Goal: Task Accomplishment & Management: Complete application form

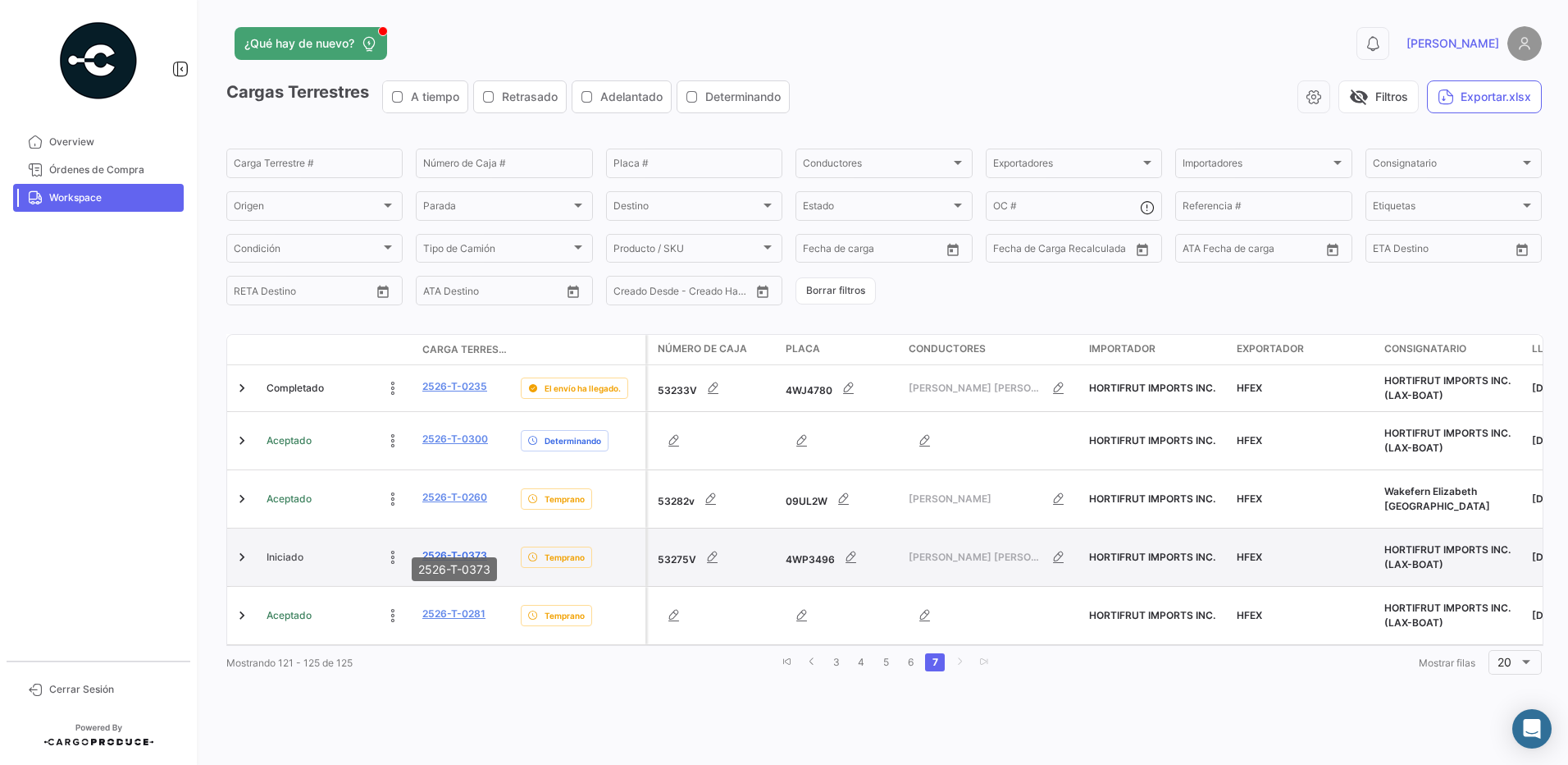
click at [457, 548] on link "2526-T-0373" at bounding box center [455, 555] width 65 height 15
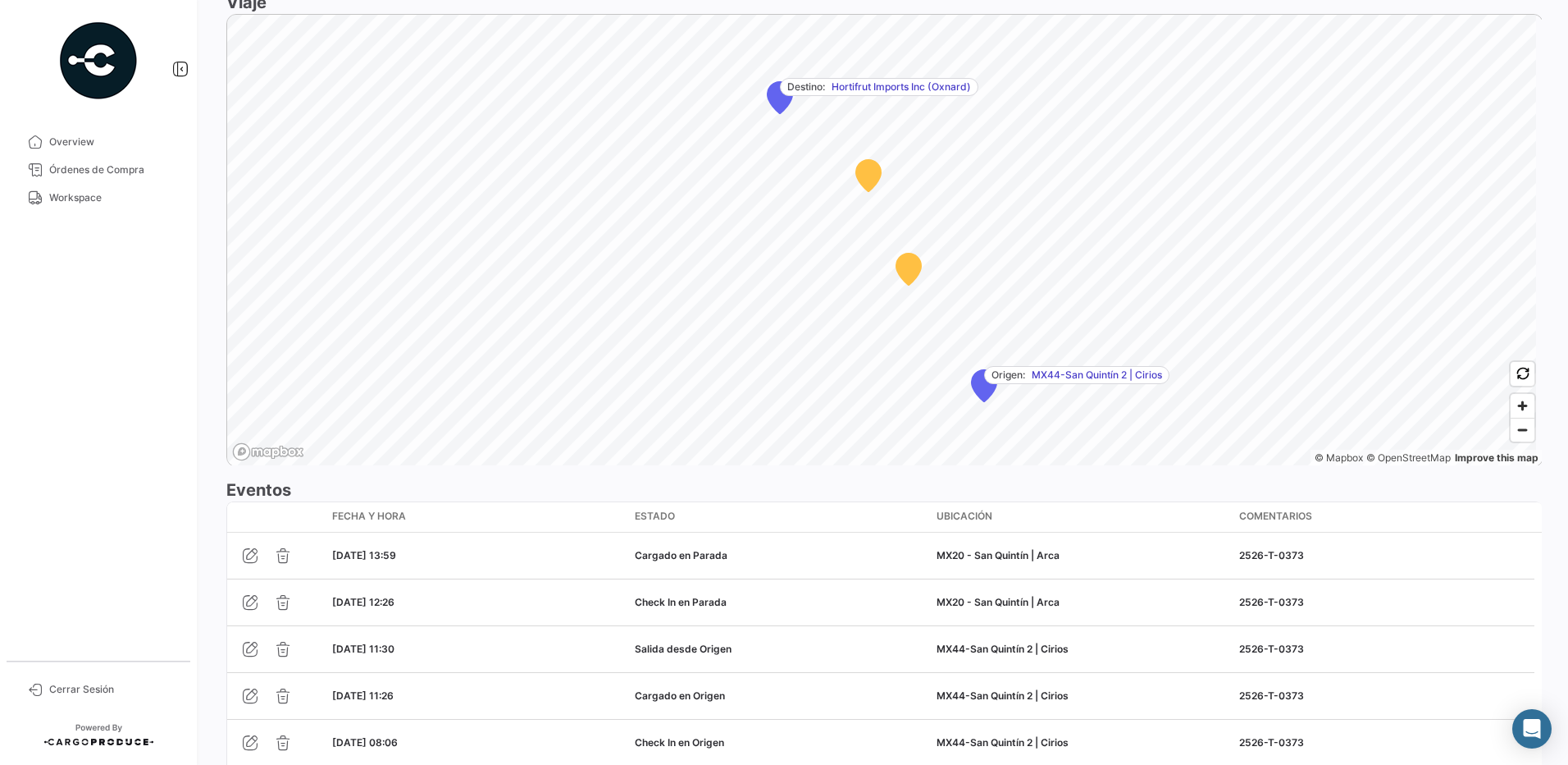
scroll to position [1152, 0]
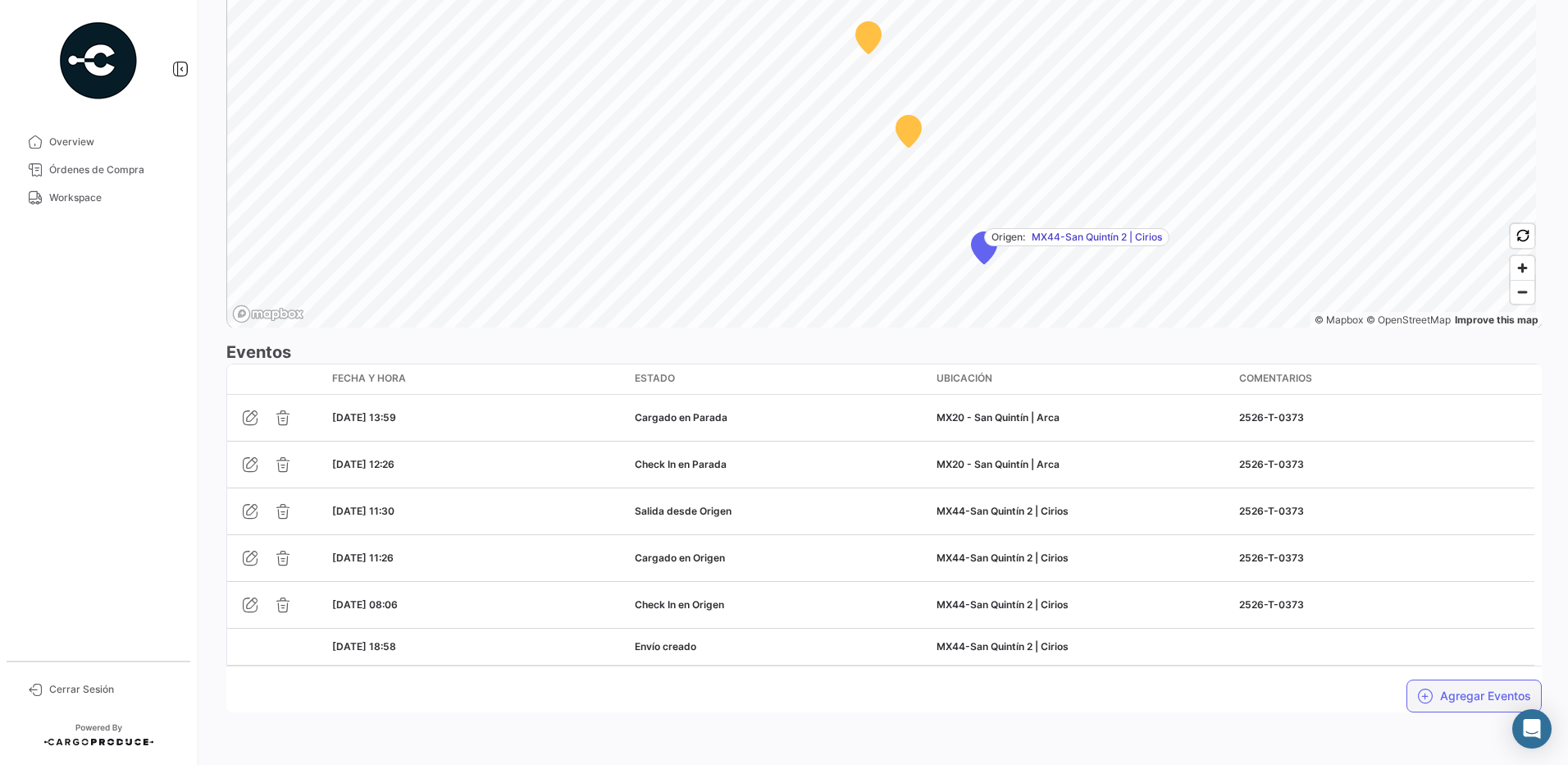
click at [1460, 699] on button "Agregar Eventos" at bounding box center [1474, 695] width 136 height 32
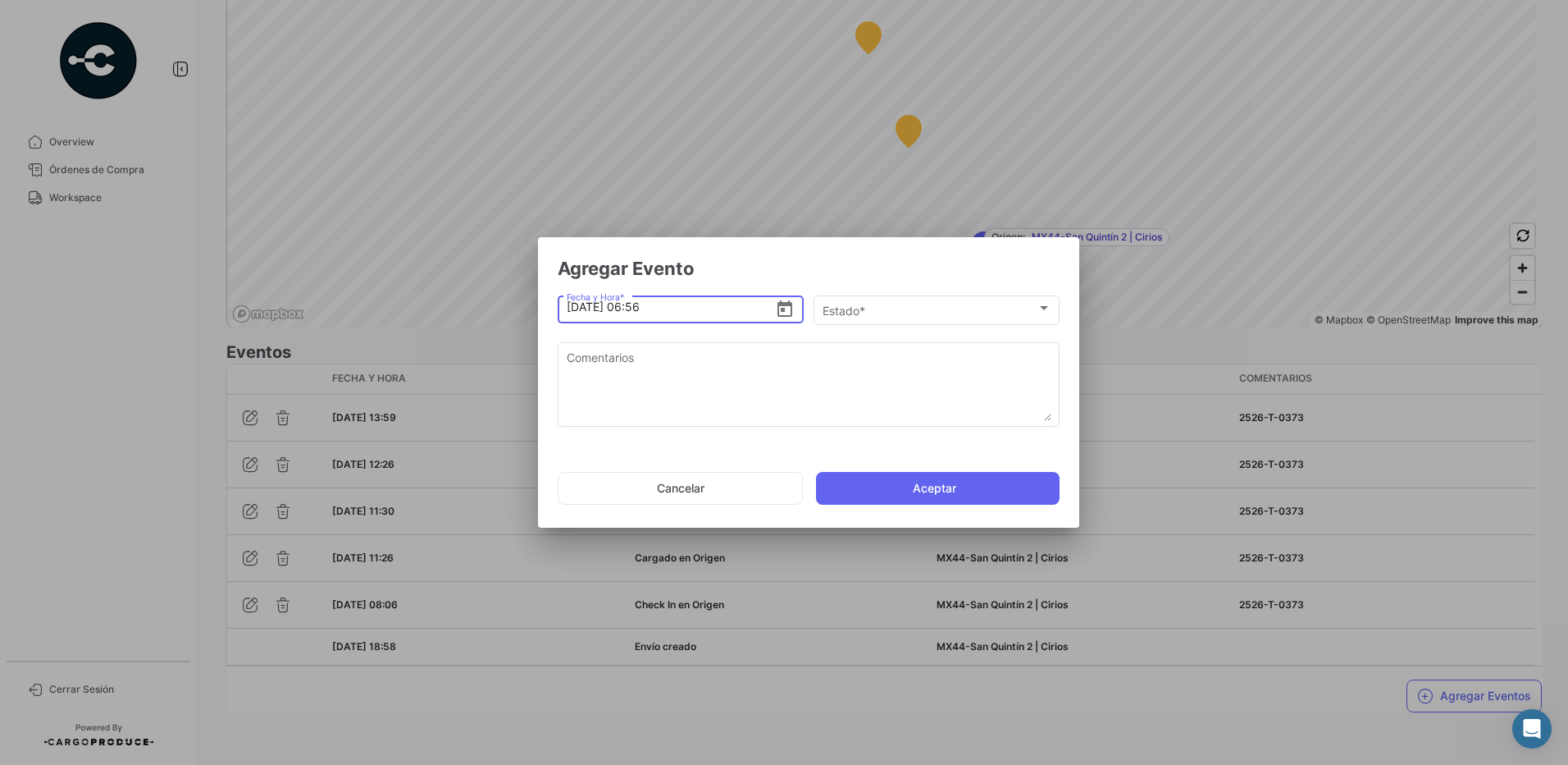
click at [785, 310] on icon "Open calendar" at bounding box center [785, 308] width 15 height 17
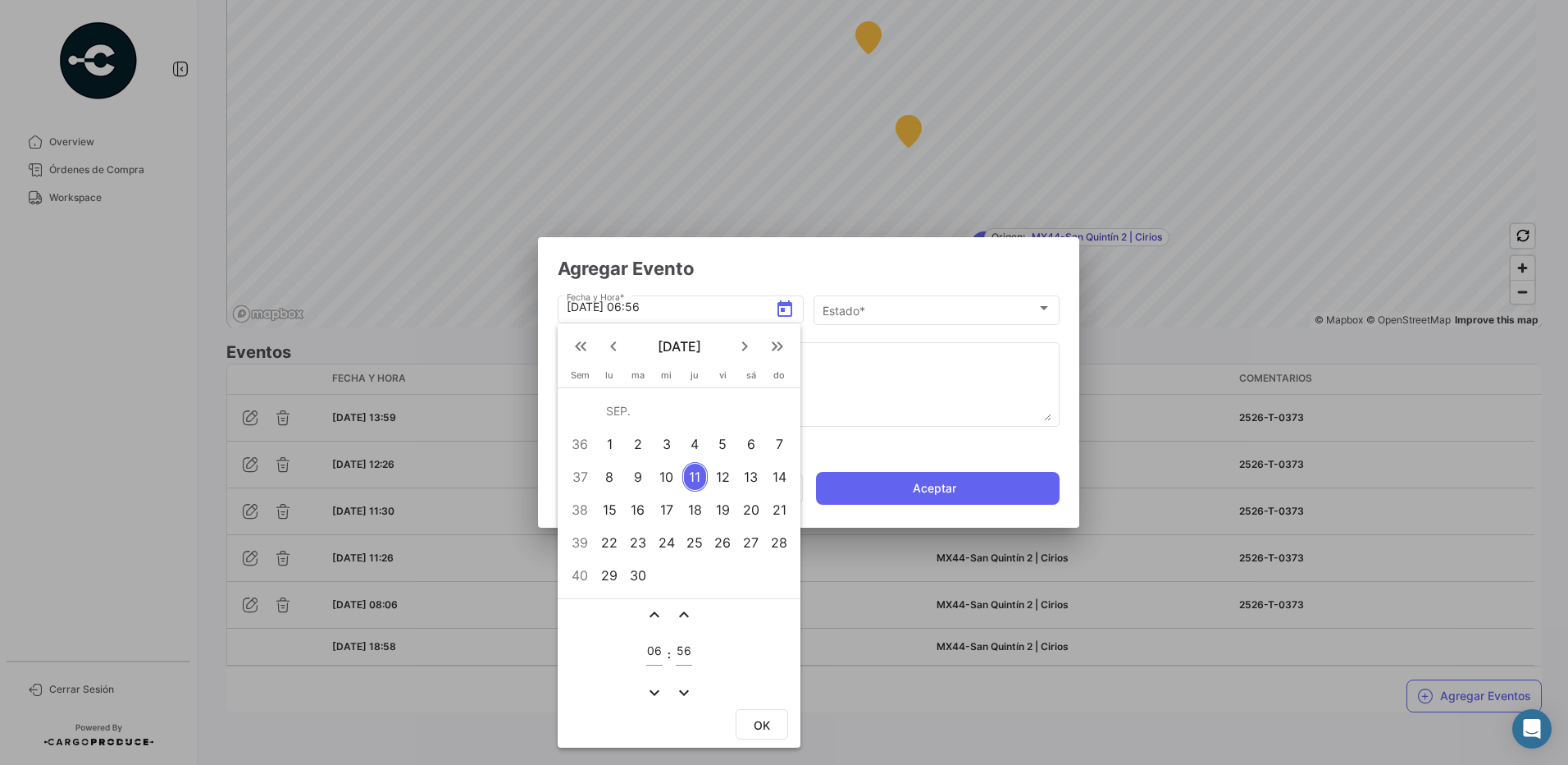
click at [677, 476] on div "10" at bounding box center [666, 477] width 25 height 30
click at [758, 726] on span "OK" at bounding box center [761, 725] width 17 height 14
type input "[DATE] 06:56"
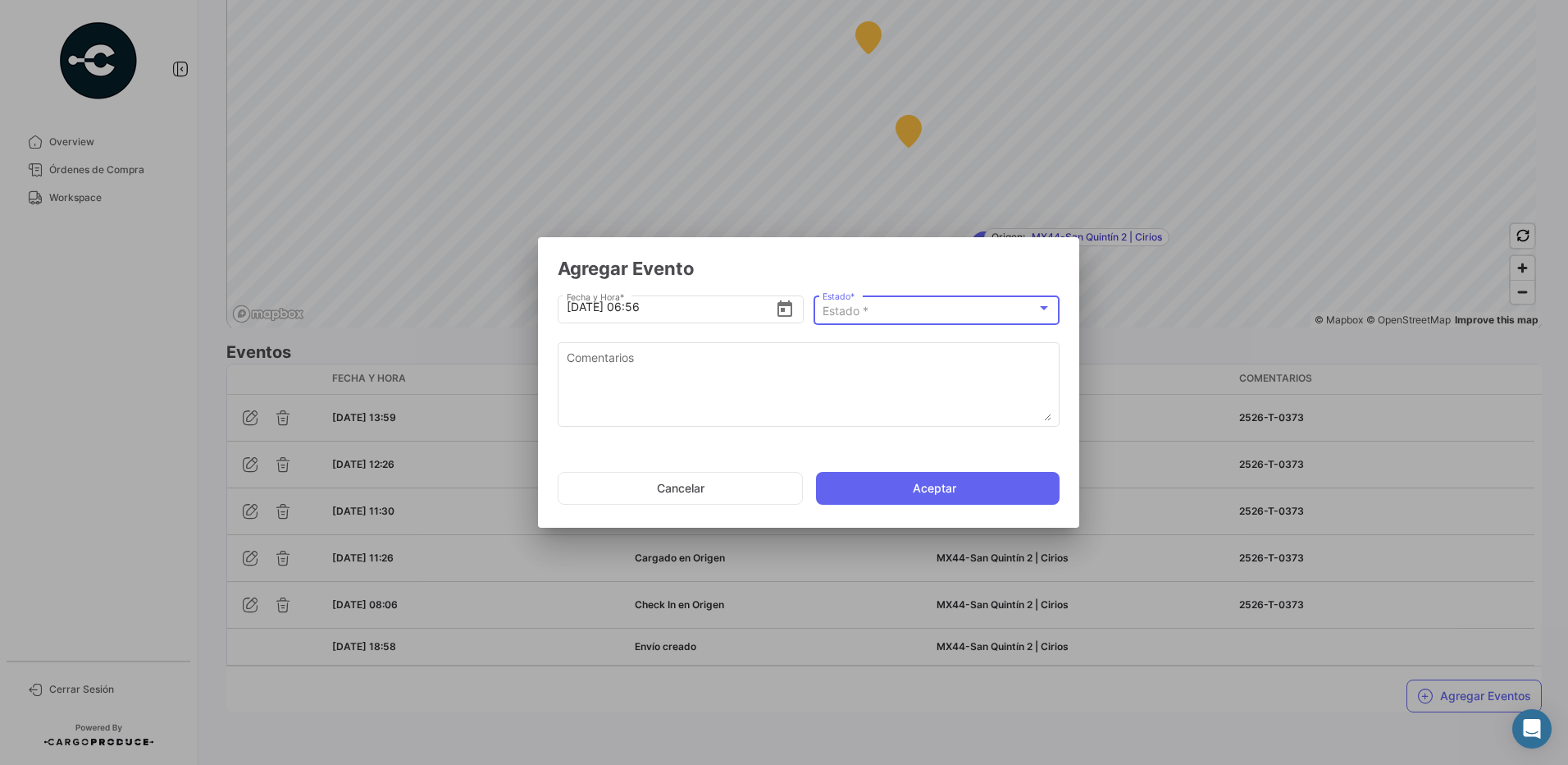
click at [876, 310] on div "Estado *" at bounding box center [929, 312] width 214 height 14
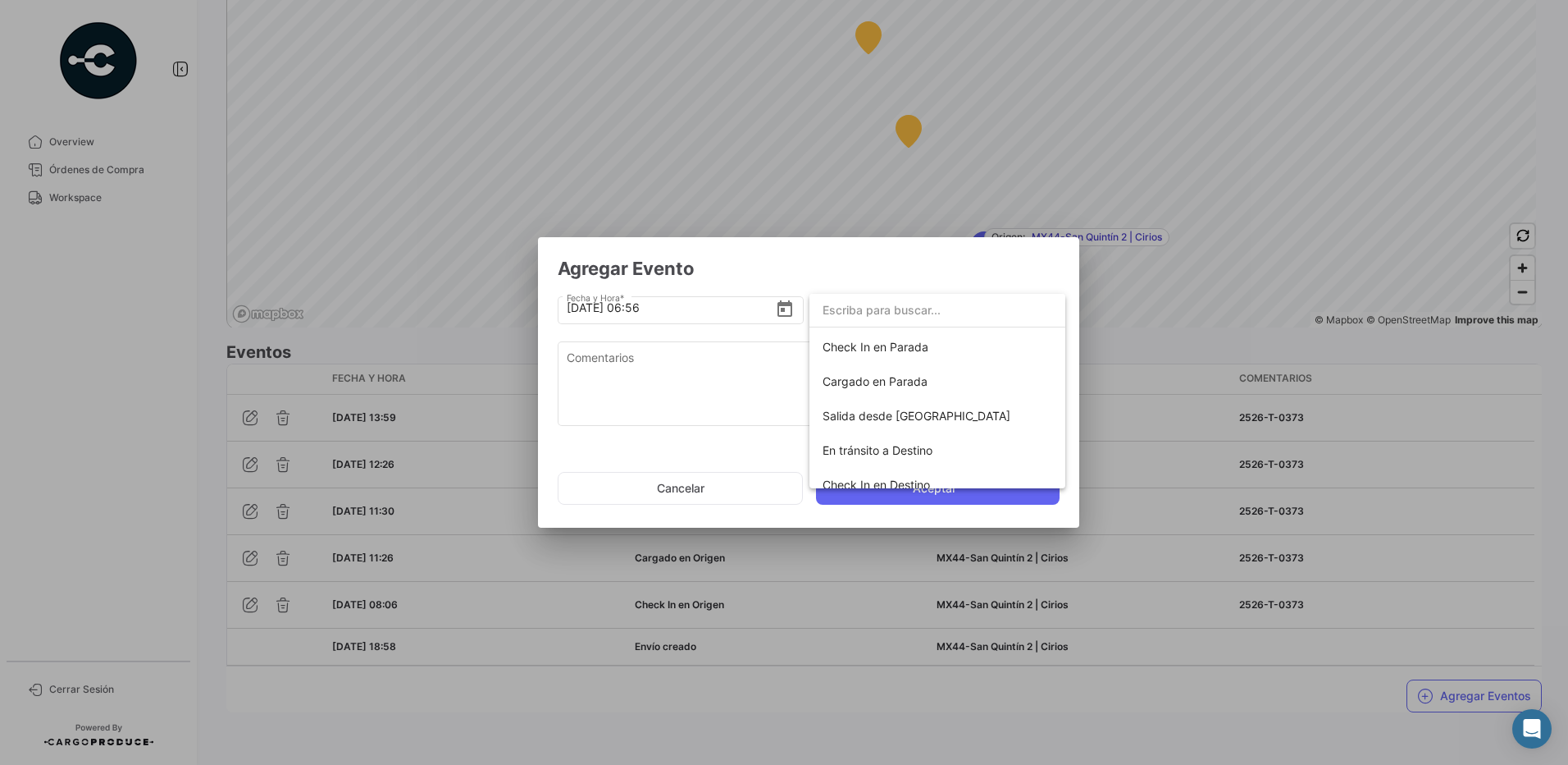
scroll to position [177, 0]
click at [936, 410] on span "Salida desde [GEOGRAPHIC_DATA]" at bounding box center [937, 409] width 229 height 34
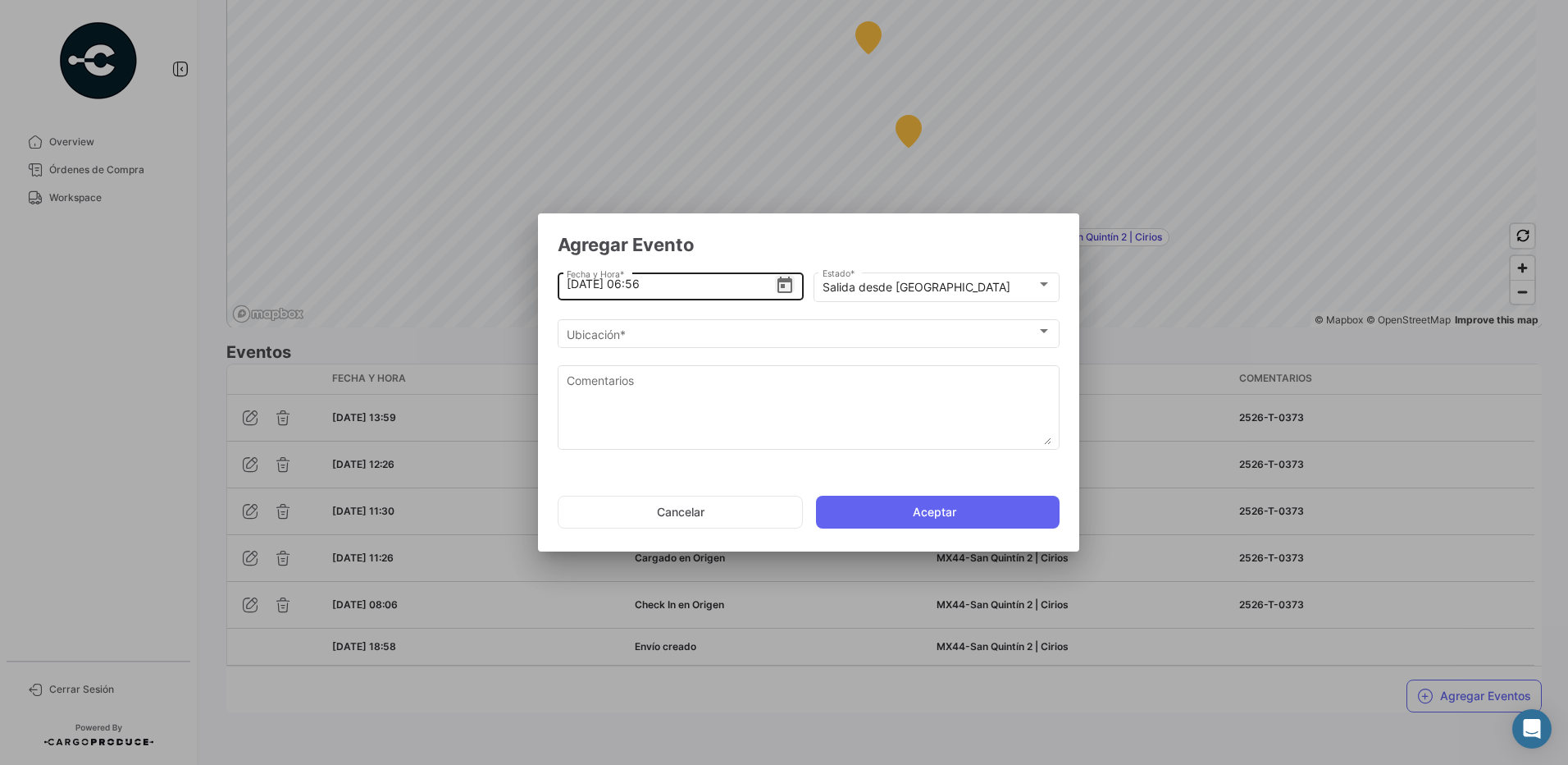
click at [786, 283] on icon "Open calendar" at bounding box center [785, 285] width 19 height 19
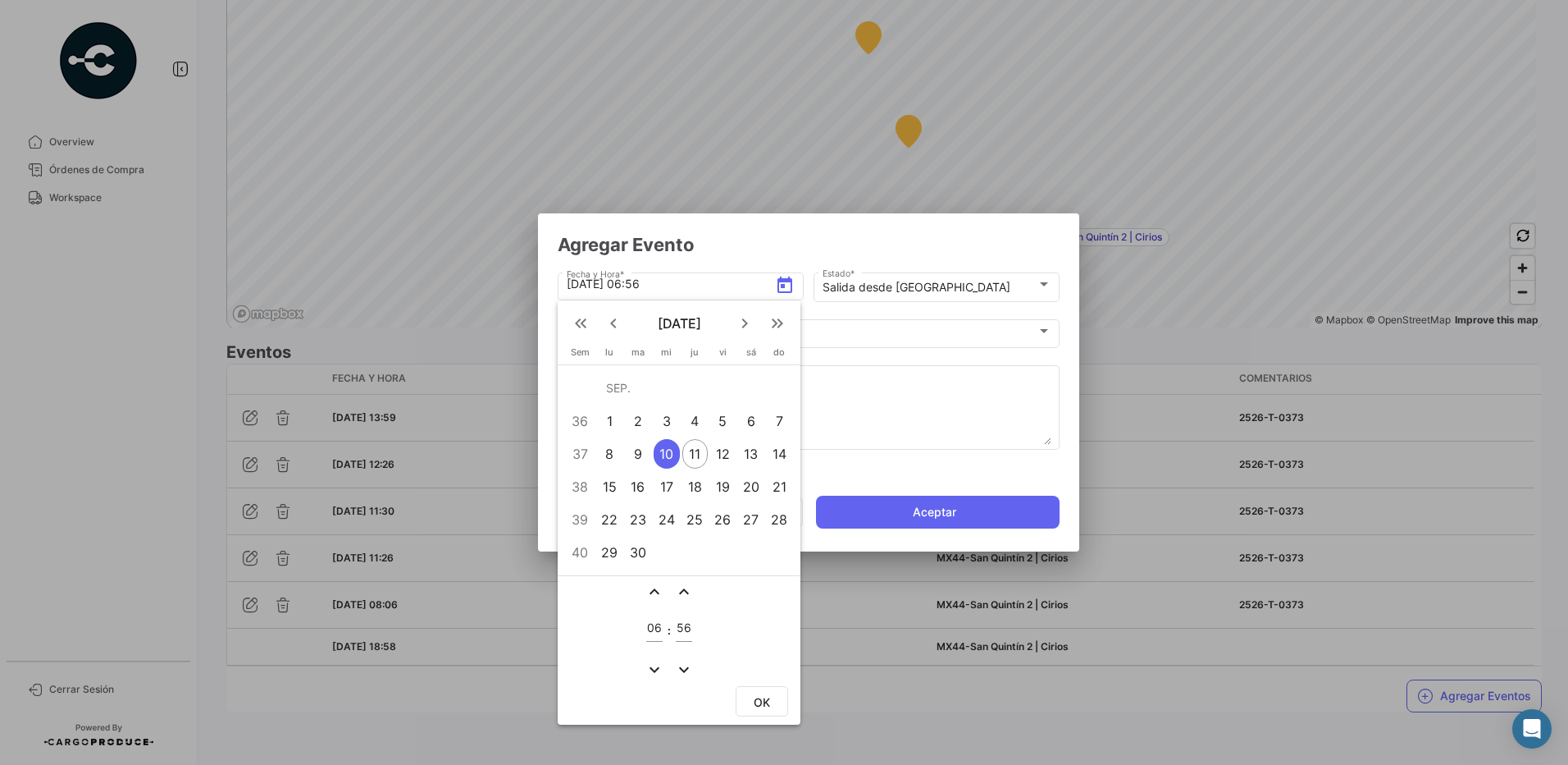
click at [648, 670] on mat-icon "expand_more" at bounding box center [654, 670] width 19 height 19
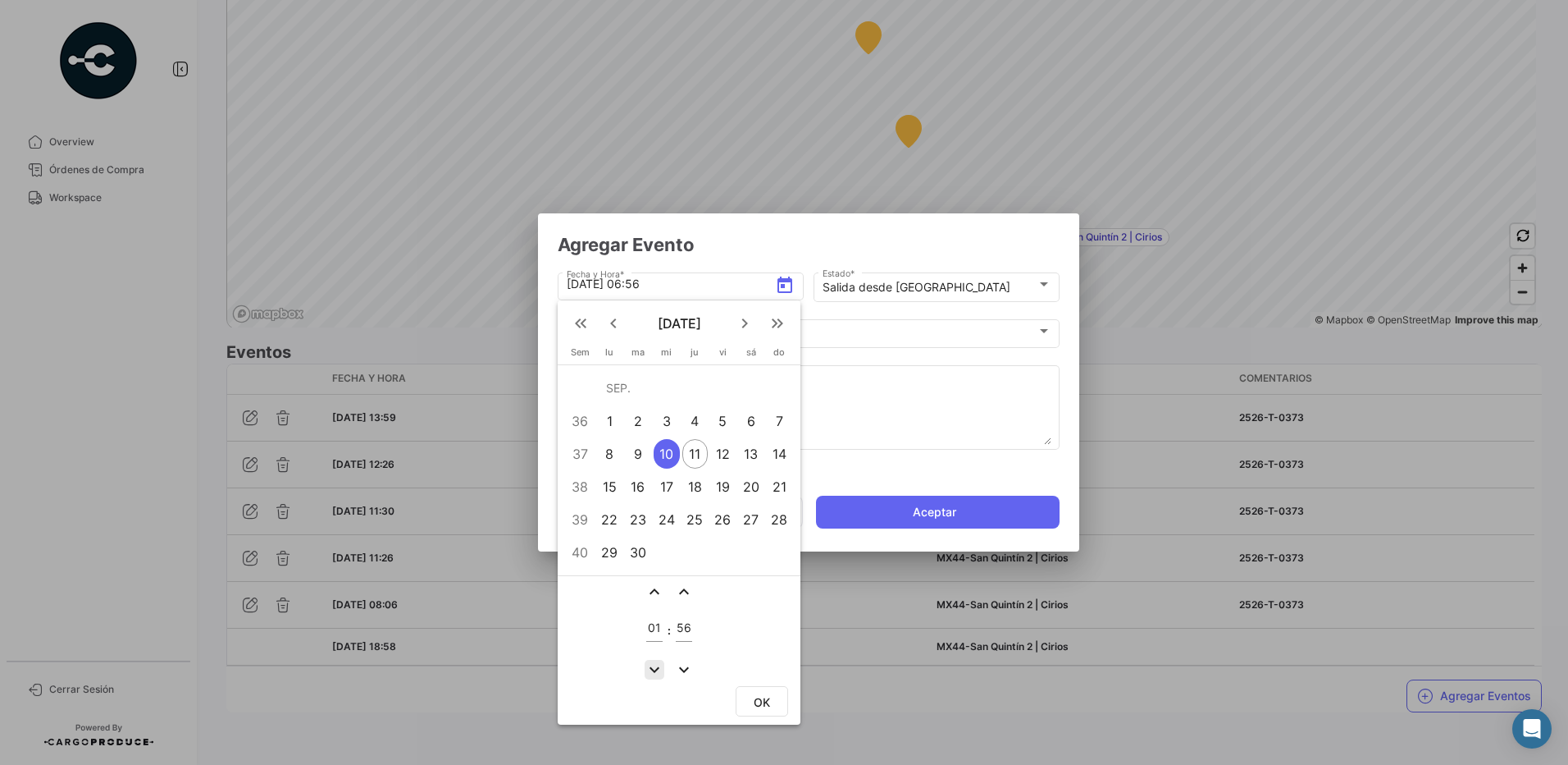
click at [648, 670] on mat-icon "expand_more" at bounding box center [654, 670] width 19 height 19
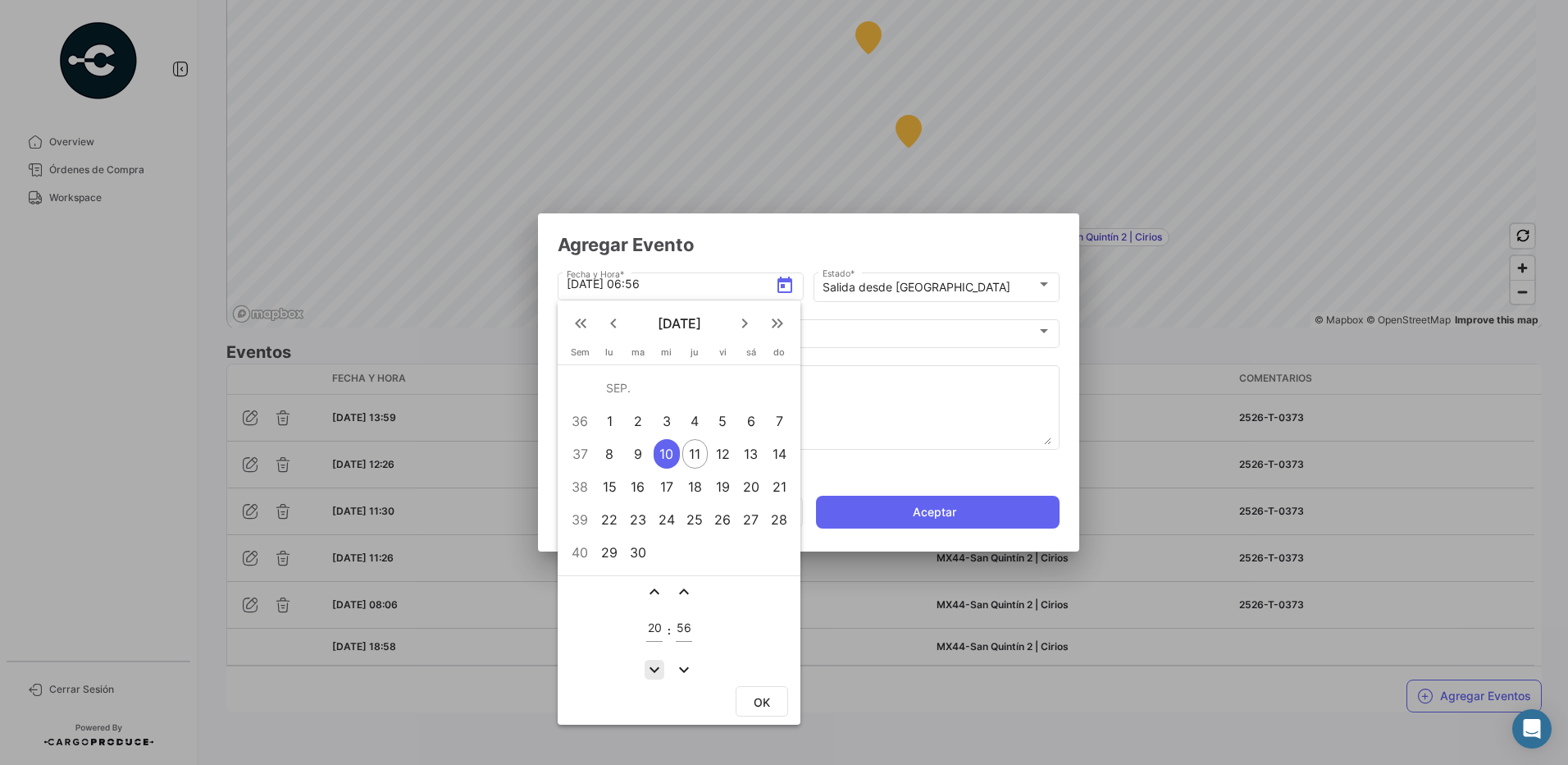
click at [648, 670] on mat-icon "expand_more" at bounding box center [654, 670] width 19 height 19
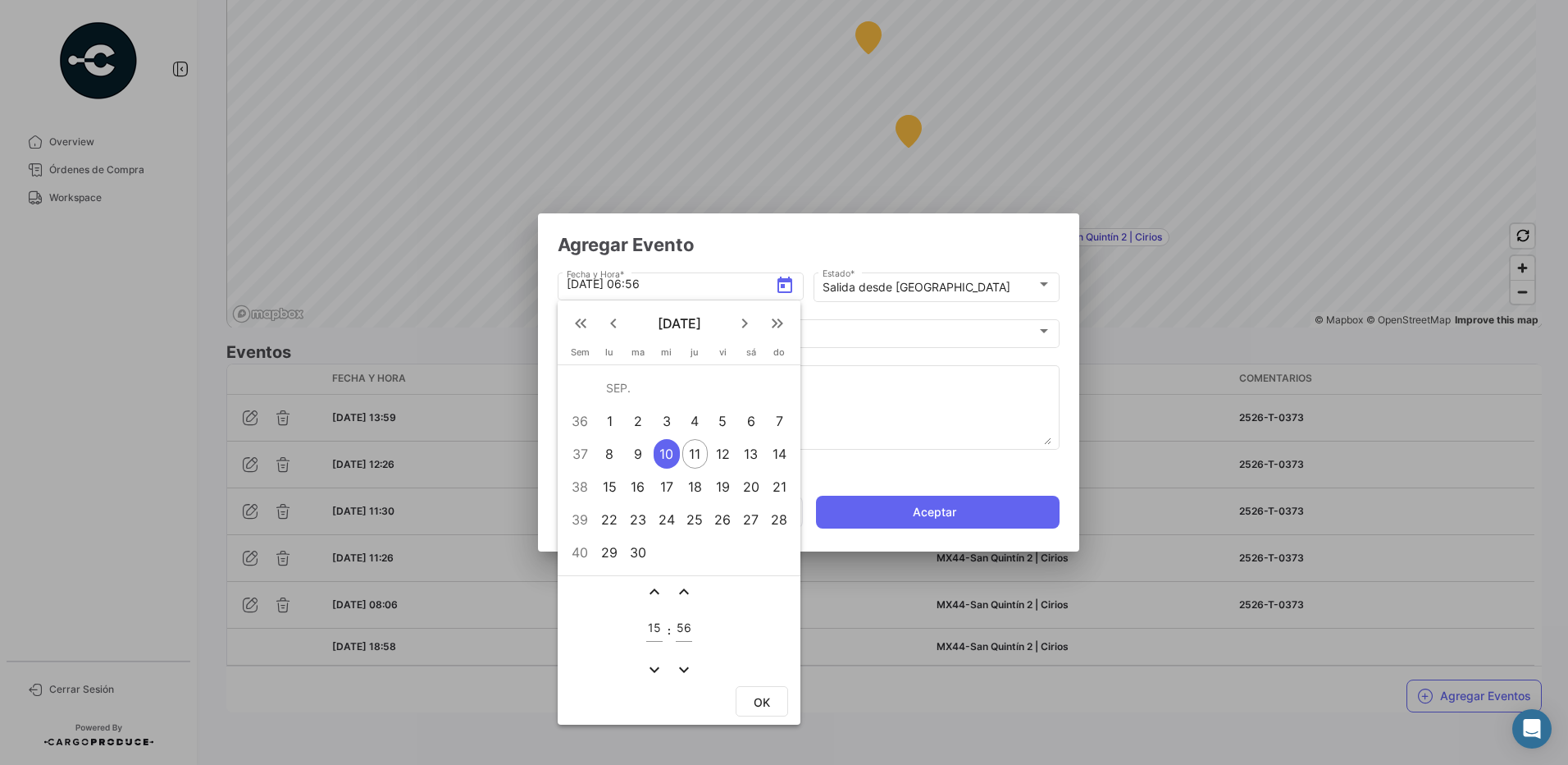
click at [648, 670] on mat-icon "expand_more" at bounding box center [654, 670] width 19 height 19
click at [653, 593] on mat-icon "expand_less" at bounding box center [654, 592] width 19 height 19
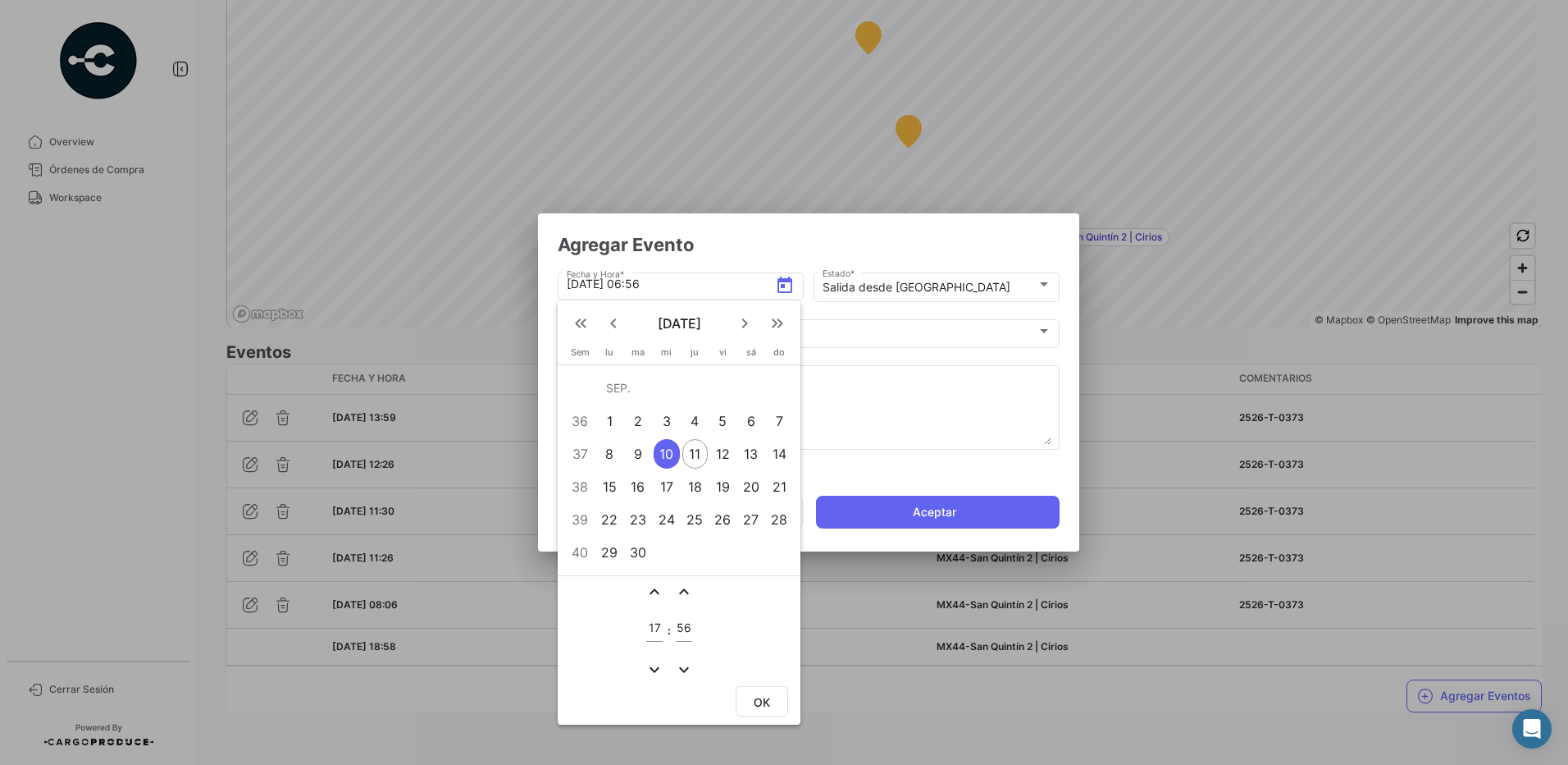
type input "18"
click at [688, 668] on mat-icon "expand_more" at bounding box center [684, 670] width 19 height 19
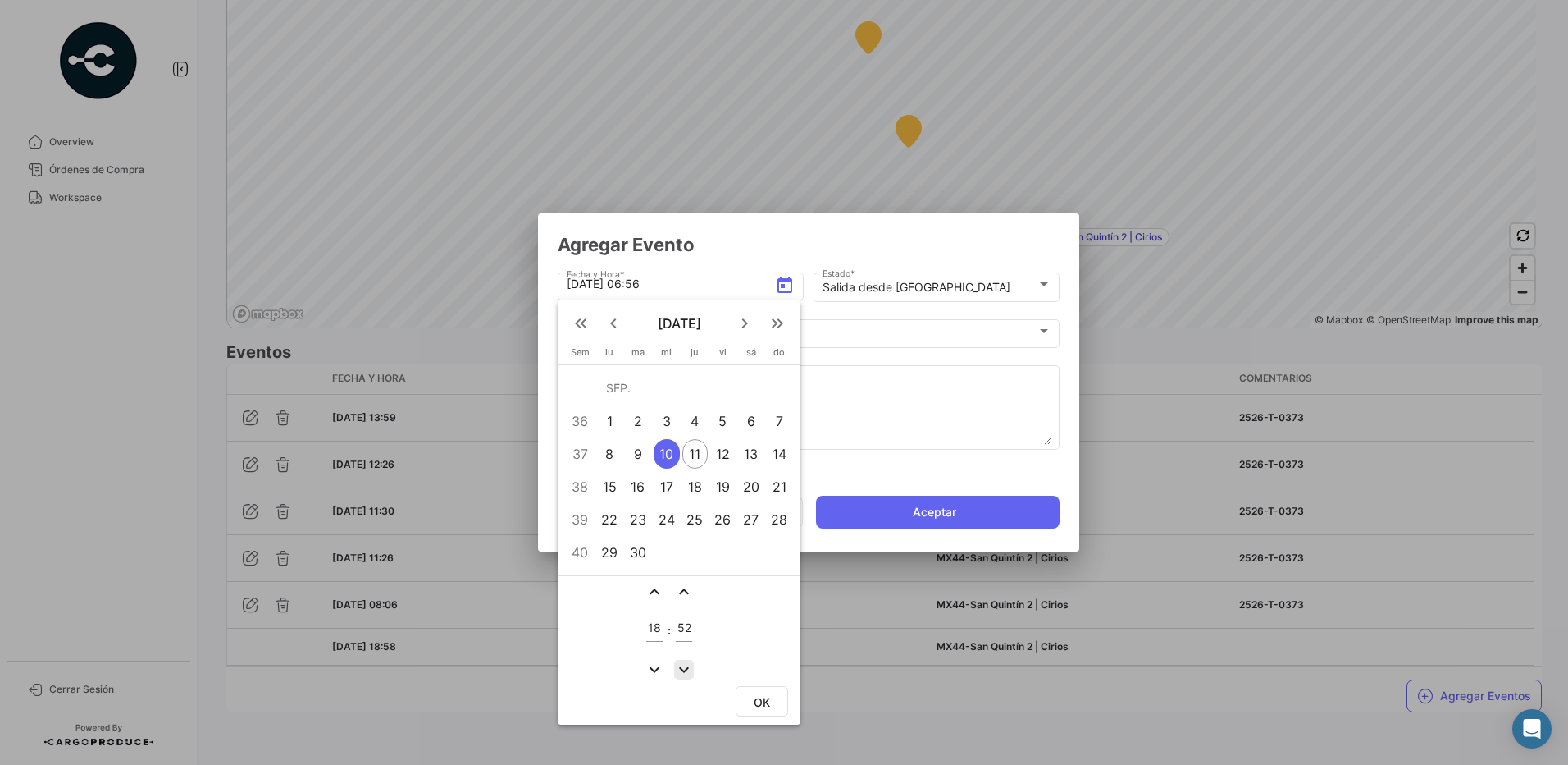
click at [688, 668] on mat-icon "expand_more" at bounding box center [684, 670] width 19 height 19
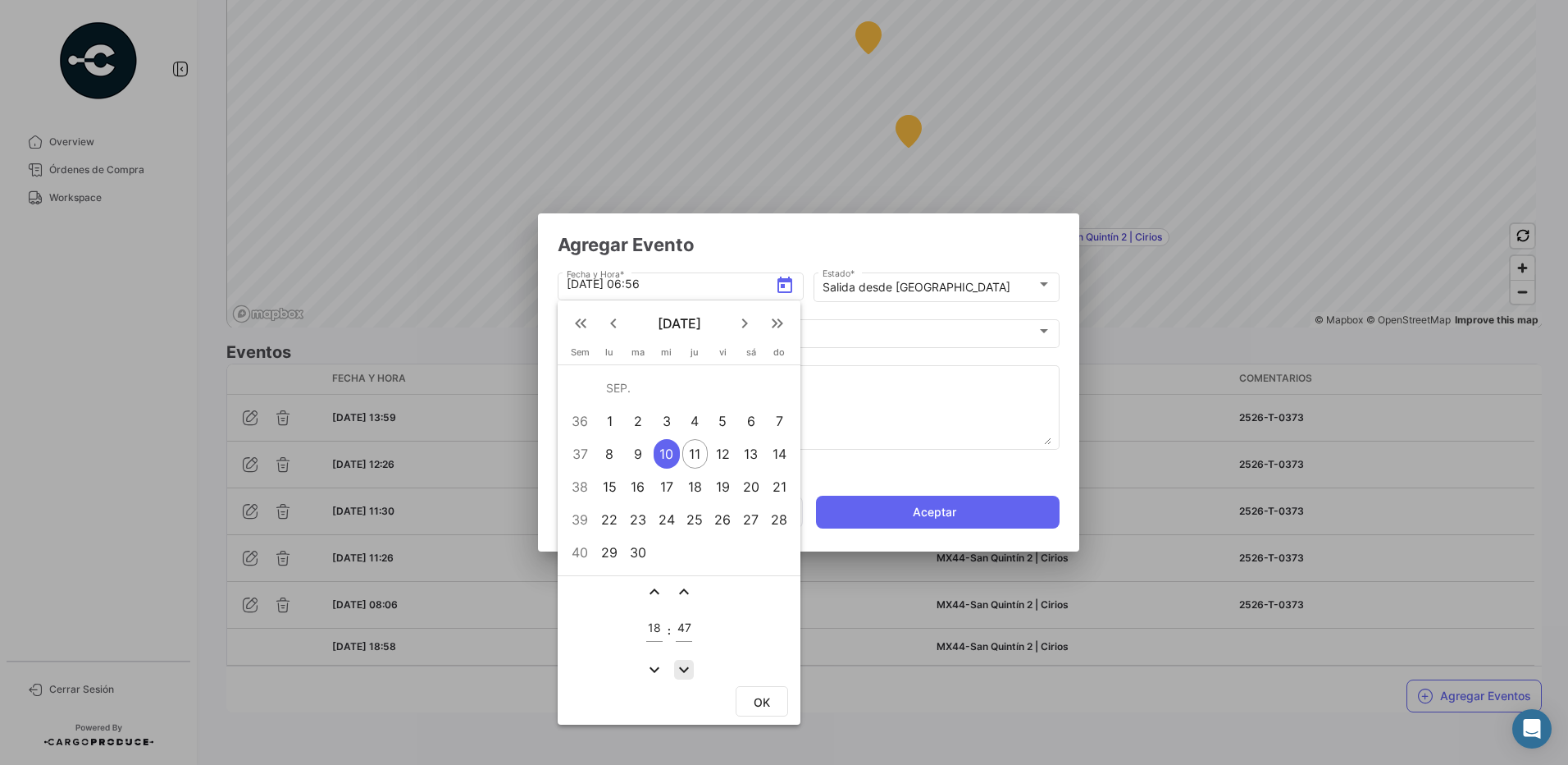
click at [688, 668] on mat-icon "expand_more" at bounding box center [684, 670] width 19 height 19
type input "46"
click at [764, 700] on span "OK" at bounding box center [761, 702] width 17 height 14
type input "[DATE] 18:46"
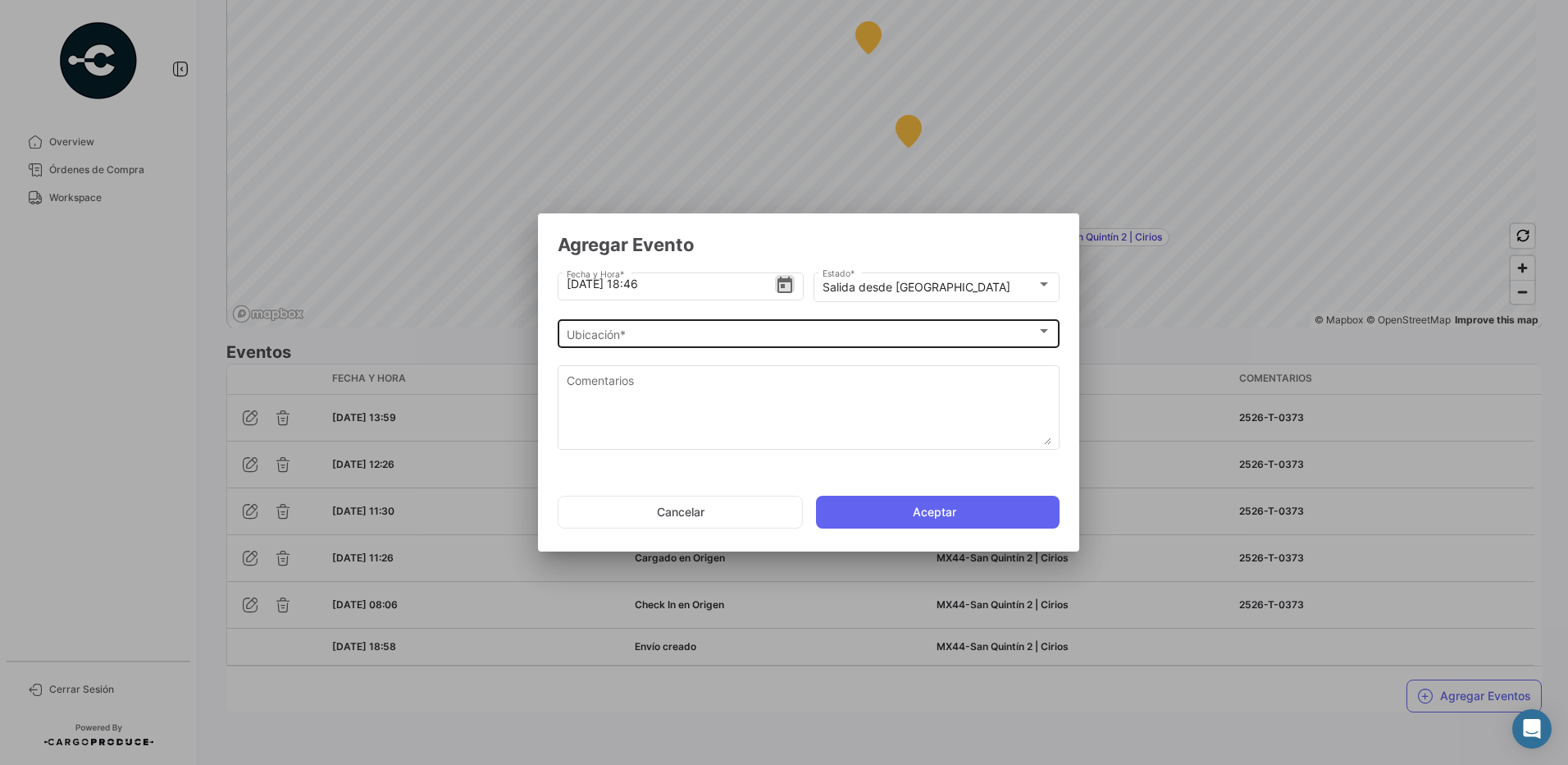
click at [720, 345] on div "Ubicación * Ubicación *" at bounding box center [809, 332] width 485 height 32
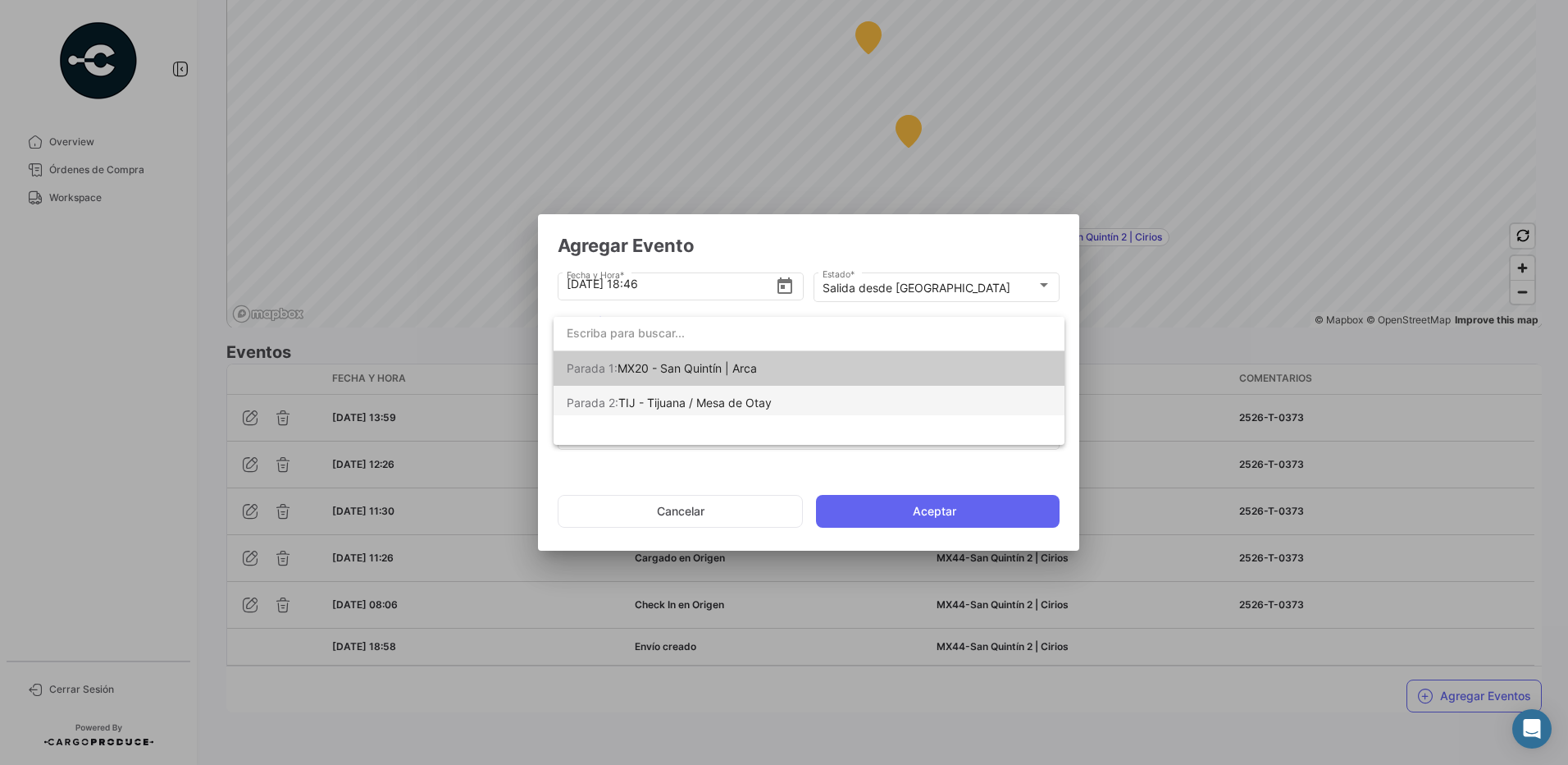
click at [724, 404] on span "TIJ - Tijuana / Mesa de Otay" at bounding box center [695, 403] width 153 height 14
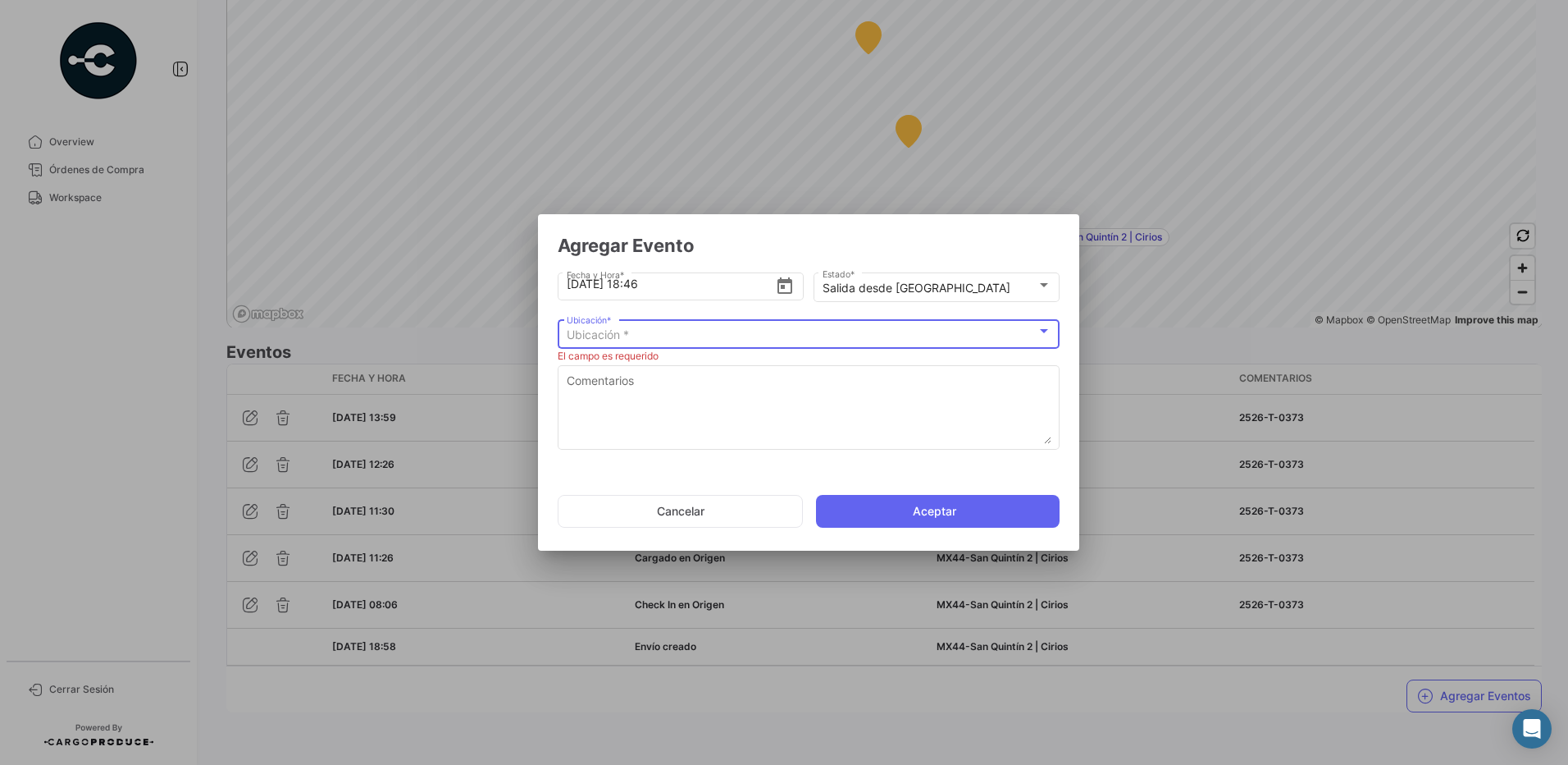
scroll to position [0, 0]
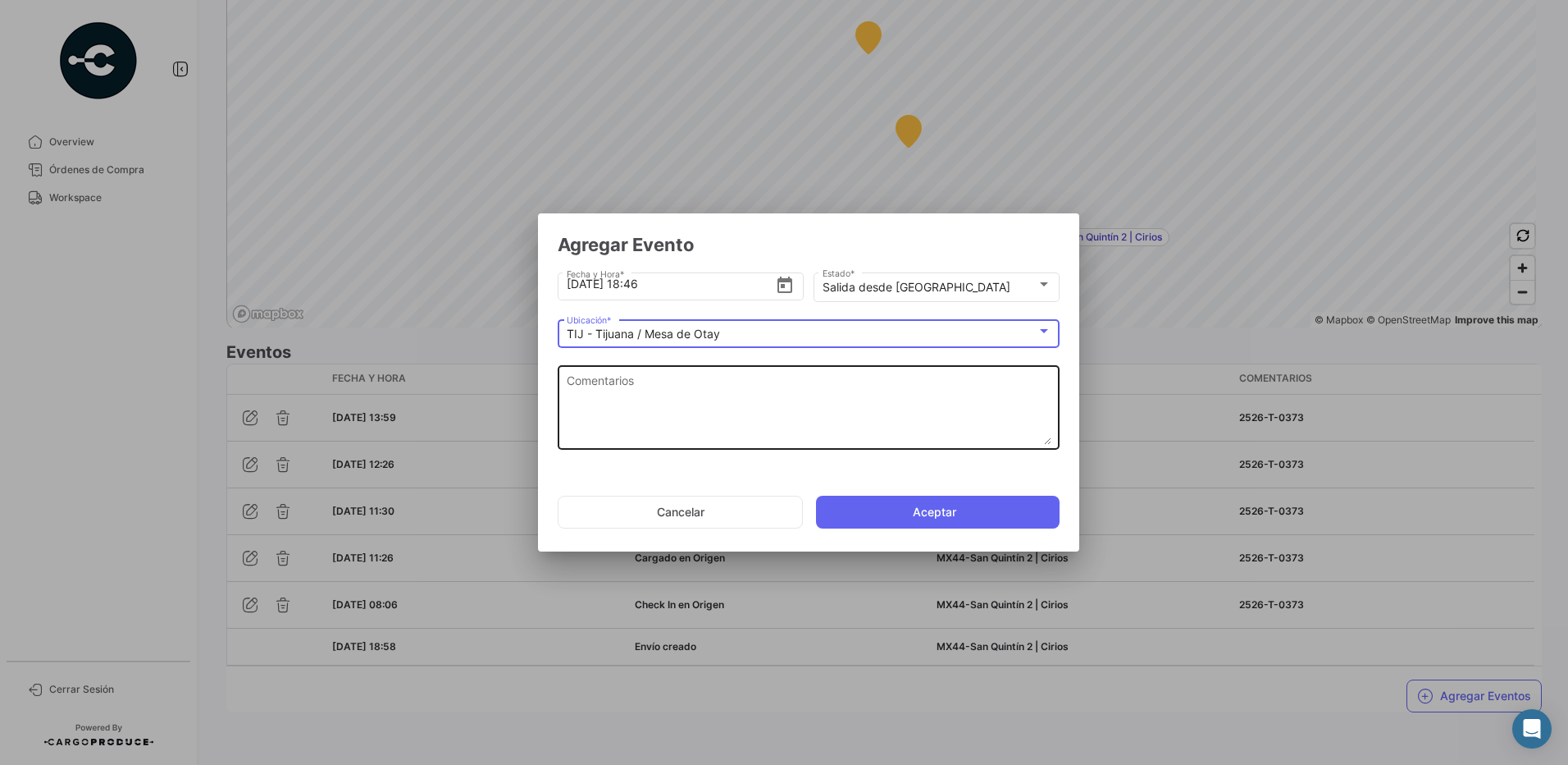
click at [723, 406] on textarea "Comentarios" at bounding box center [809, 409] width 485 height 72
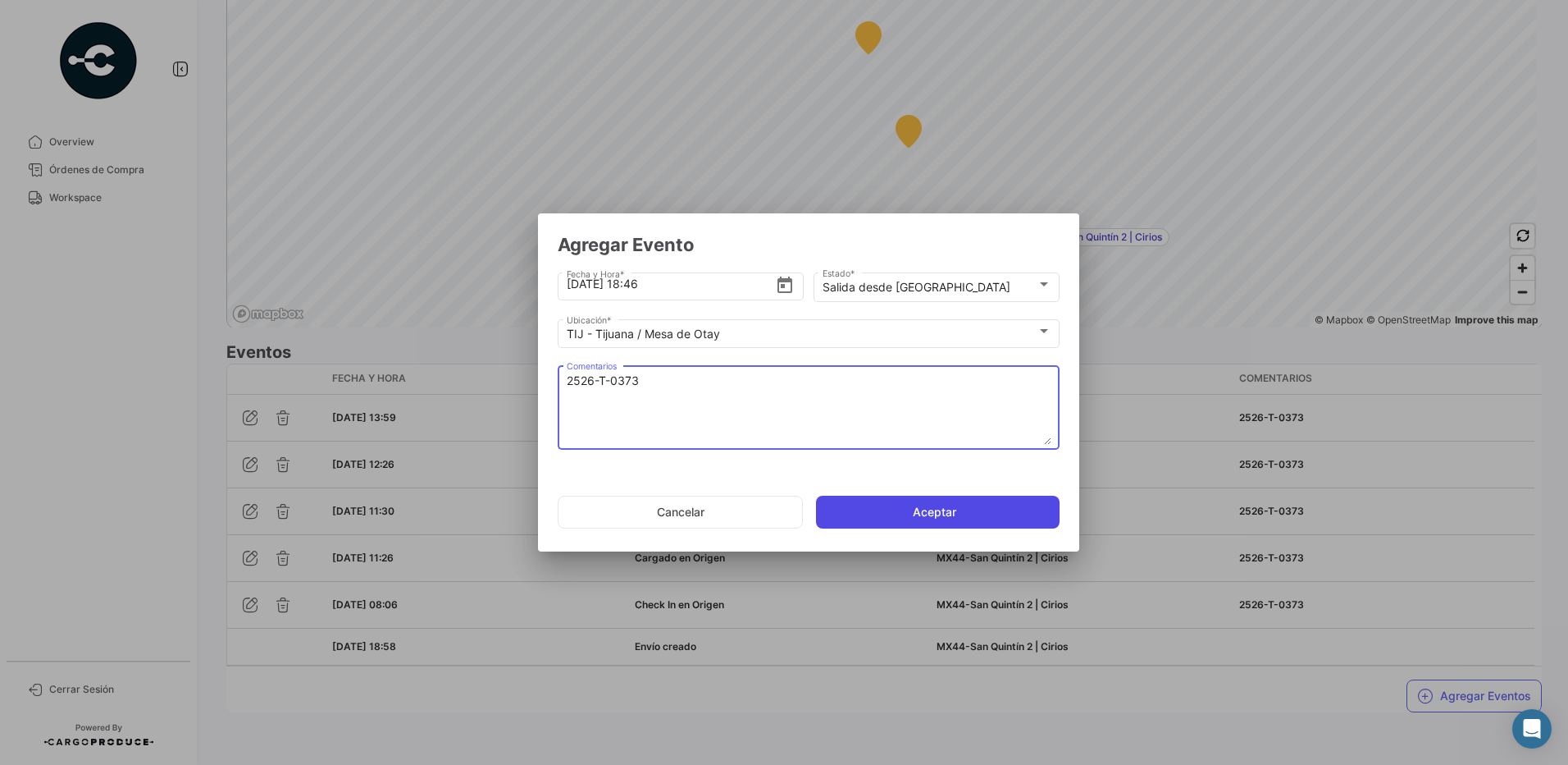
type textarea "2526-T-0373"
click at [930, 510] on button "Aceptar" at bounding box center [938, 511] width 243 height 32
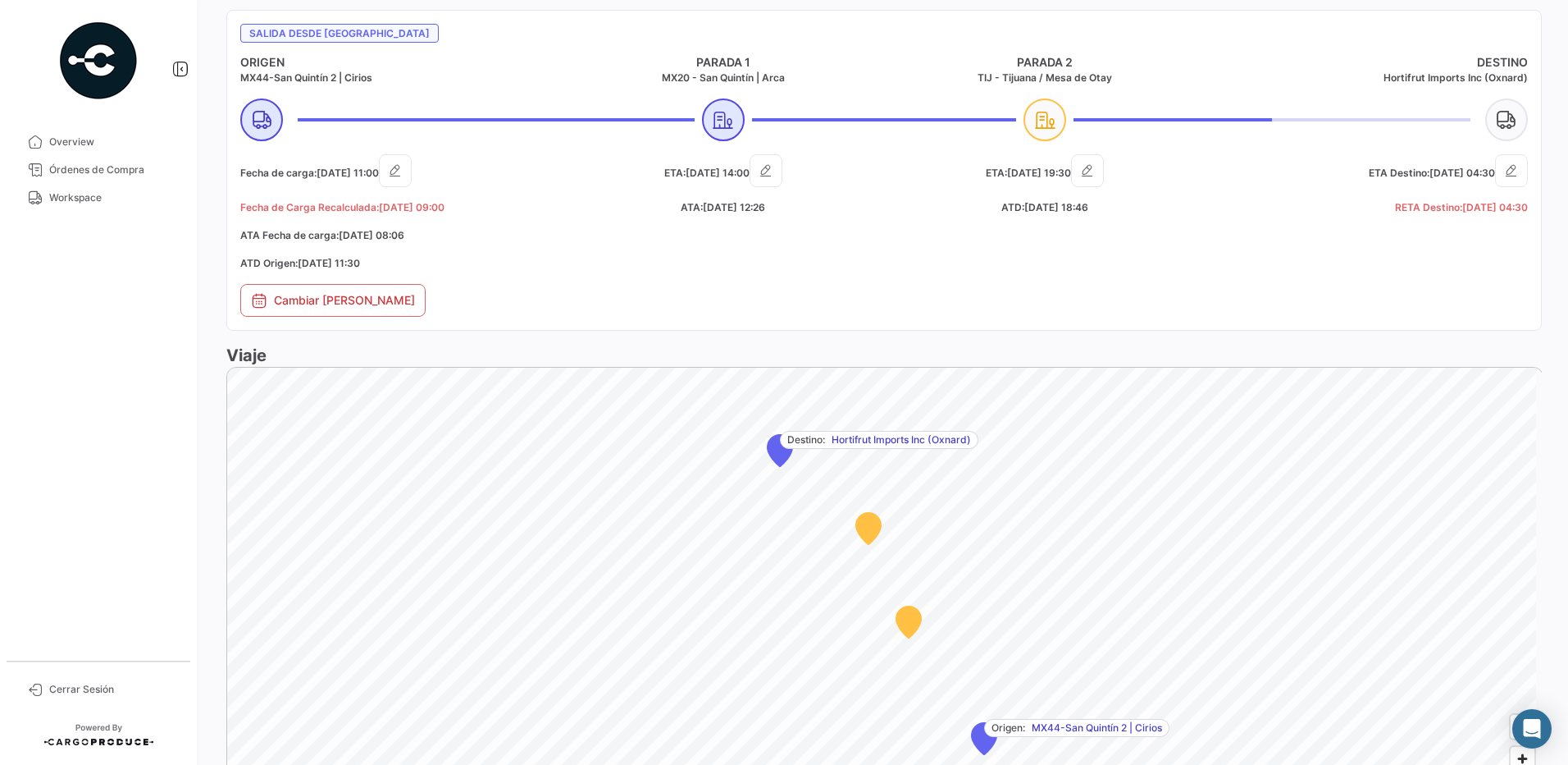
scroll to position [1199, 0]
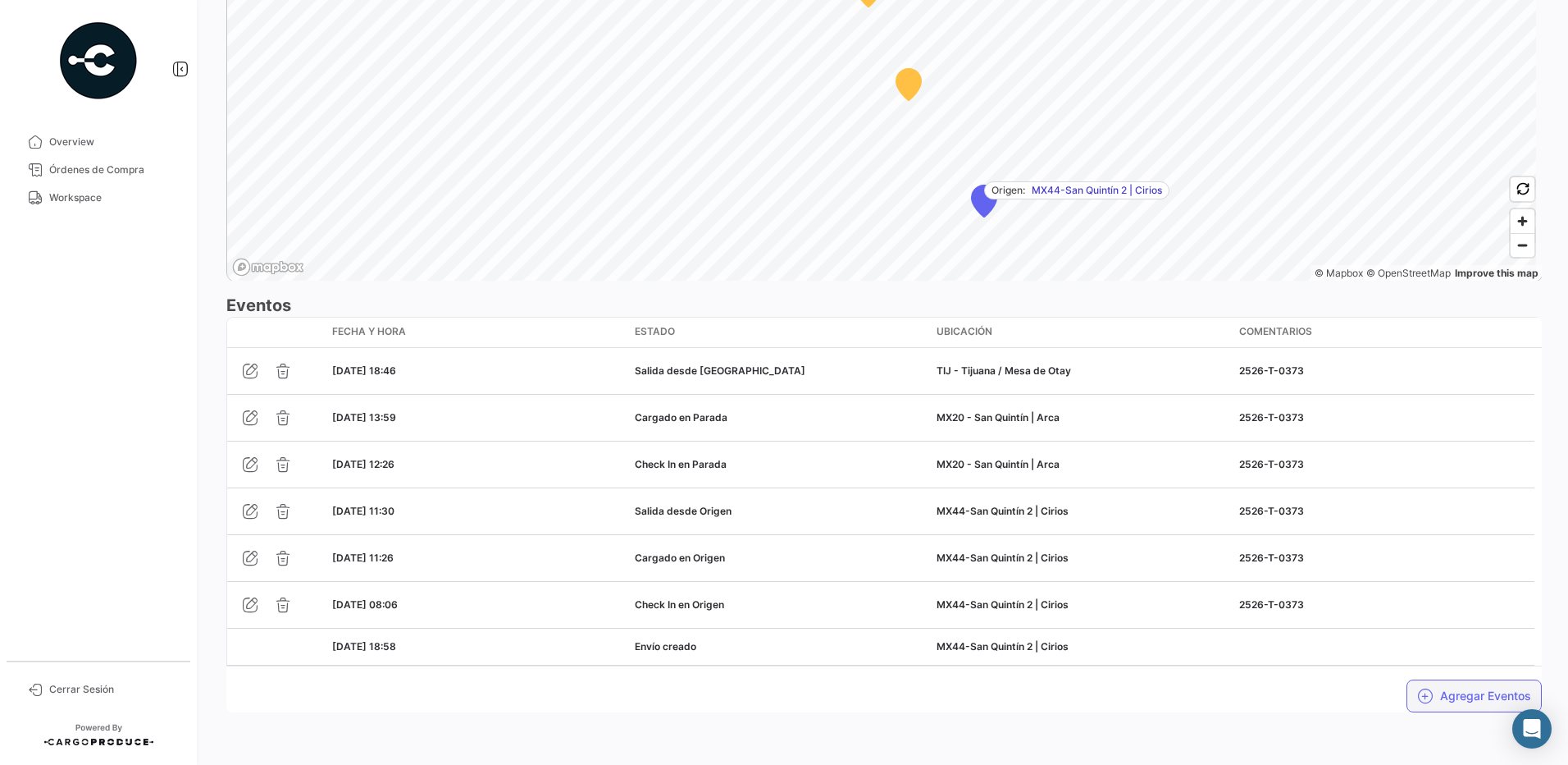
click at [1490, 709] on button "Agregar Eventos" at bounding box center [1474, 695] width 136 height 32
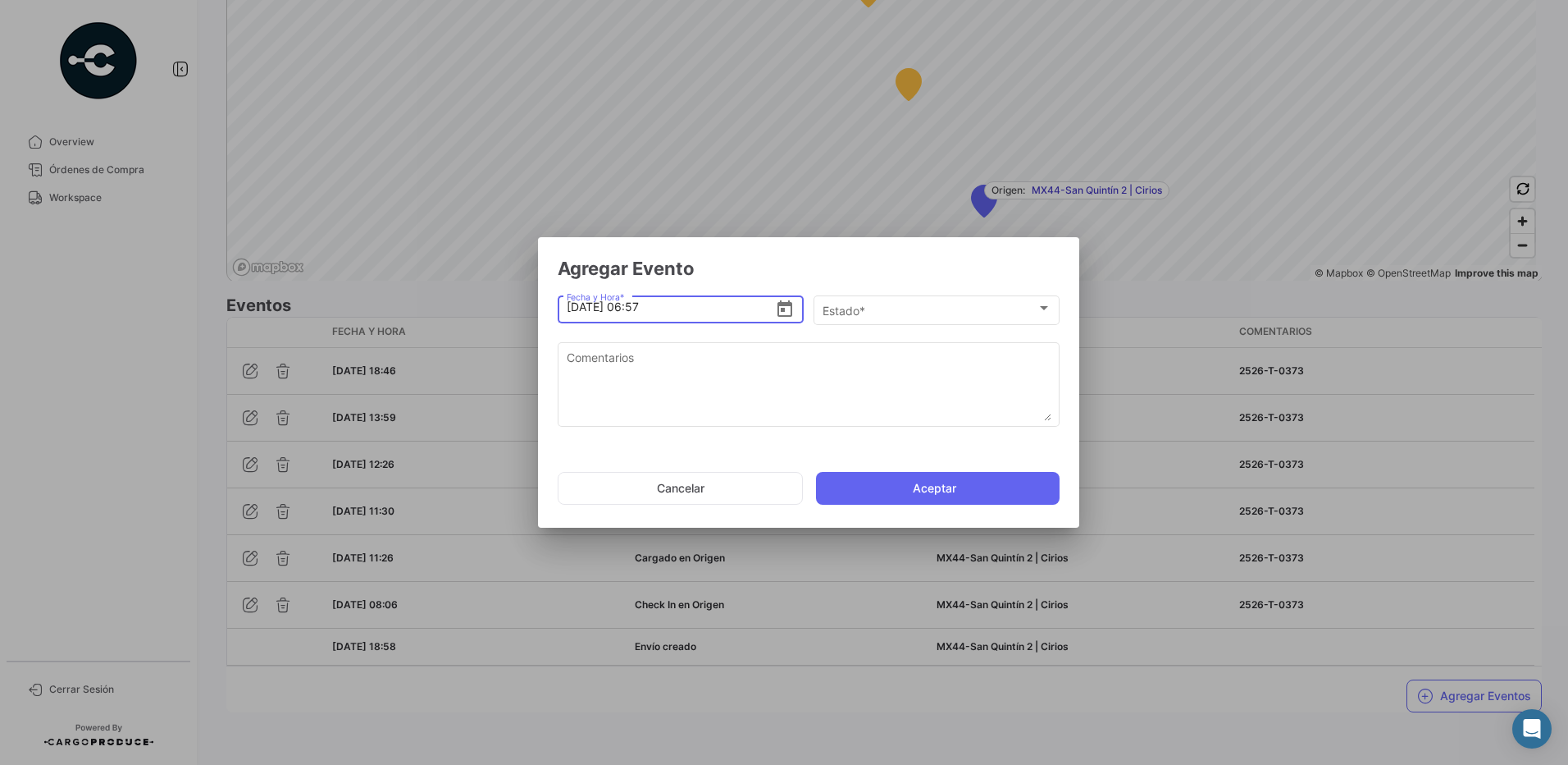
click at [781, 304] on icon "Open calendar" at bounding box center [785, 308] width 15 height 17
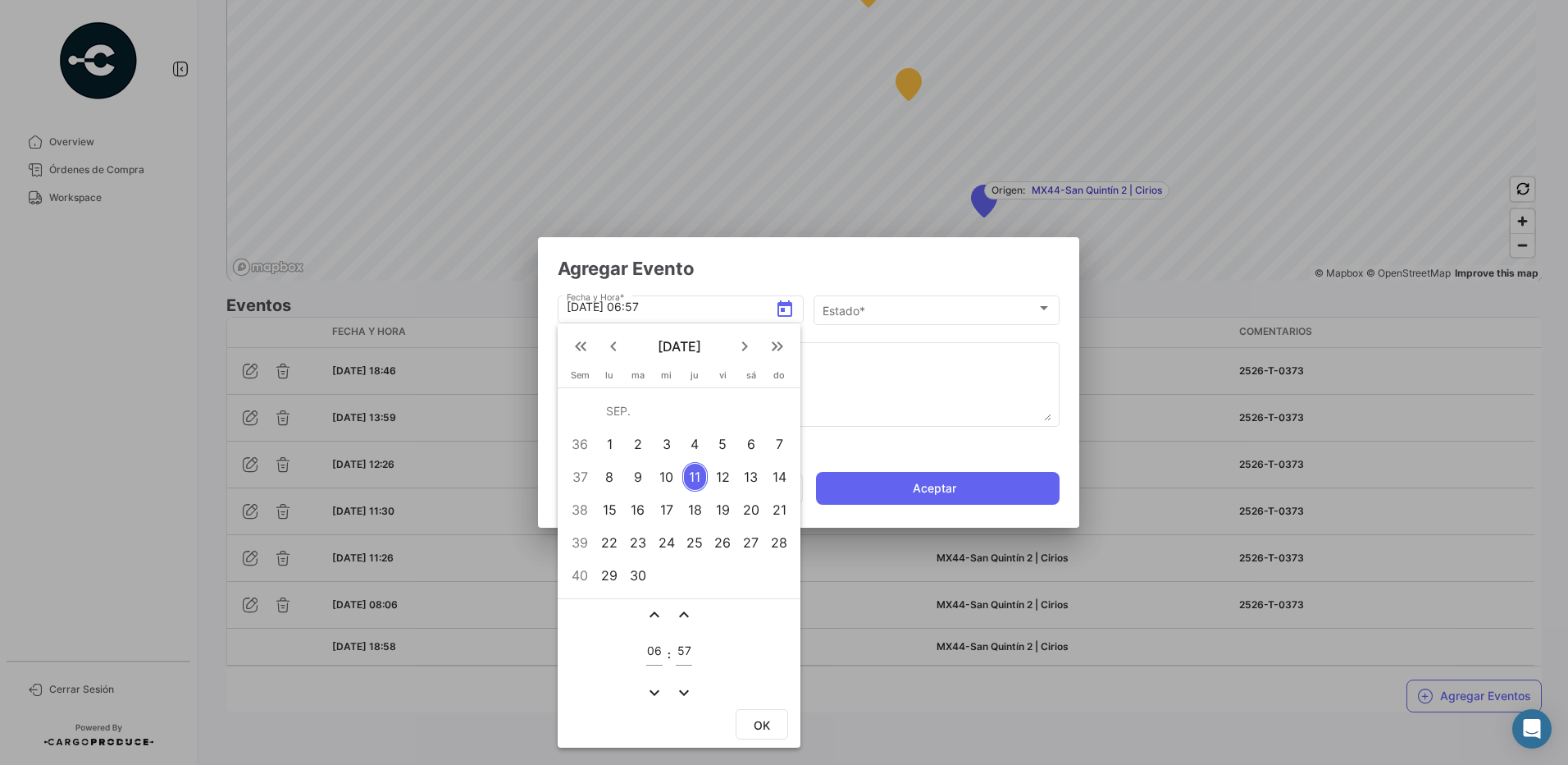
click at [676, 474] on div "10" at bounding box center [666, 477] width 25 height 30
click at [653, 688] on mat-icon "expand_more" at bounding box center [654, 692] width 19 height 19
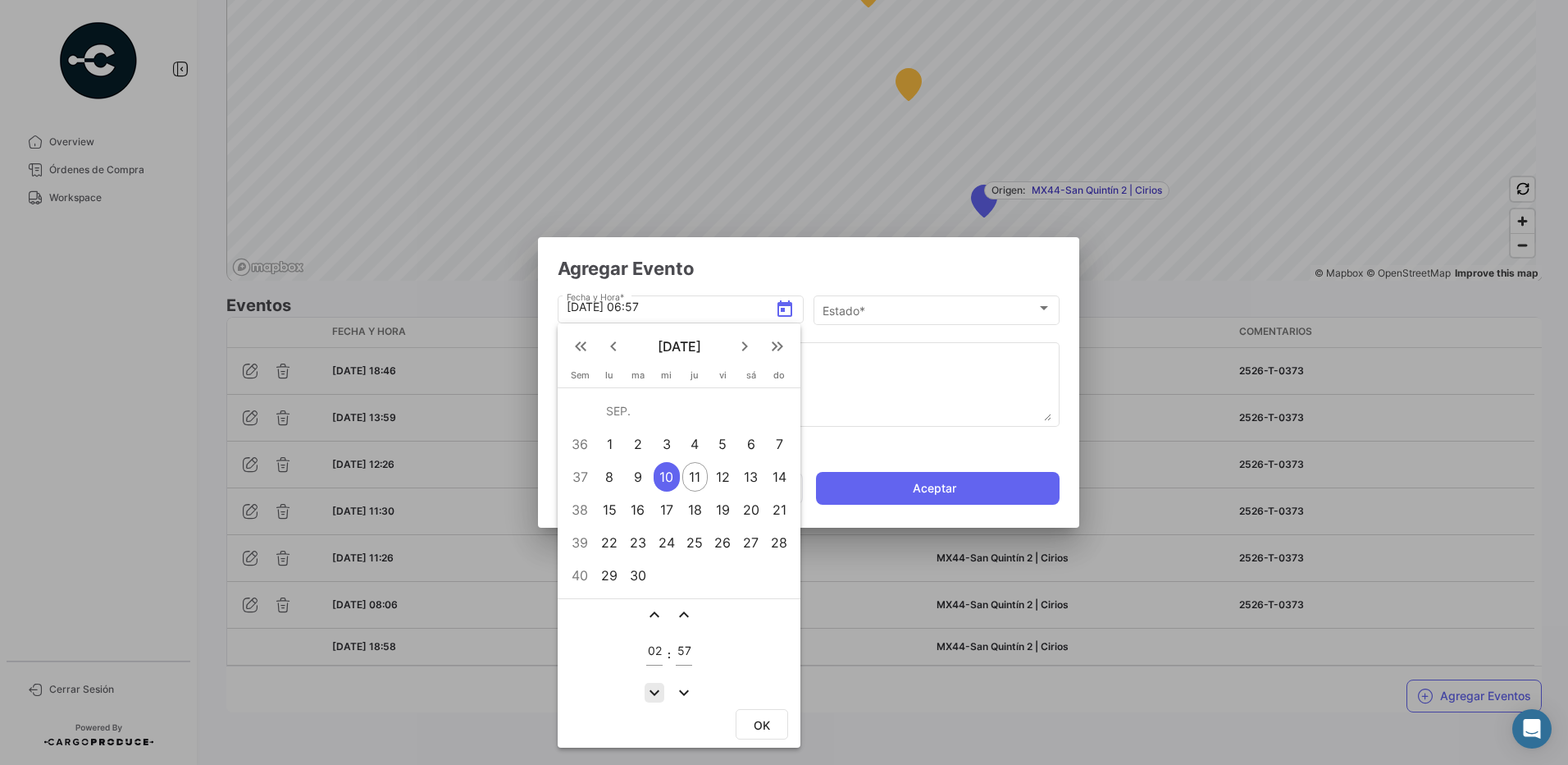
click at [653, 688] on mat-icon "expand_more" at bounding box center [654, 692] width 19 height 19
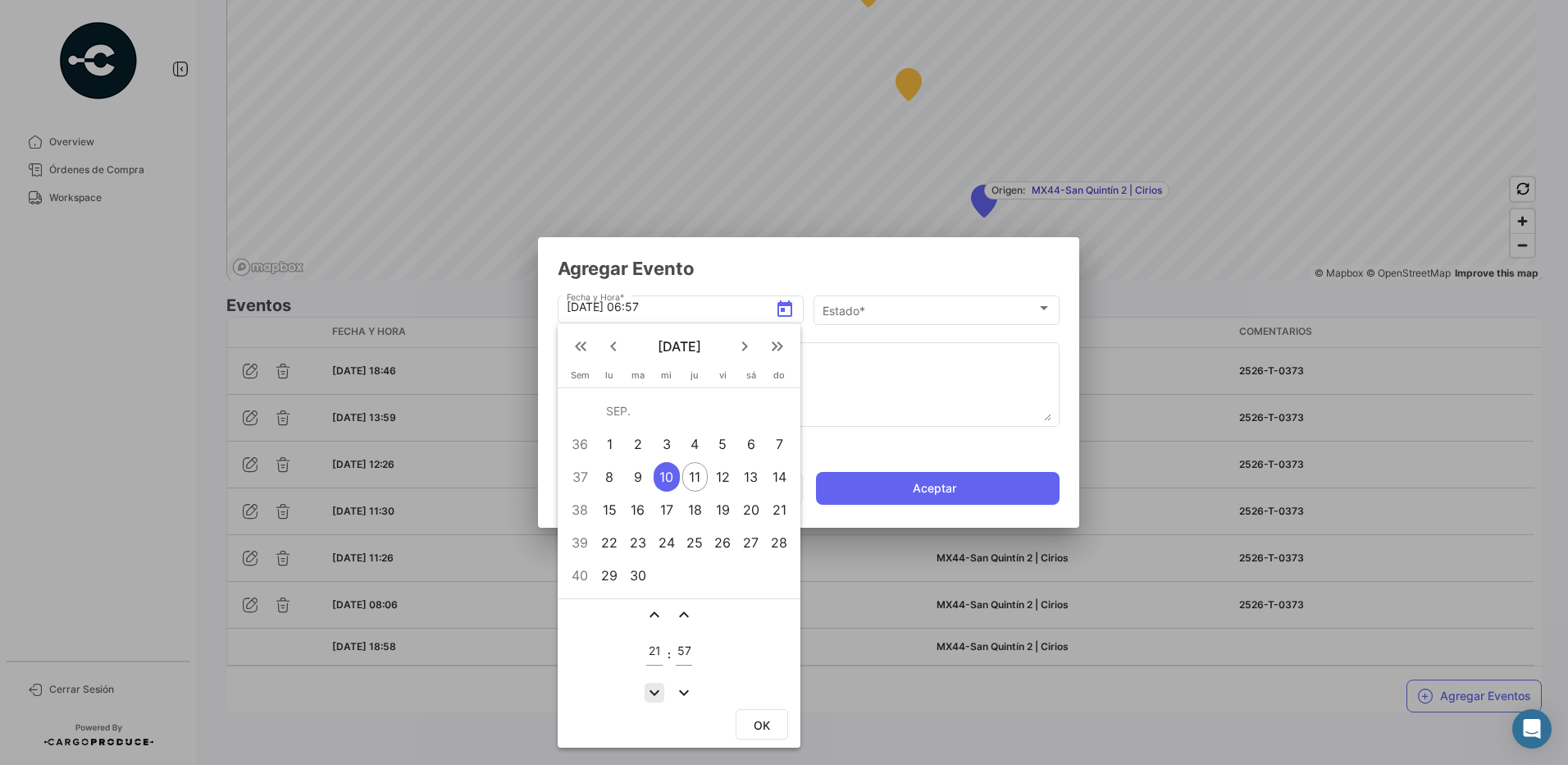
click at [653, 688] on mat-icon "expand_more" at bounding box center [654, 692] width 19 height 19
click at [652, 688] on mat-icon "expand_more" at bounding box center [654, 692] width 19 height 19
click at [654, 614] on mat-icon "expand_less" at bounding box center [654, 614] width 19 height 19
type input "19"
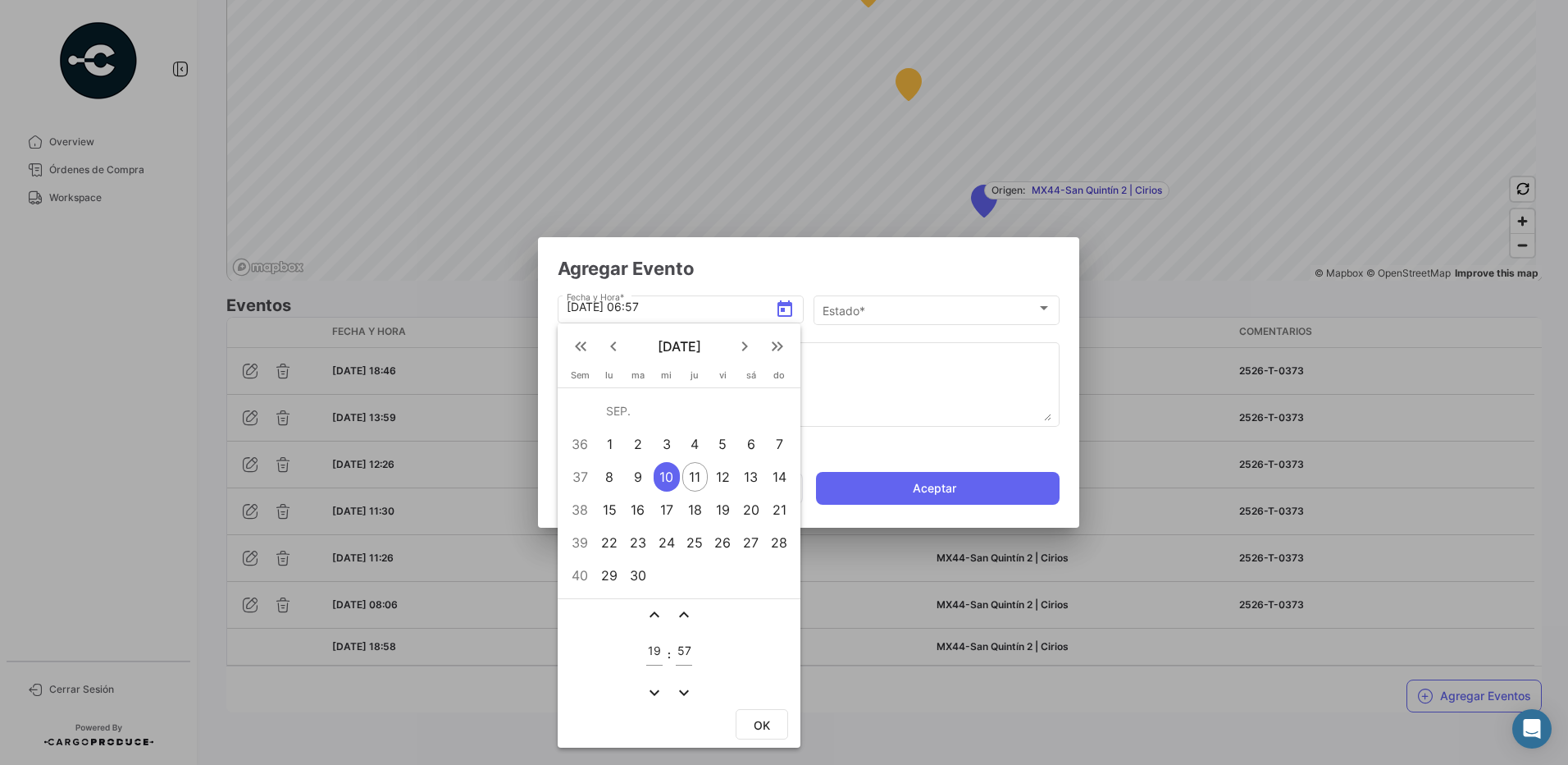
click at [682, 691] on mat-icon "expand_more" at bounding box center [684, 692] width 19 height 19
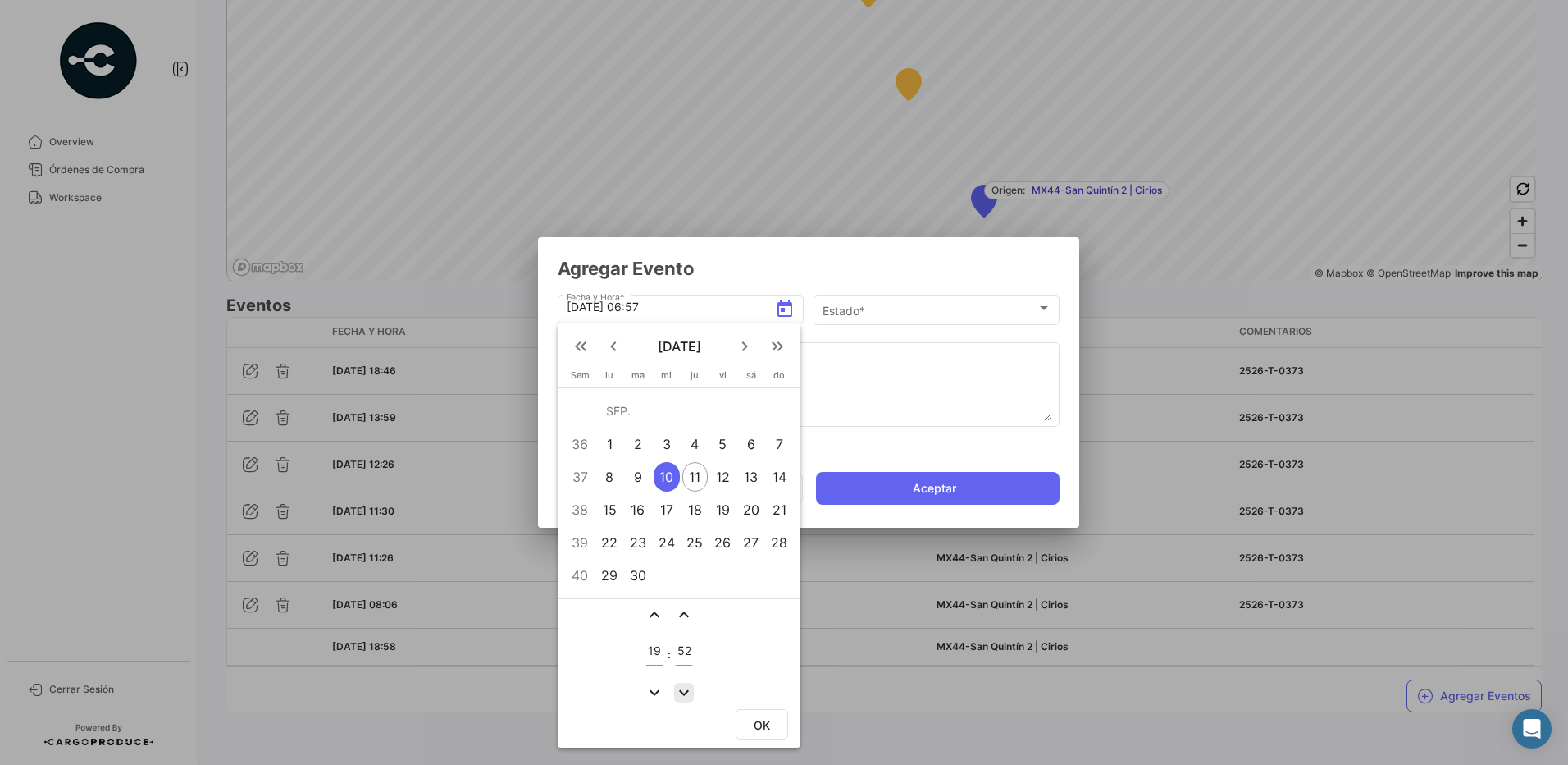
click at [682, 691] on mat-icon "expand_more" at bounding box center [684, 692] width 19 height 19
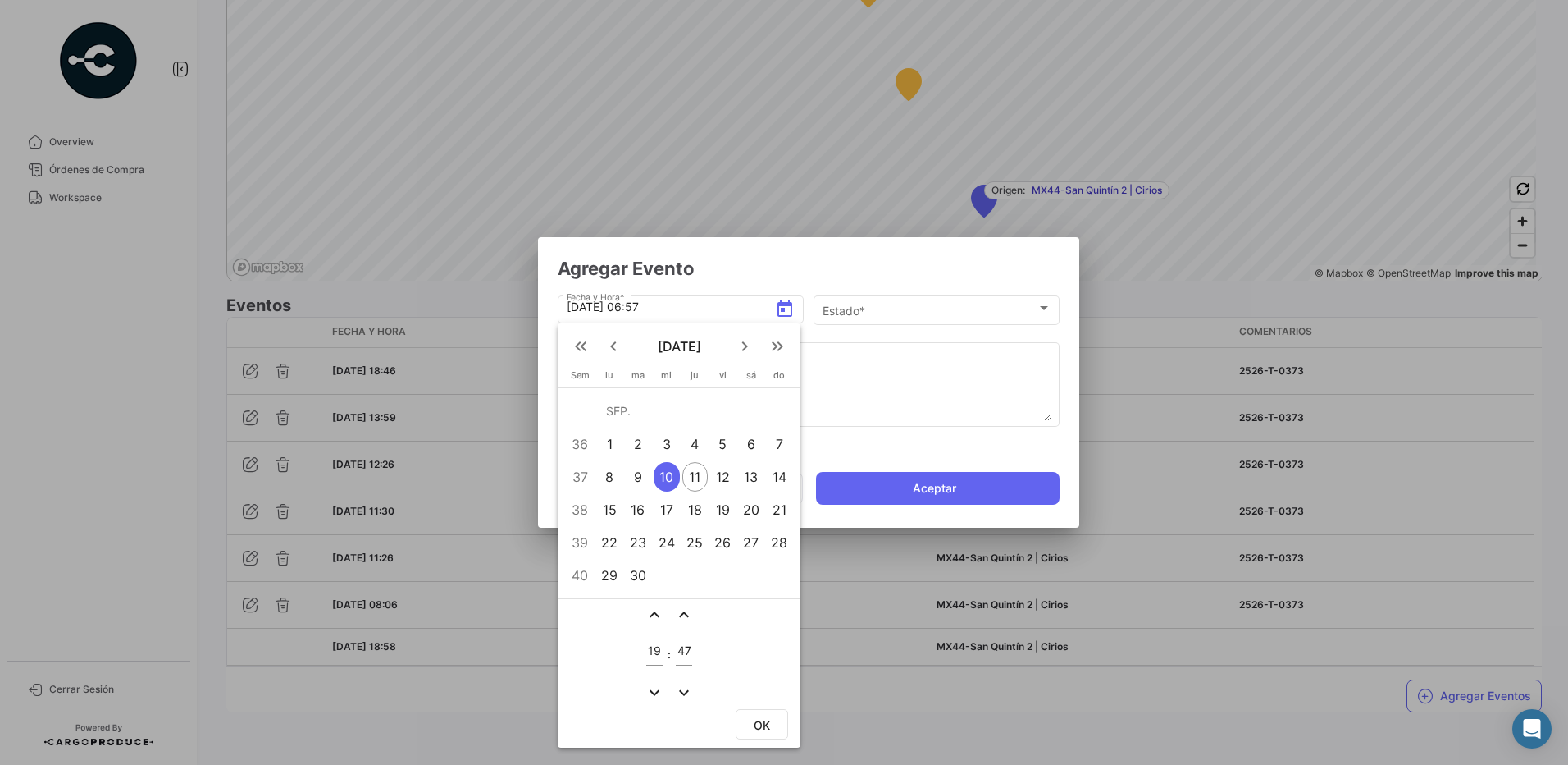
click at [686, 619] on mat-icon "expand_less" at bounding box center [684, 614] width 19 height 19
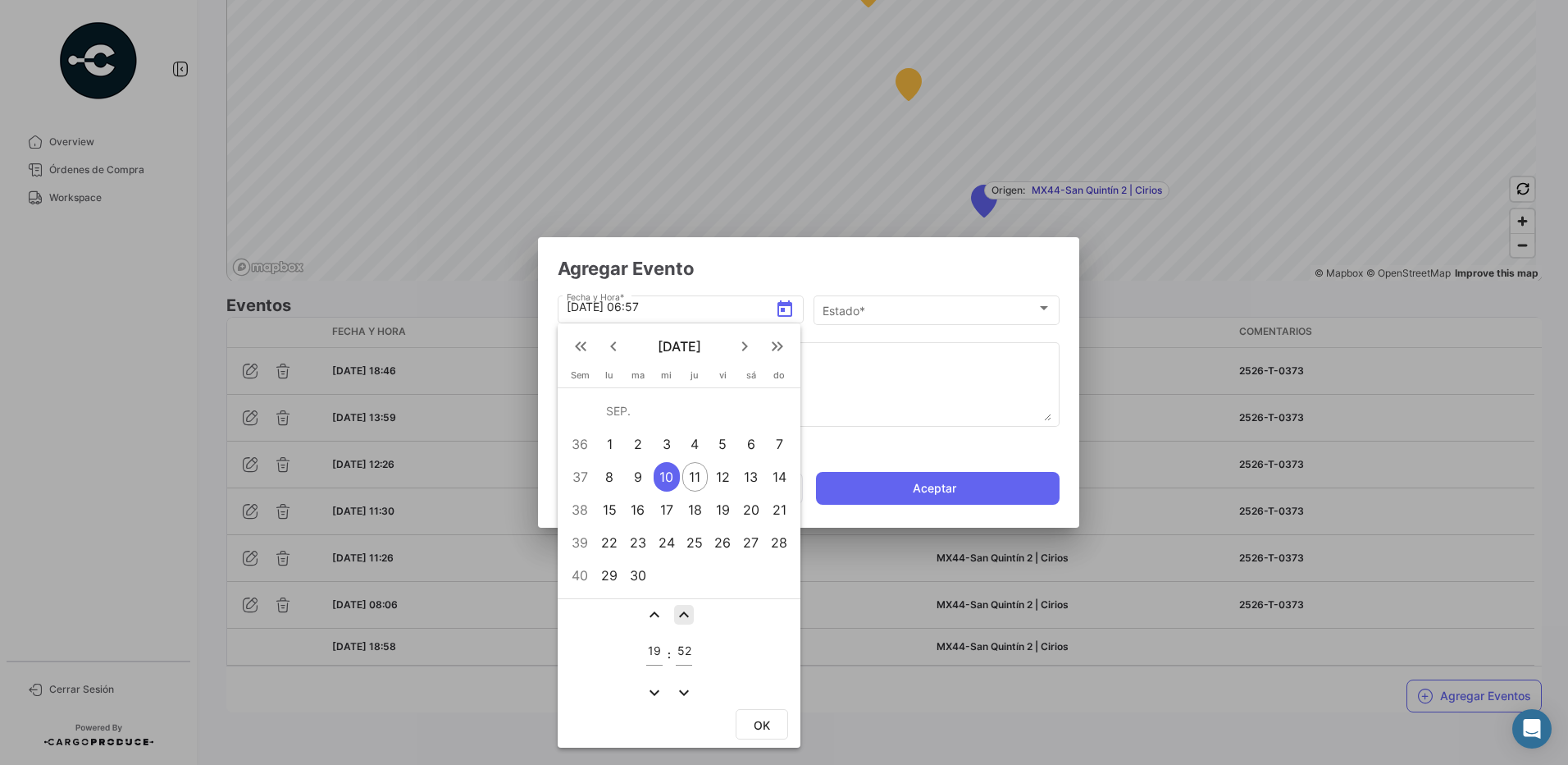
click at [686, 619] on mat-icon "expand_less" at bounding box center [684, 614] width 19 height 19
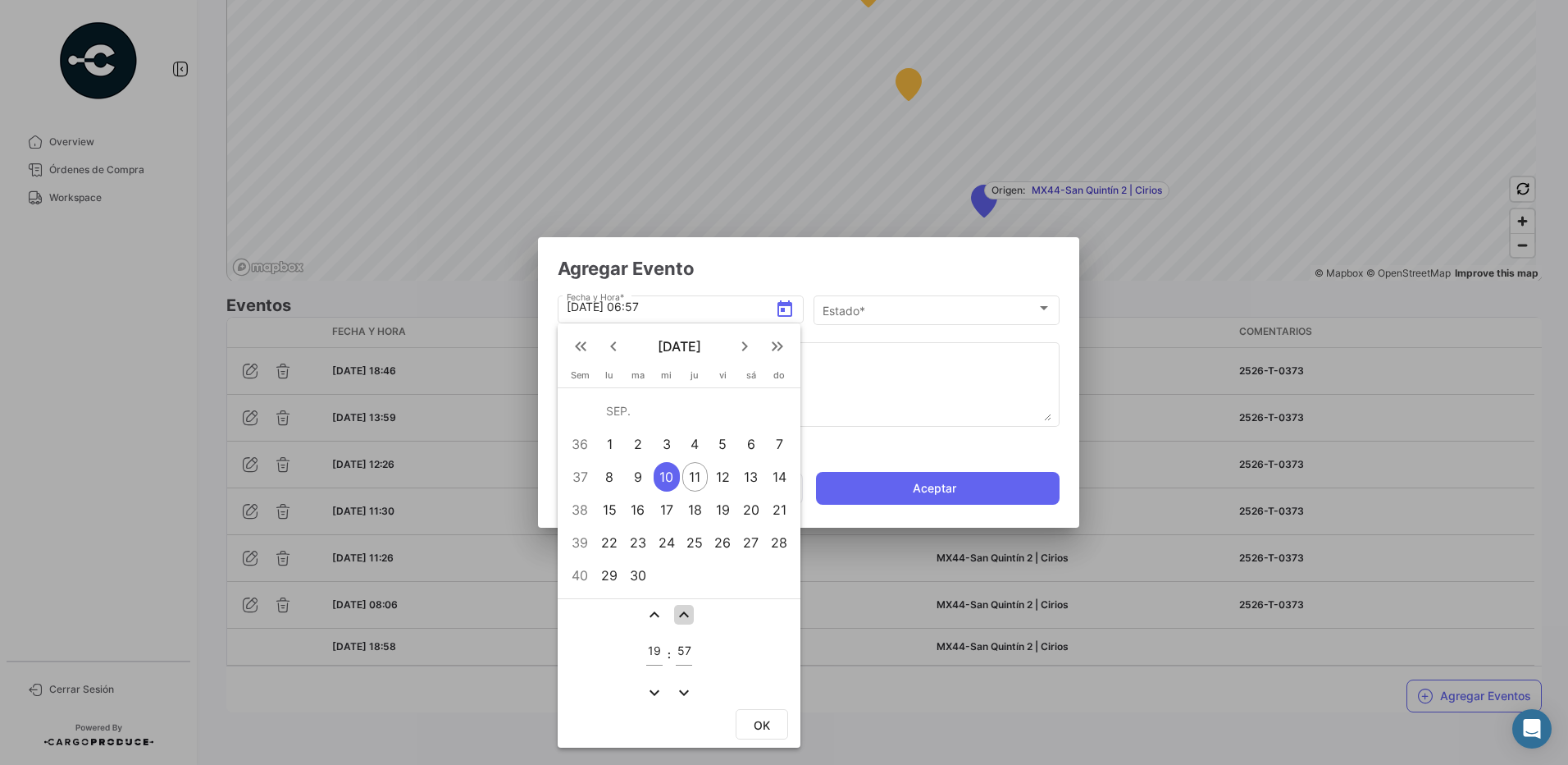
click at [686, 619] on mat-icon "expand_less" at bounding box center [684, 614] width 19 height 19
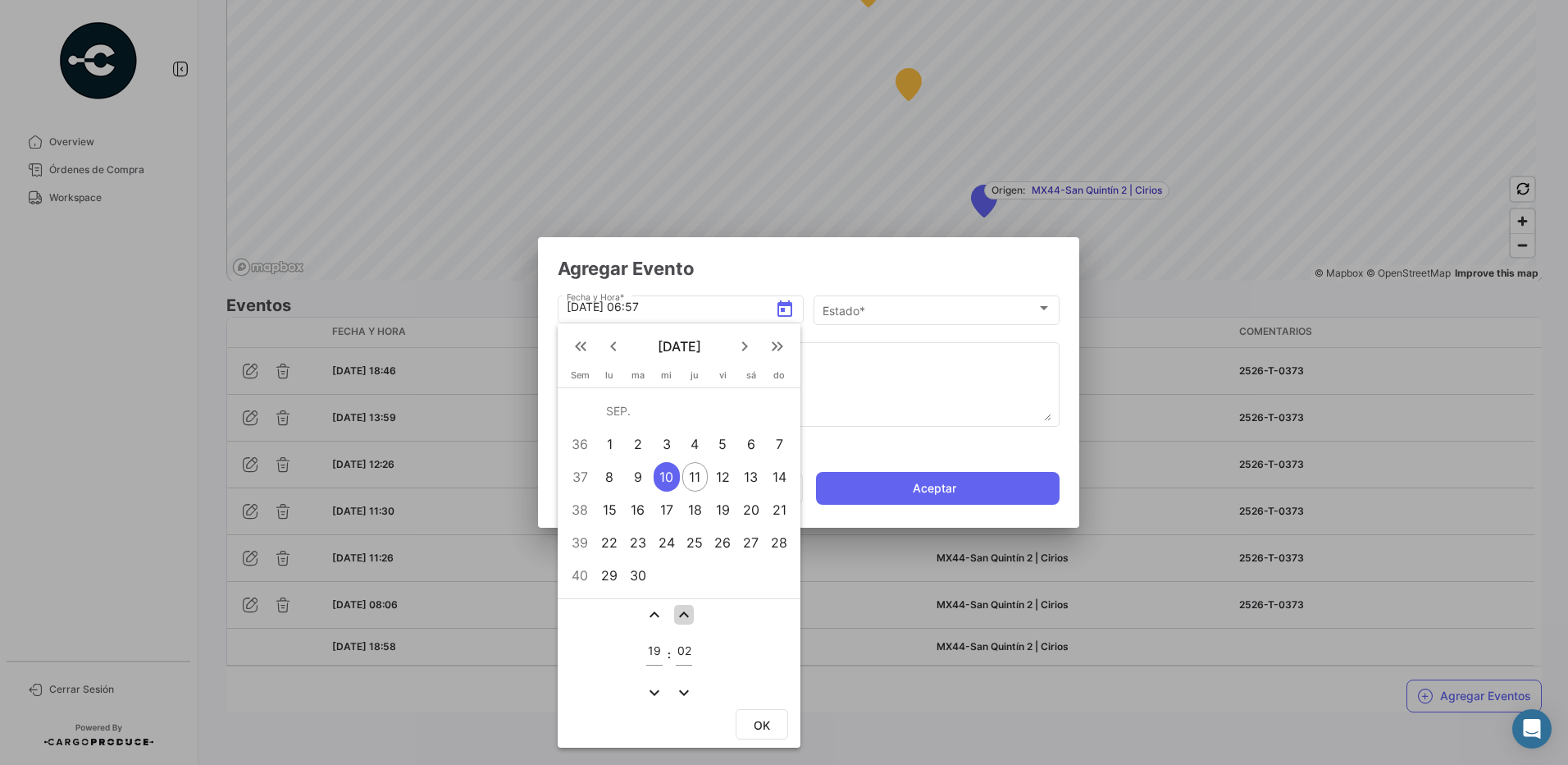
click at [686, 619] on mat-icon "expand_less" at bounding box center [684, 614] width 19 height 19
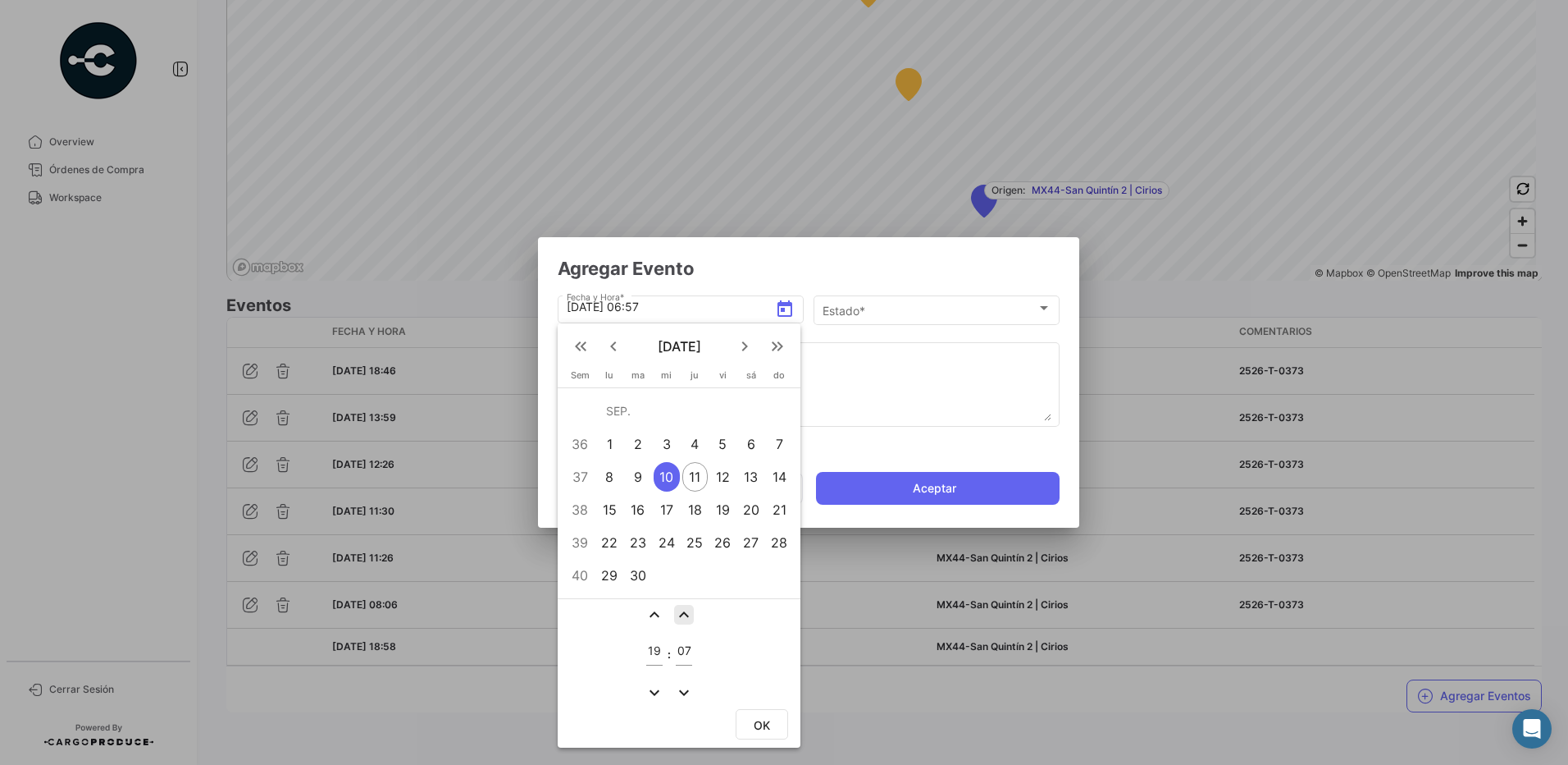
click at [686, 619] on mat-icon "expand_less" at bounding box center [684, 614] width 19 height 19
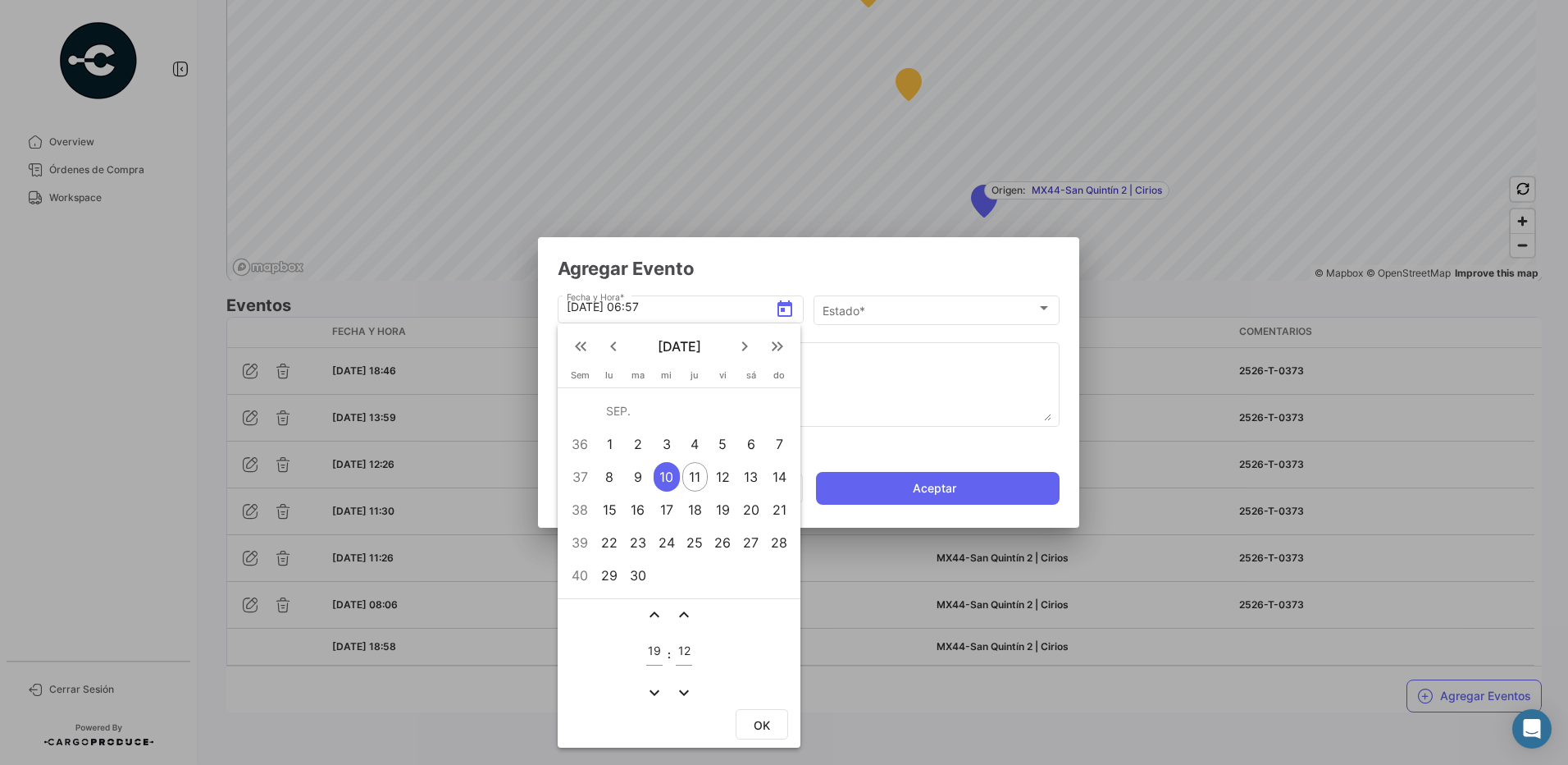
click at [686, 619] on mat-icon "expand_less" at bounding box center [684, 614] width 19 height 19
type input "15"
click at [753, 726] on span "OK" at bounding box center [761, 725] width 17 height 14
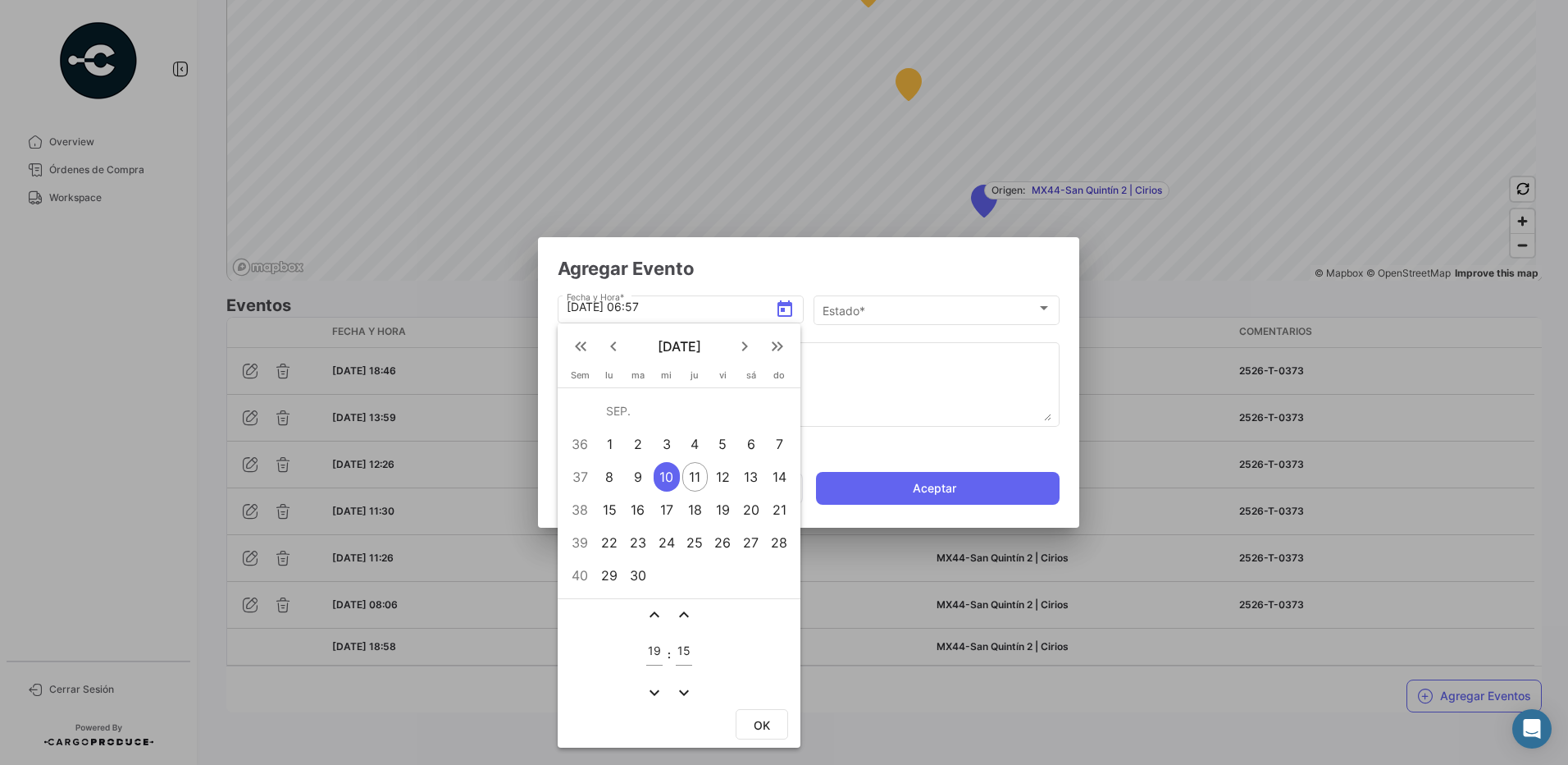
type input "[DATE] 19:15"
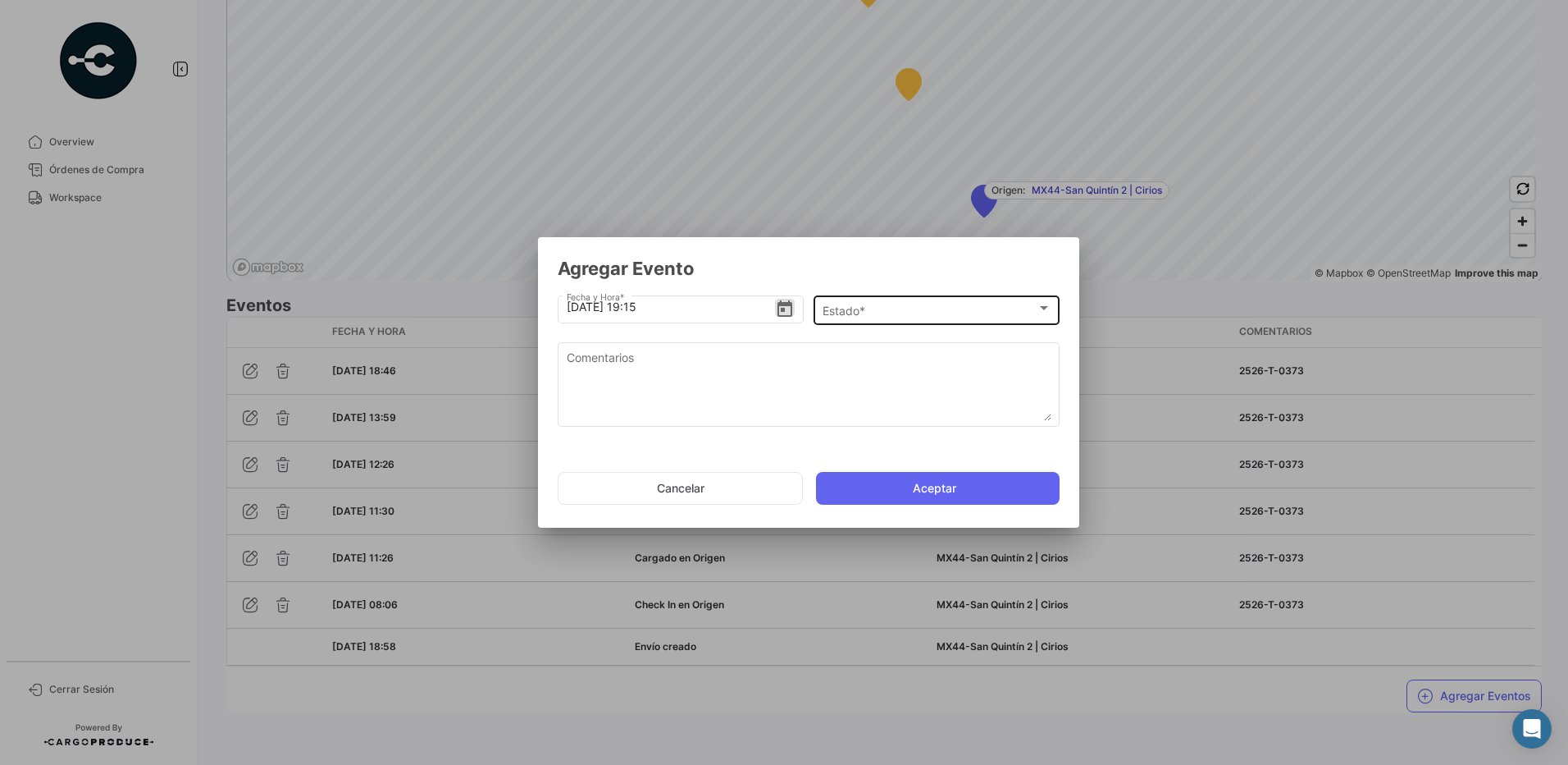
click at [867, 319] on div "Estado * Estado *" at bounding box center [937, 309] width 229 height 32
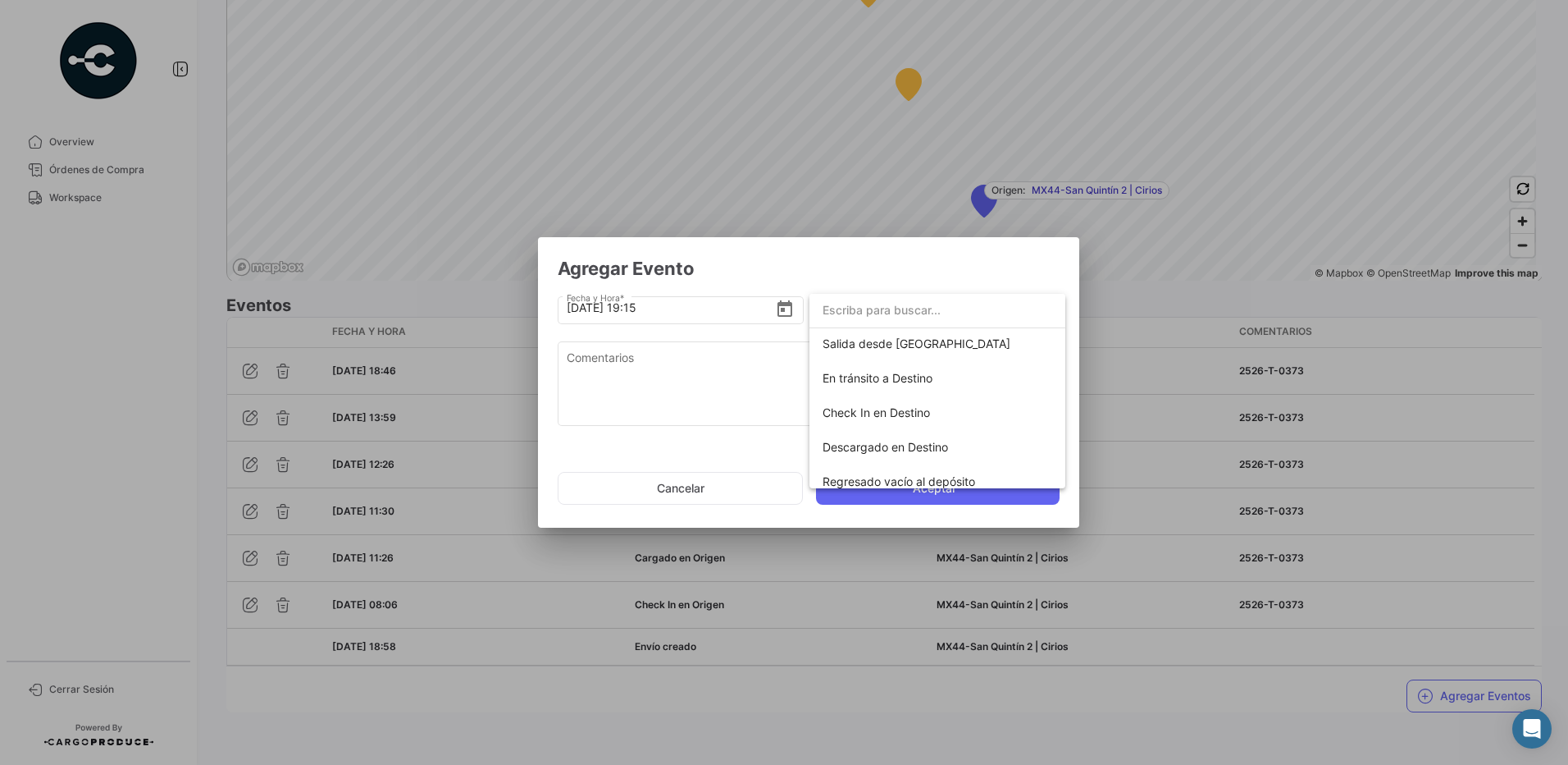
scroll to position [246, 0]
click at [923, 382] on span "En tránsito a Destino" at bounding box center [937, 375] width 229 height 34
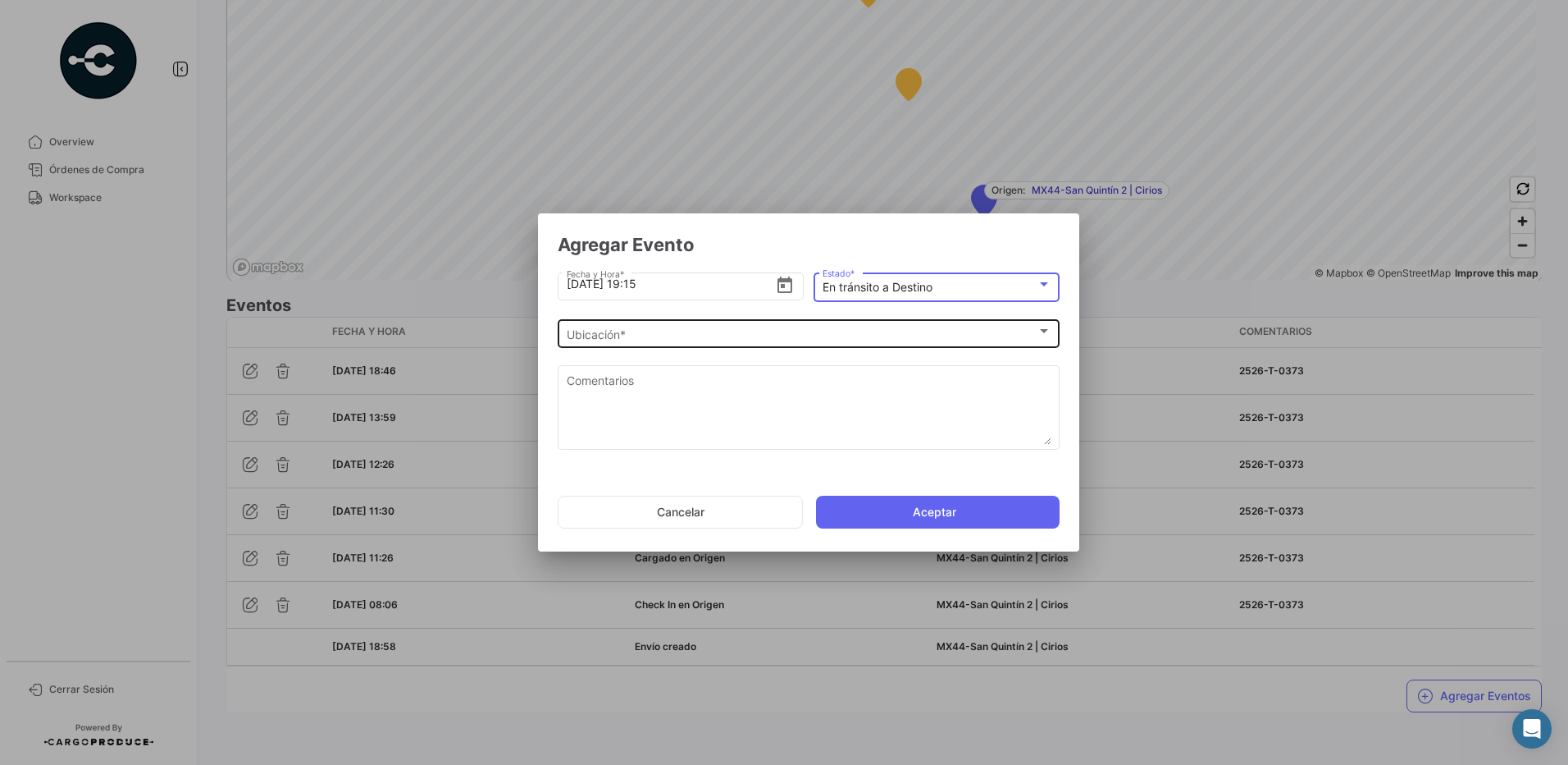
click at [729, 333] on div "Ubicación *" at bounding box center [802, 334] width 470 height 14
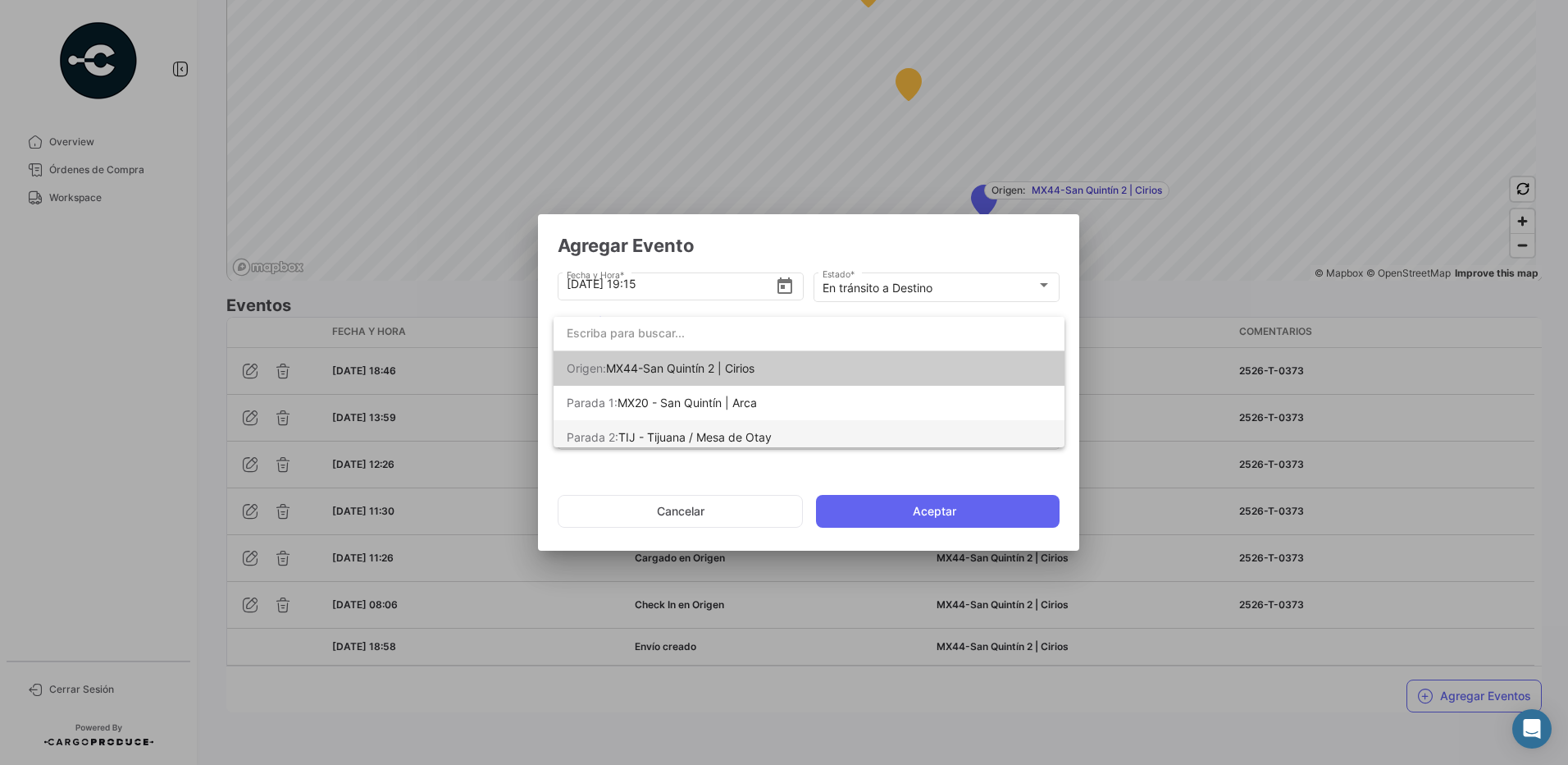
click at [740, 435] on span "TIJ - Tijuana / Mesa de Otay" at bounding box center [695, 437] width 153 height 14
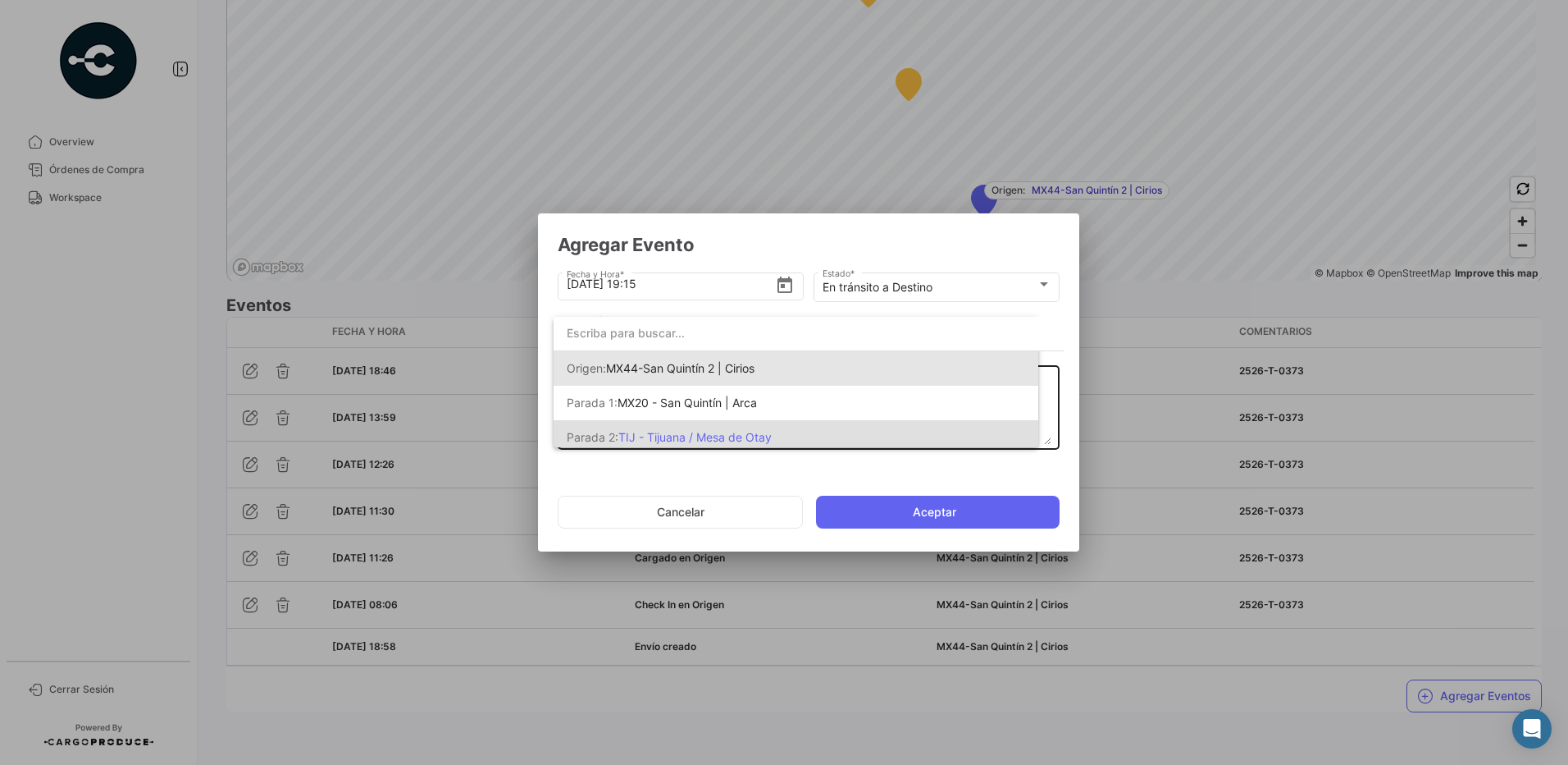
scroll to position [0, 0]
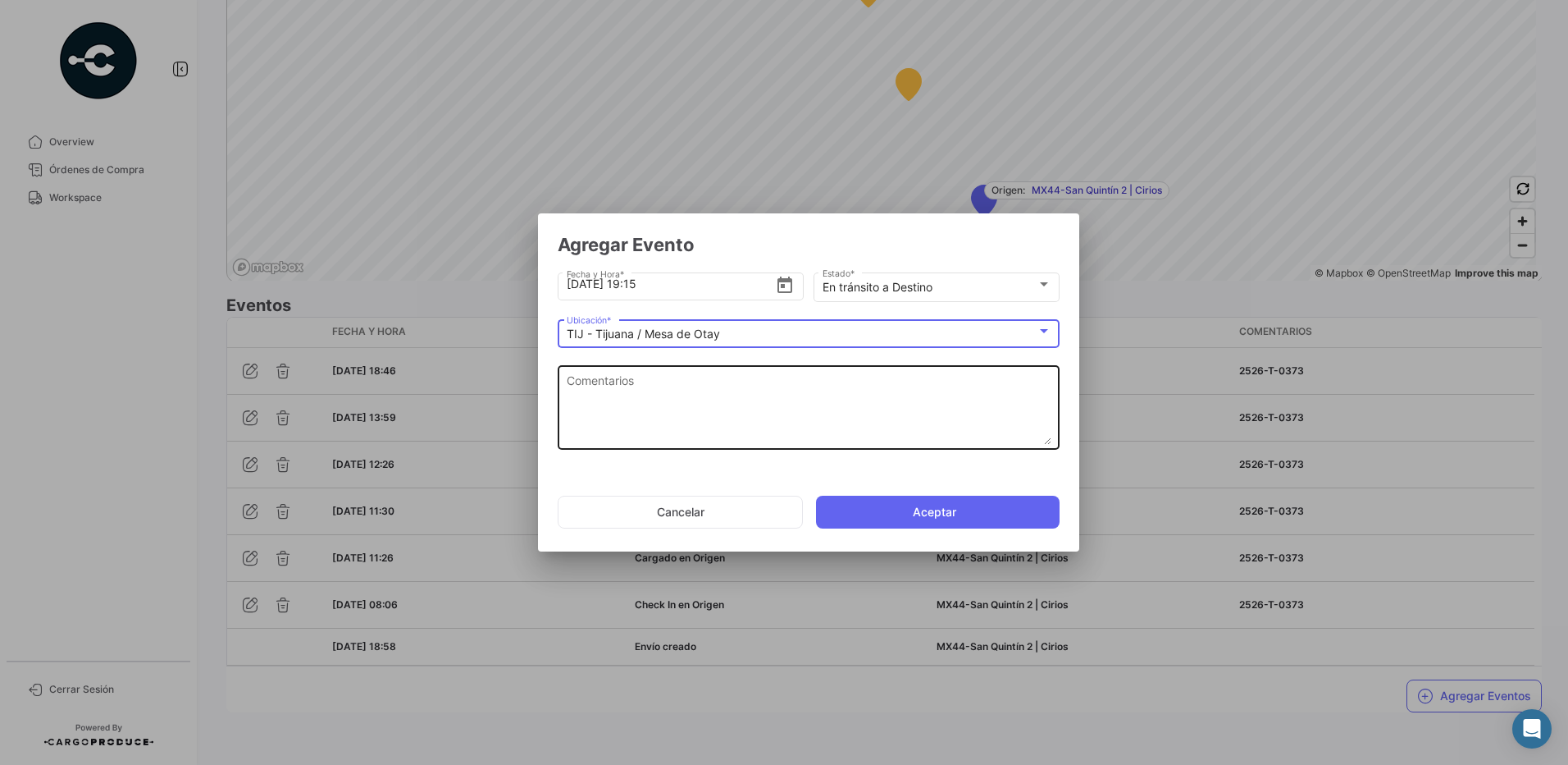
click at [665, 397] on textarea "Comentarios" at bounding box center [809, 409] width 485 height 72
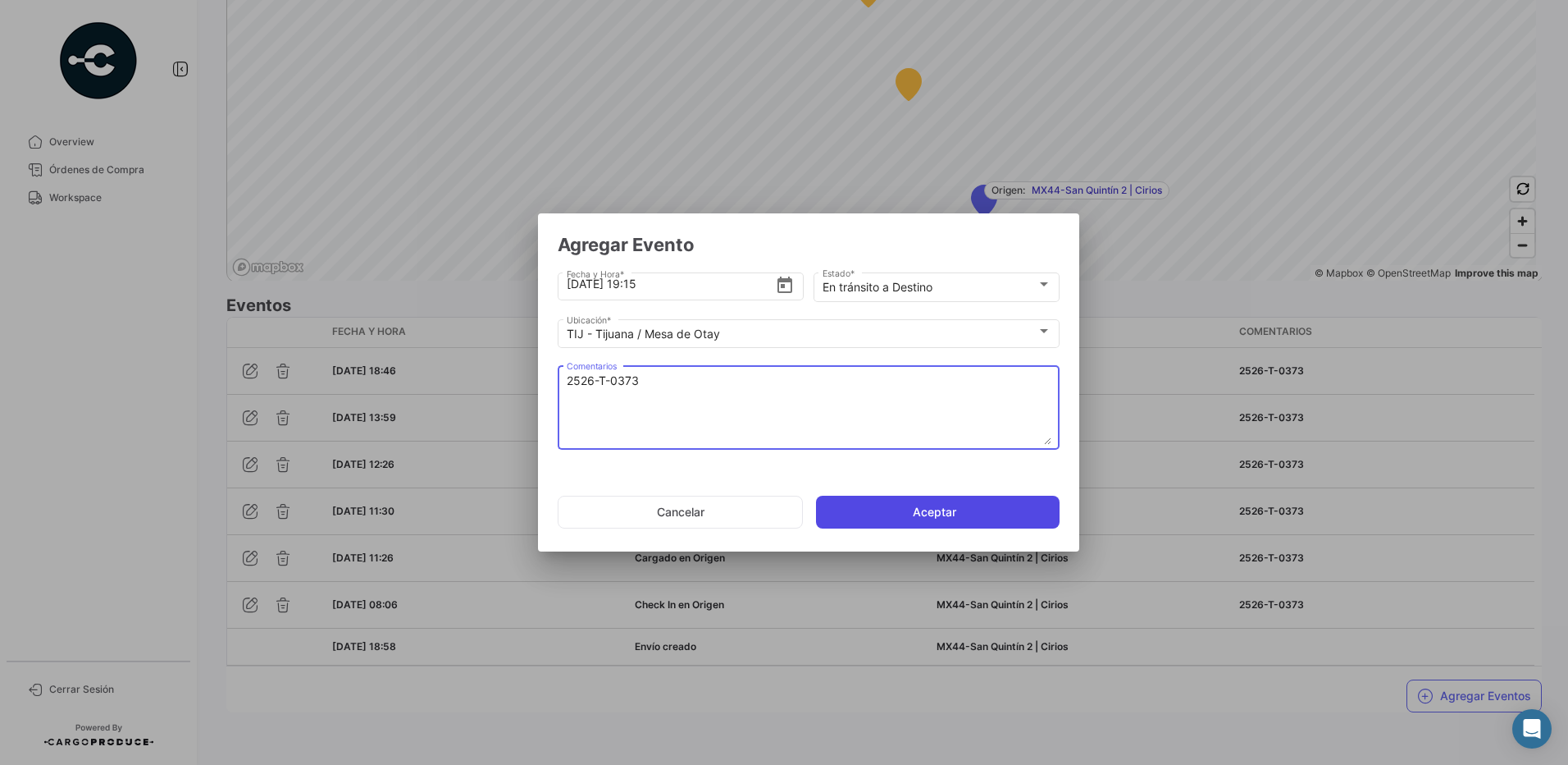
type textarea "2526-T-0373"
click at [923, 506] on button "Aceptar" at bounding box center [938, 511] width 243 height 32
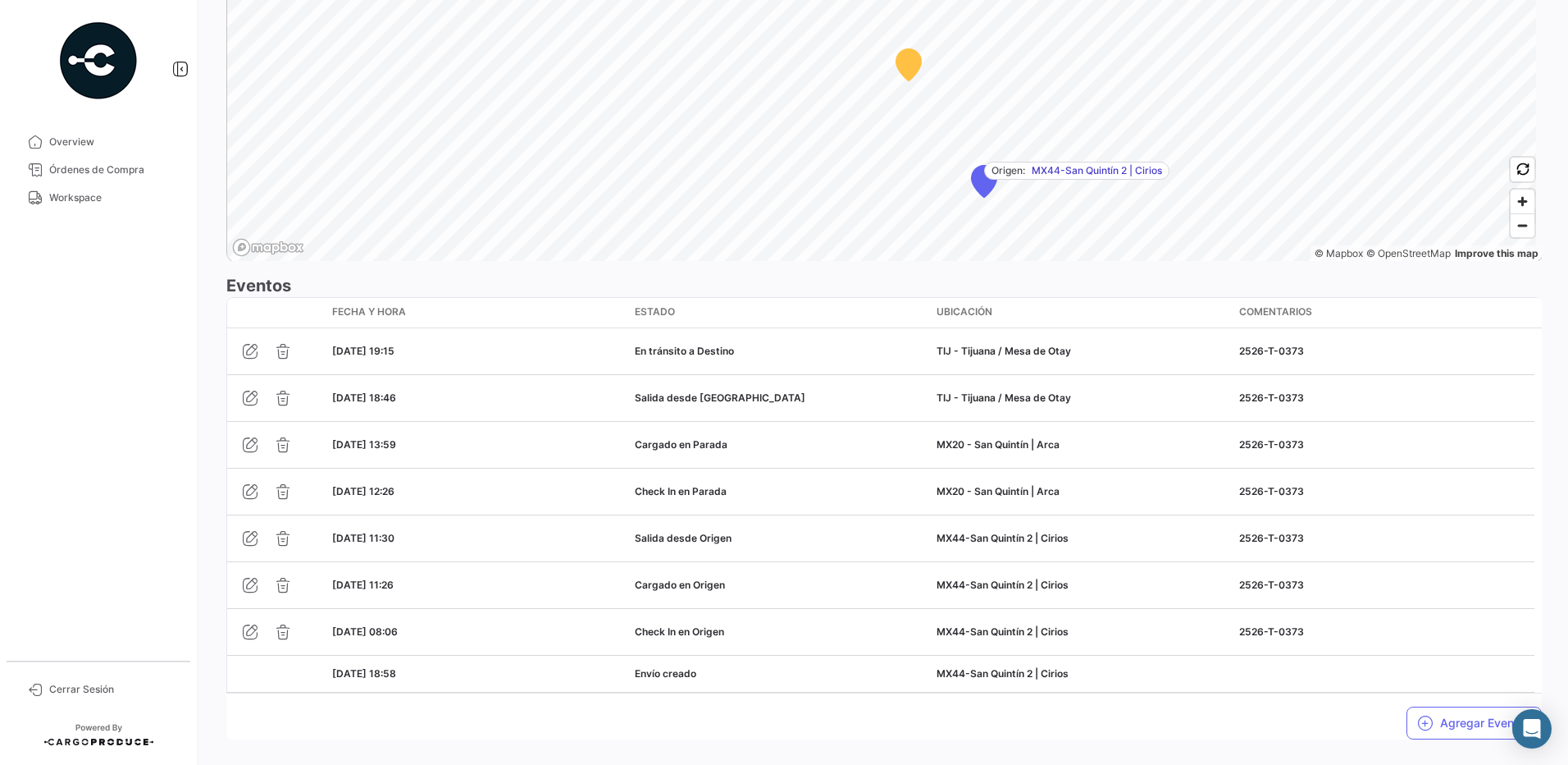
scroll to position [1246, 0]
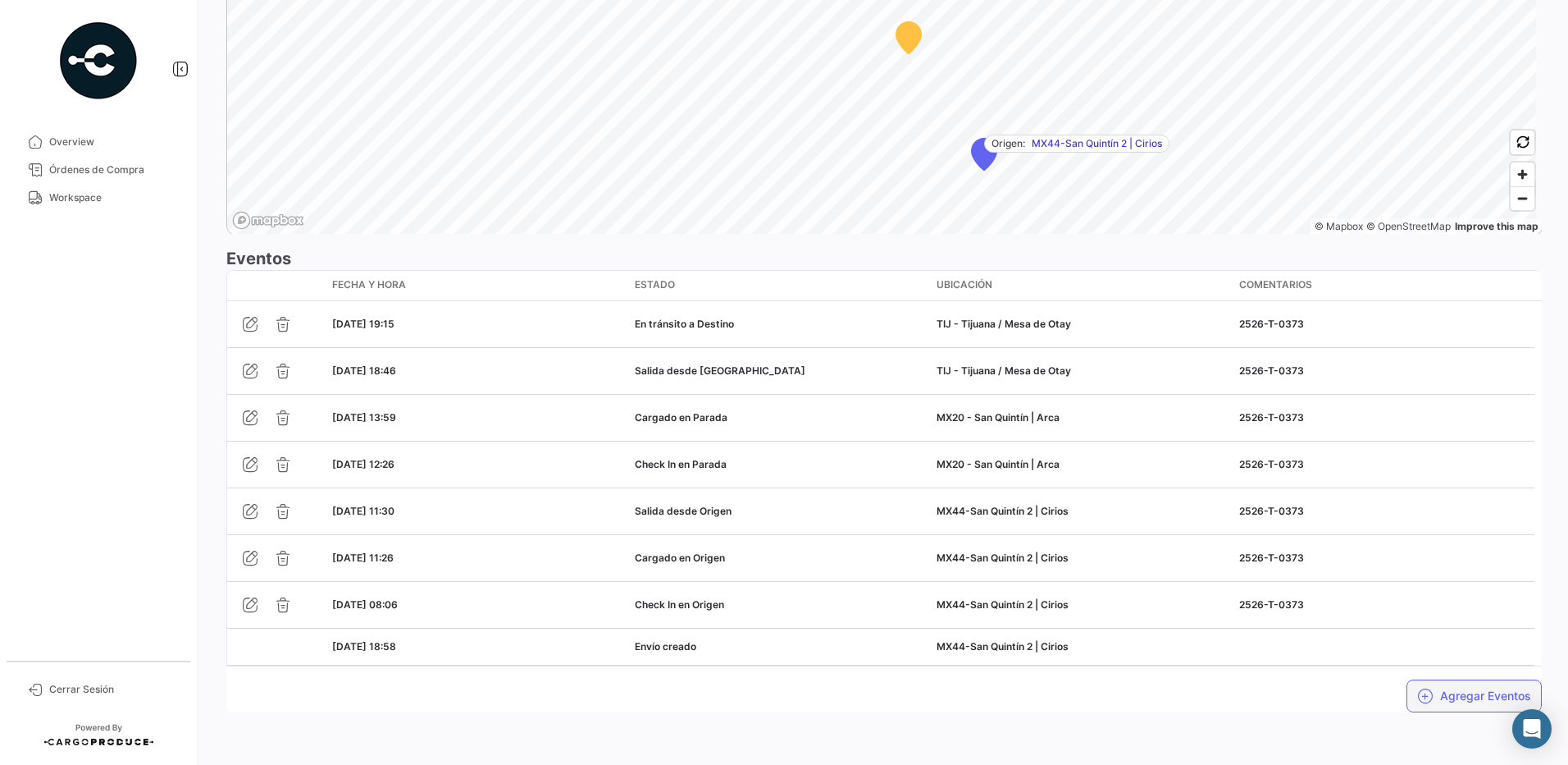
click at [1438, 694] on button "Agregar Eventos" at bounding box center [1474, 695] width 136 height 32
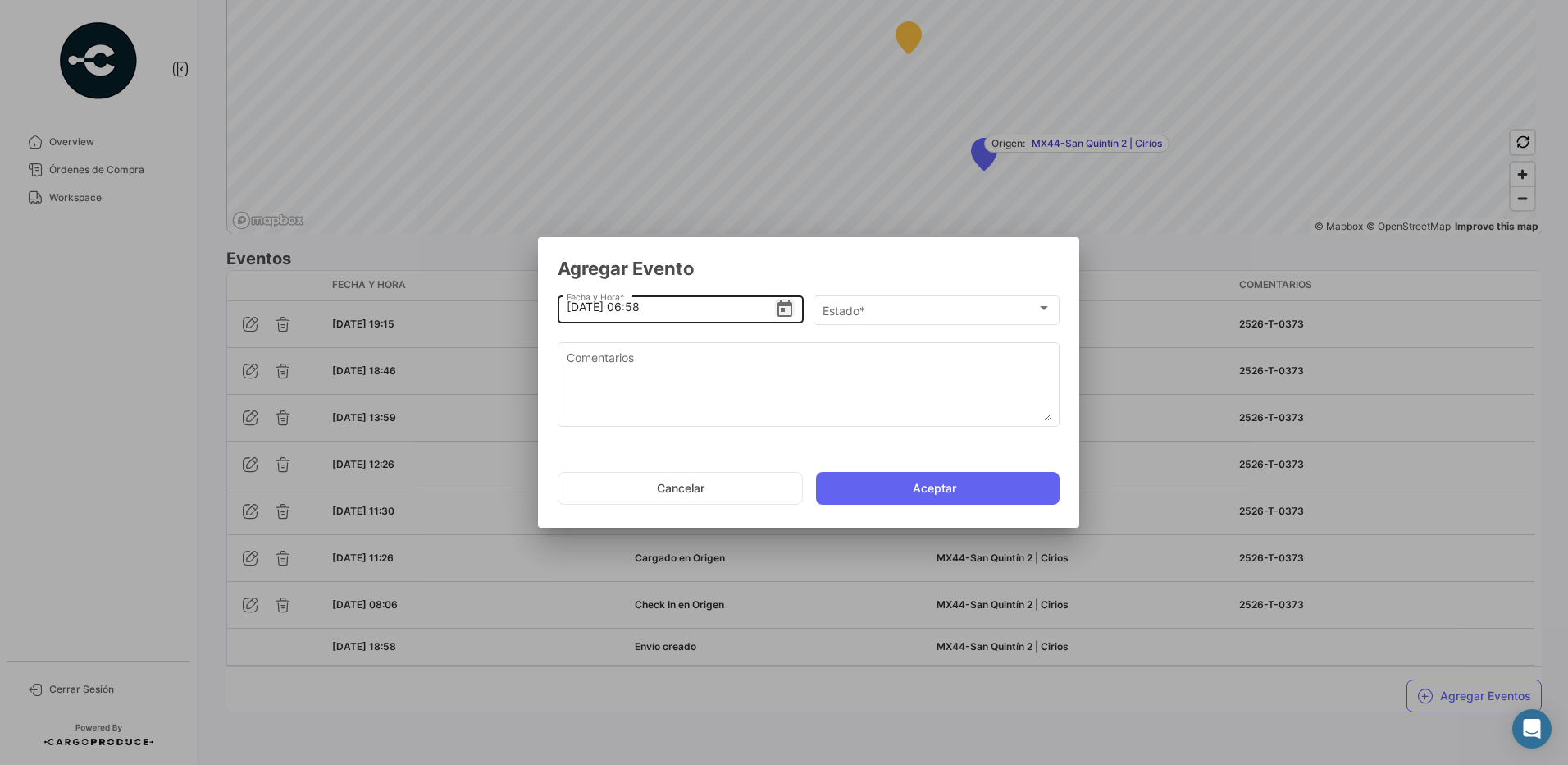
click at [785, 309] on icon "Open calendar" at bounding box center [785, 308] width 15 height 17
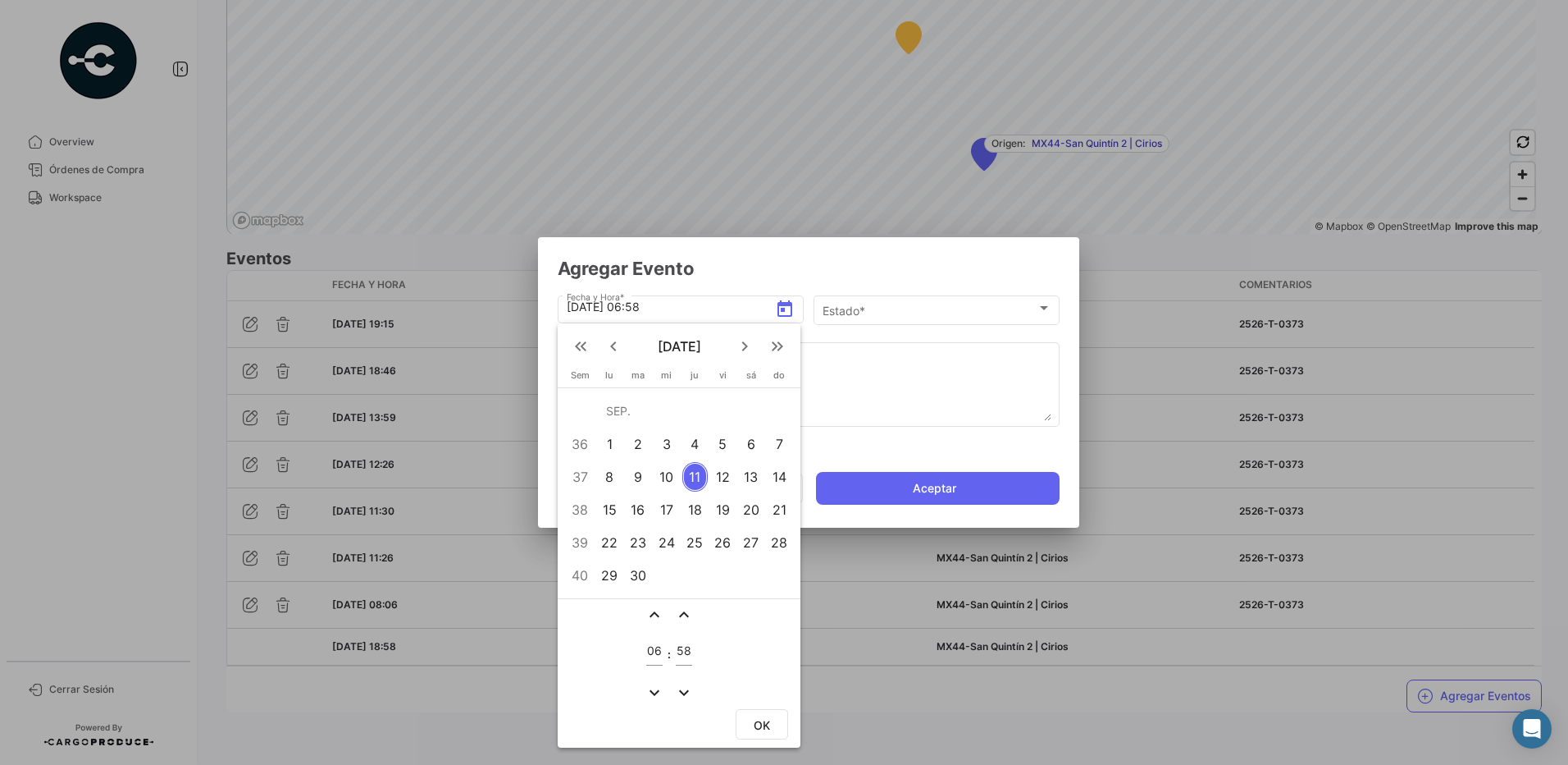
click at [728, 617] on div "expand_less expand_less 06 : 58 expand_more expand_more" at bounding box center [678, 651] width 242 height 107
click at [597, 613] on div "expand_less expand_less 06 : 58 expand_more expand_more" at bounding box center [678, 651] width 242 height 107
click at [654, 682] on td "expand_more" at bounding box center [654, 692] width 21 height 21
click at [652, 691] on mat-icon "expand_more" at bounding box center [654, 692] width 19 height 19
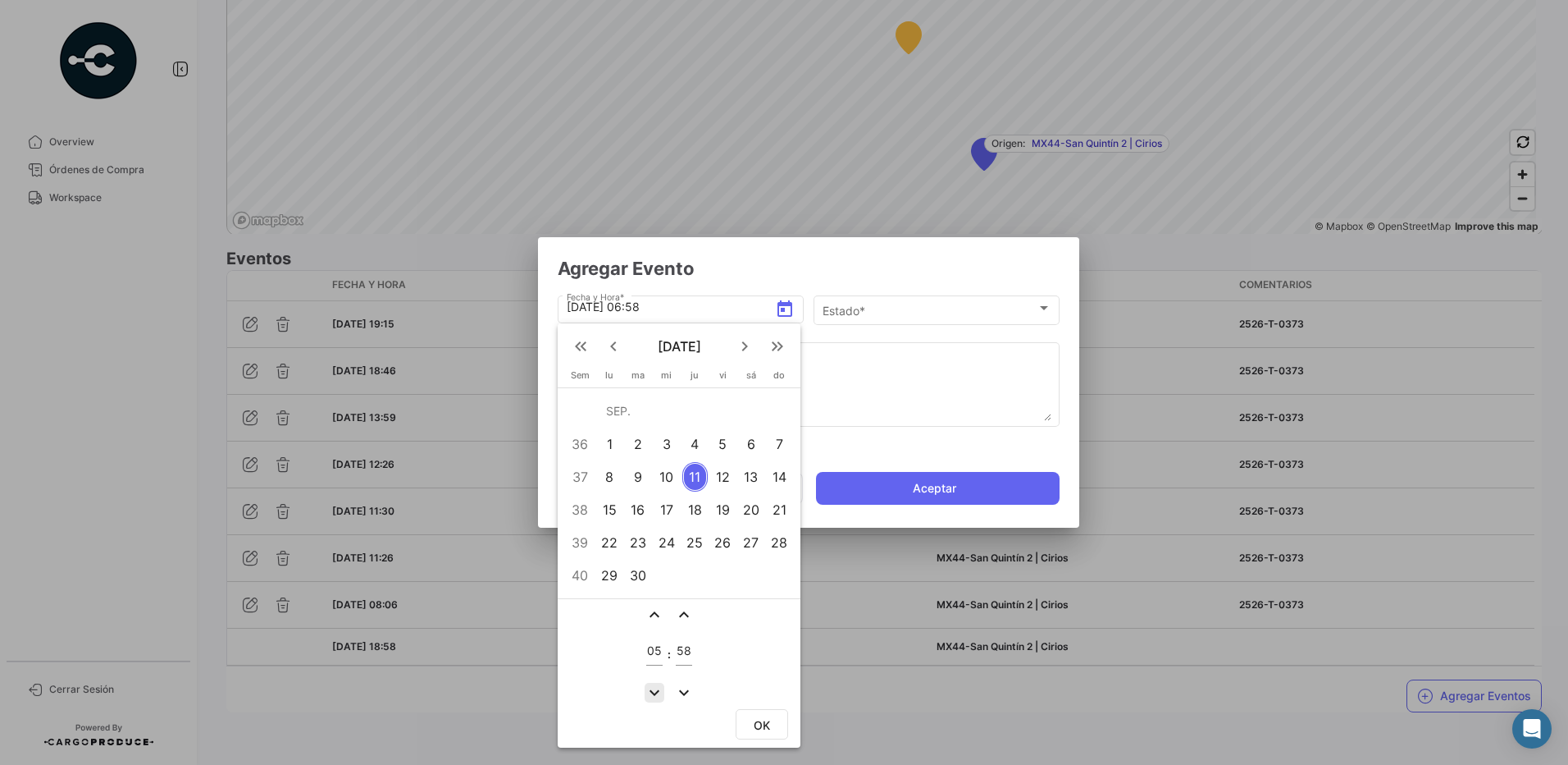
click at [652, 691] on mat-icon "expand_more" at bounding box center [654, 692] width 19 height 19
type input "01"
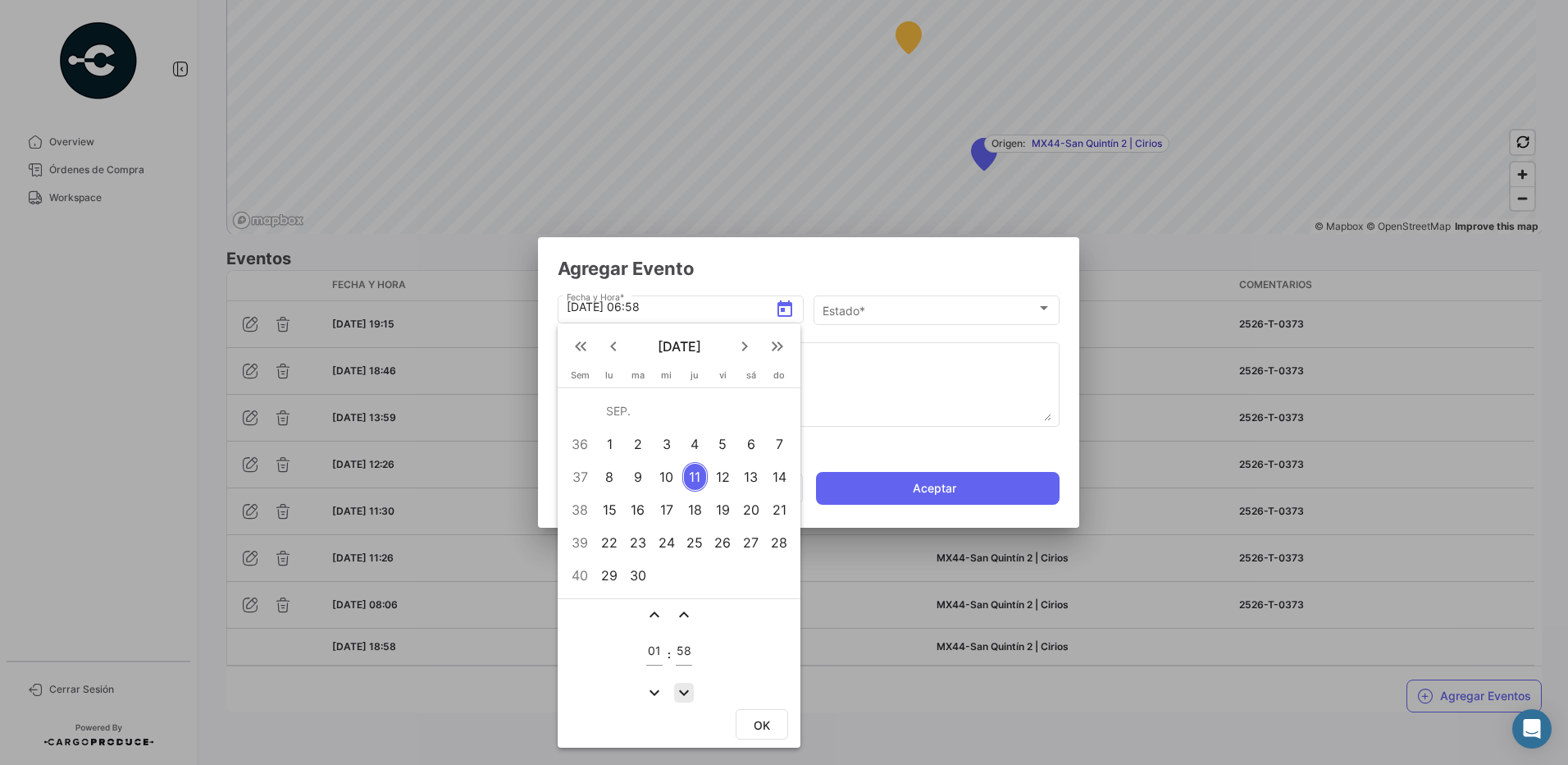
click at [690, 688] on mat-icon "expand_more" at bounding box center [684, 692] width 19 height 19
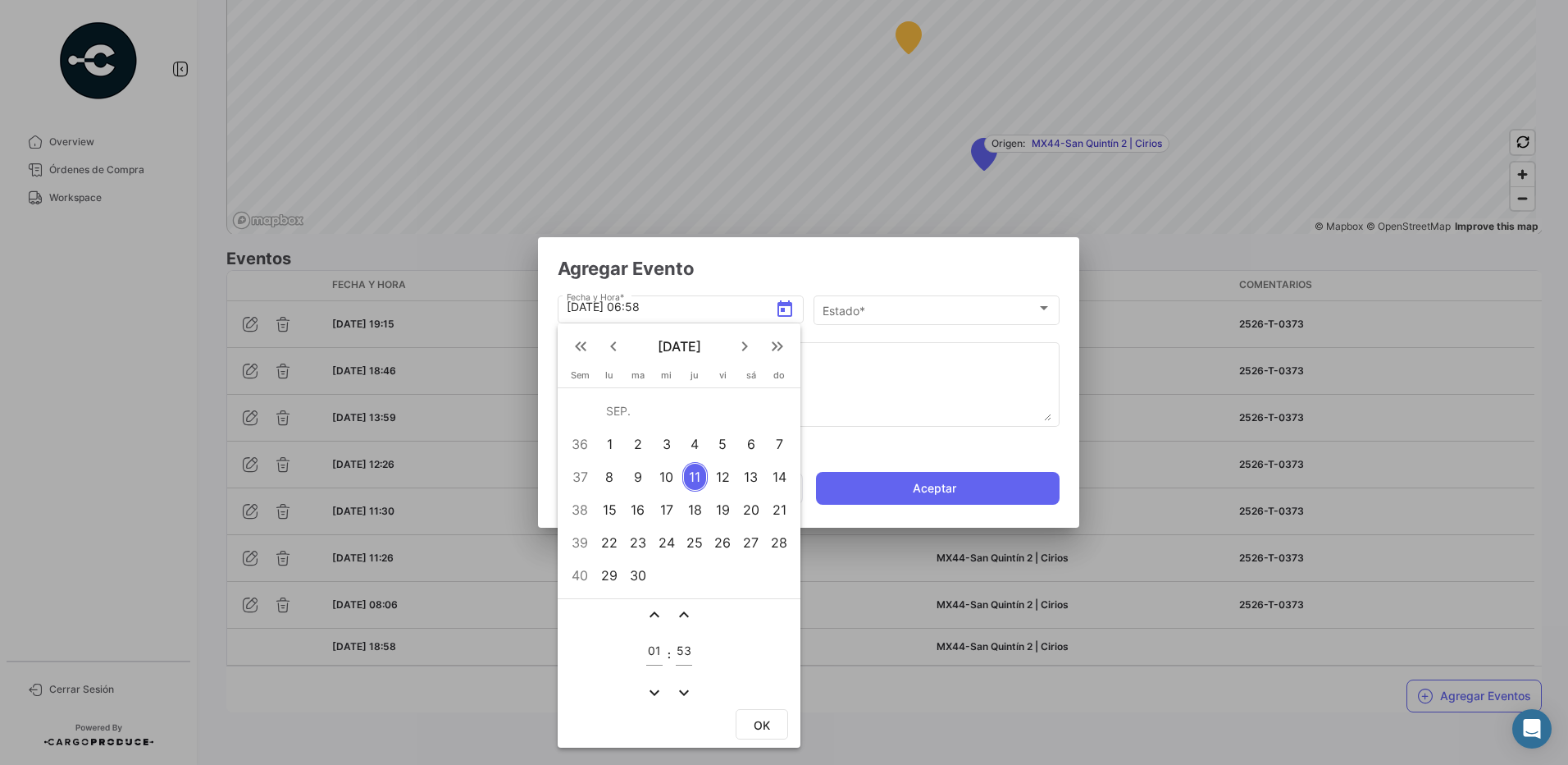
click at [686, 609] on mat-icon "expand_less" at bounding box center [684, 614] width 19 height 19
drag, startPoint x: 690, startPoint y: 655, endPoint x: 676, endPoint y: 654, distance: 14.0
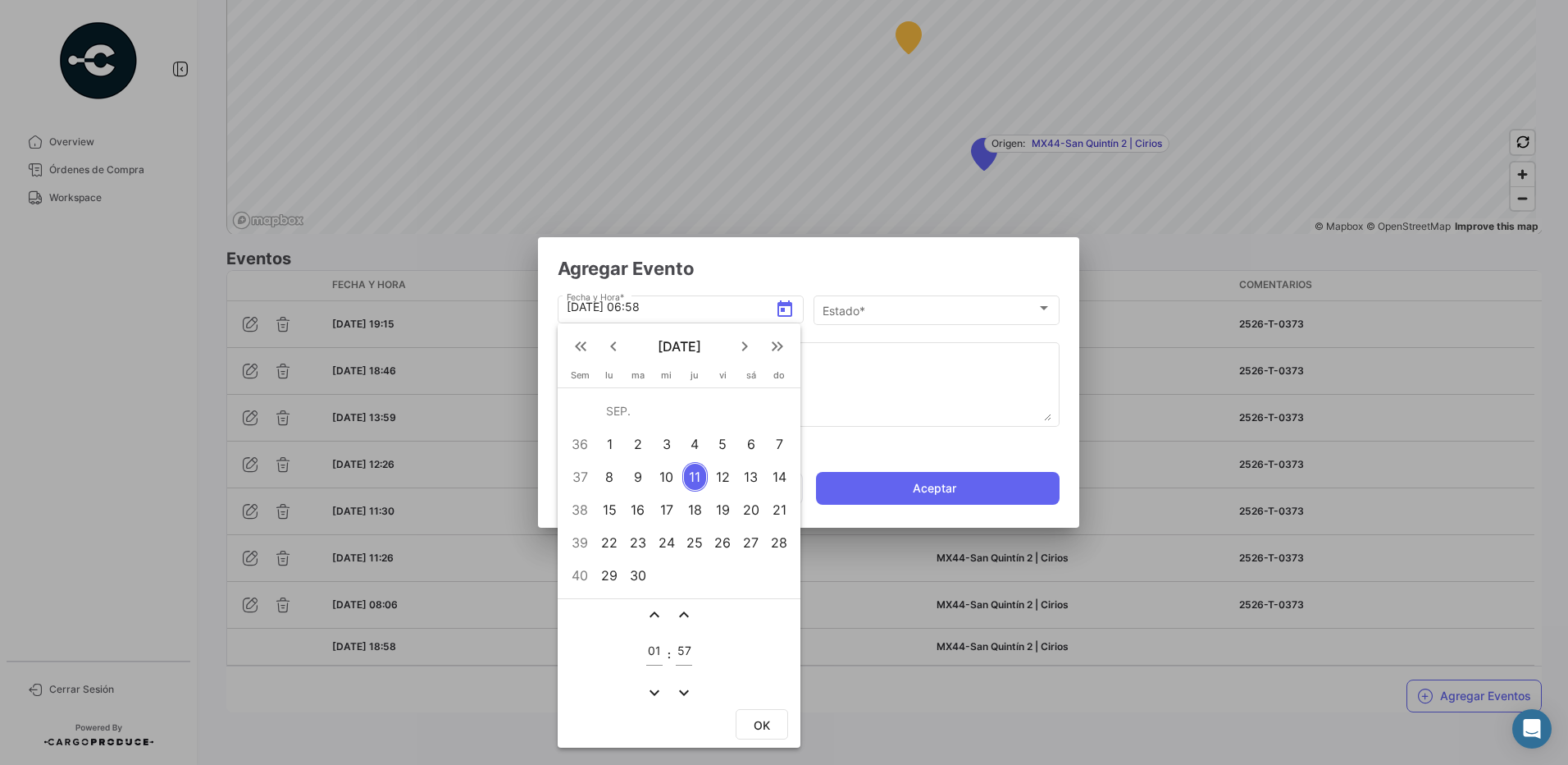
click at [676, 654] on td "57" at bounding box center [684, 653] width 21 height 53
click at [736, 639] on div "expand_less expand_less 01 : 57 expand_more expand_more" at bounding box center [678, 651] width 242 height 107
click at [689, 651] on input "57" at bounding box center [683, 651] width 17 height 14
type input "5"
type input "07"
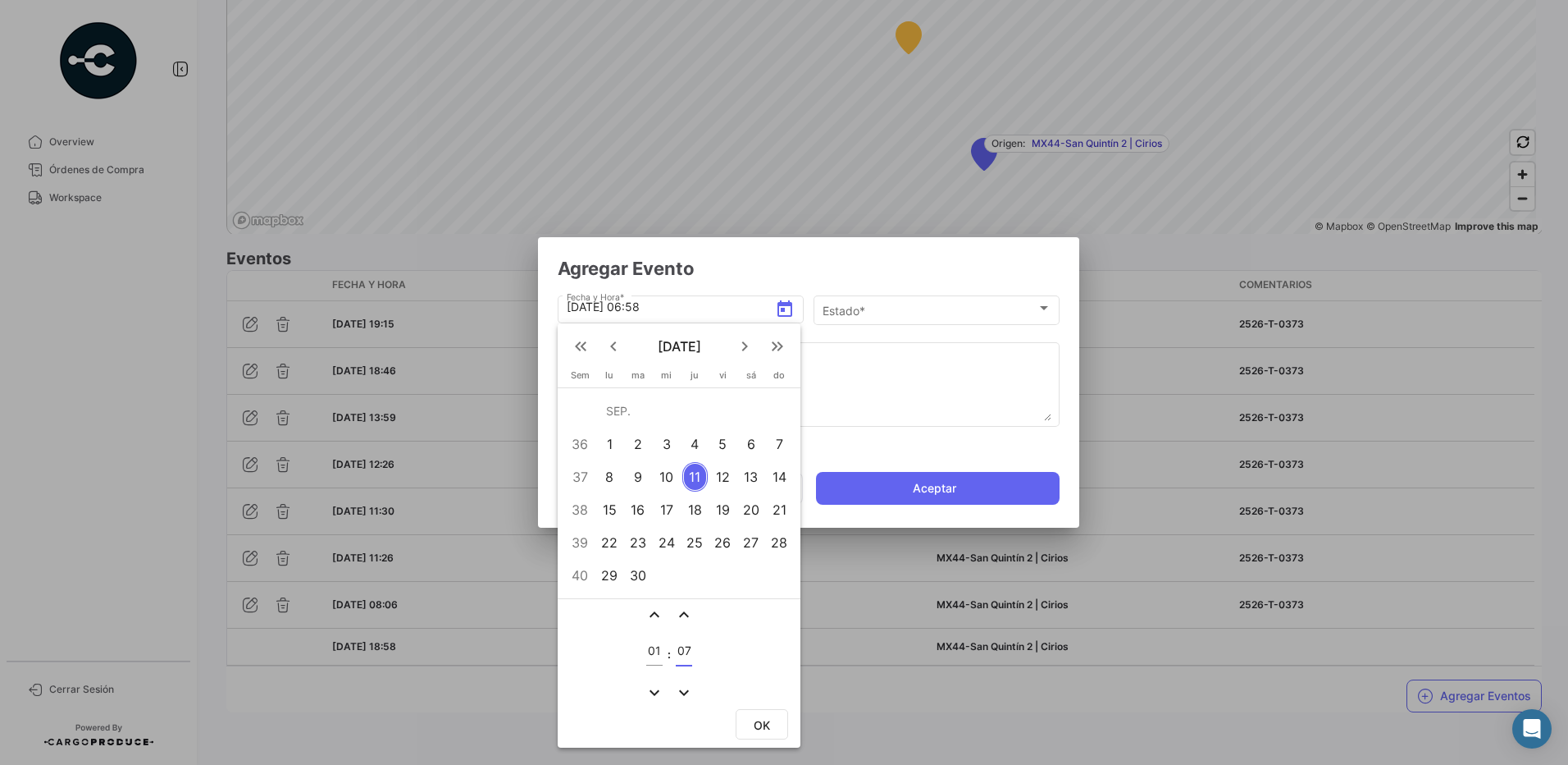
click at [770, 723] on span "OK" at bounding box center [761, 725] width 17 height 14
type input "[DATE] 01:07"
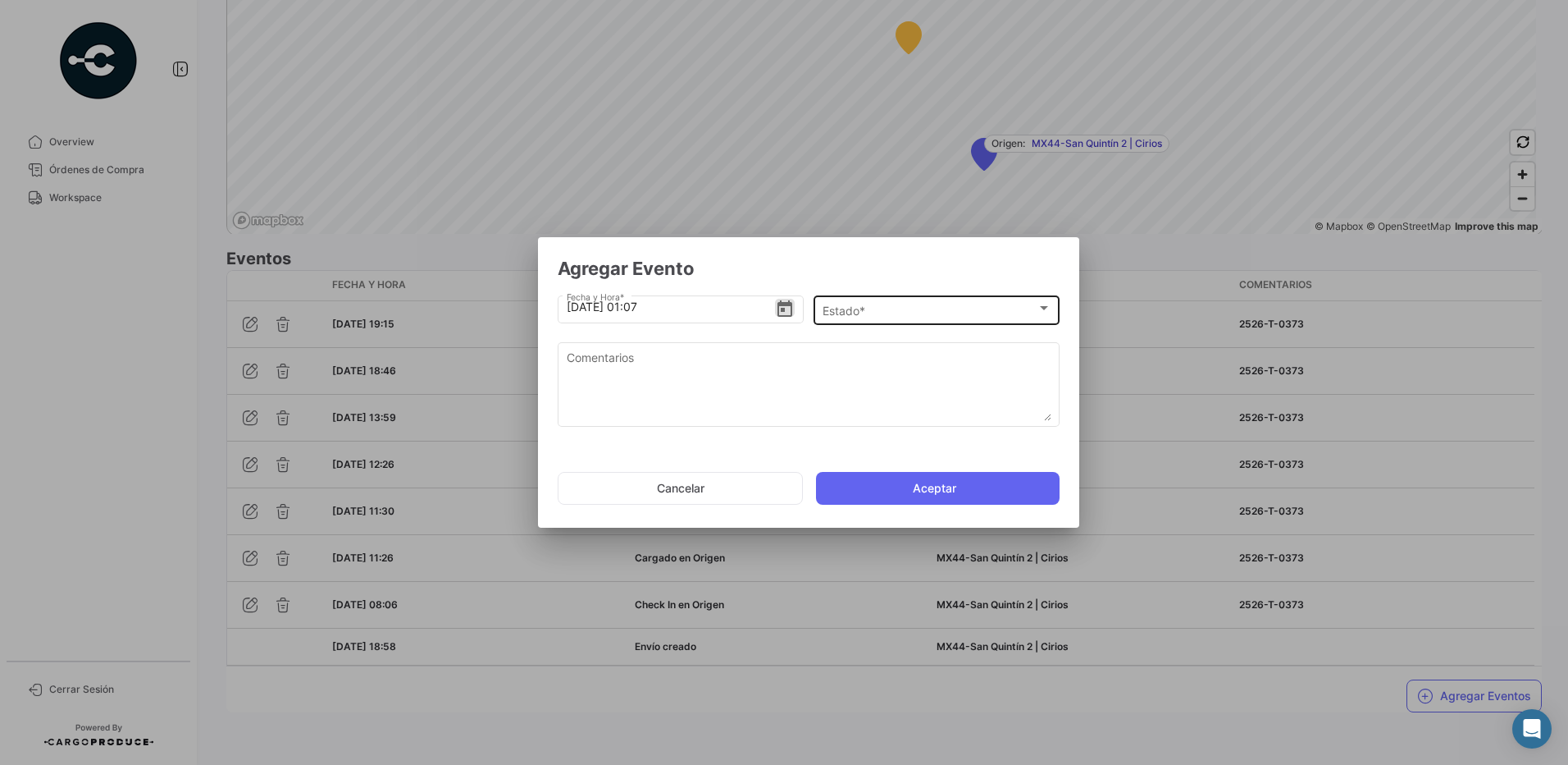
click at [886, 307] on div "Estado *" at bounding box center [929, 312] width 214 height 14
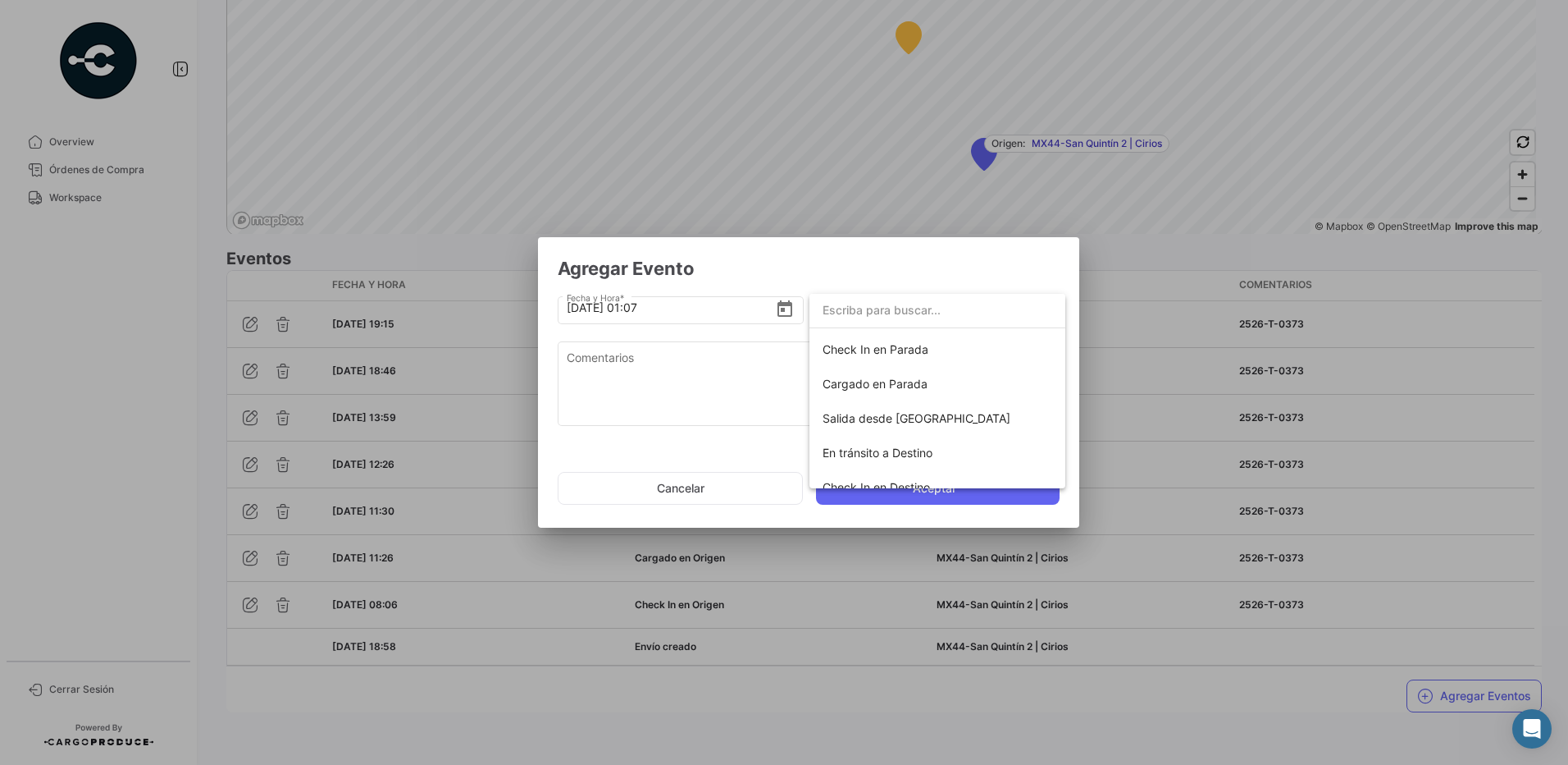
scroll to position [156, 0]
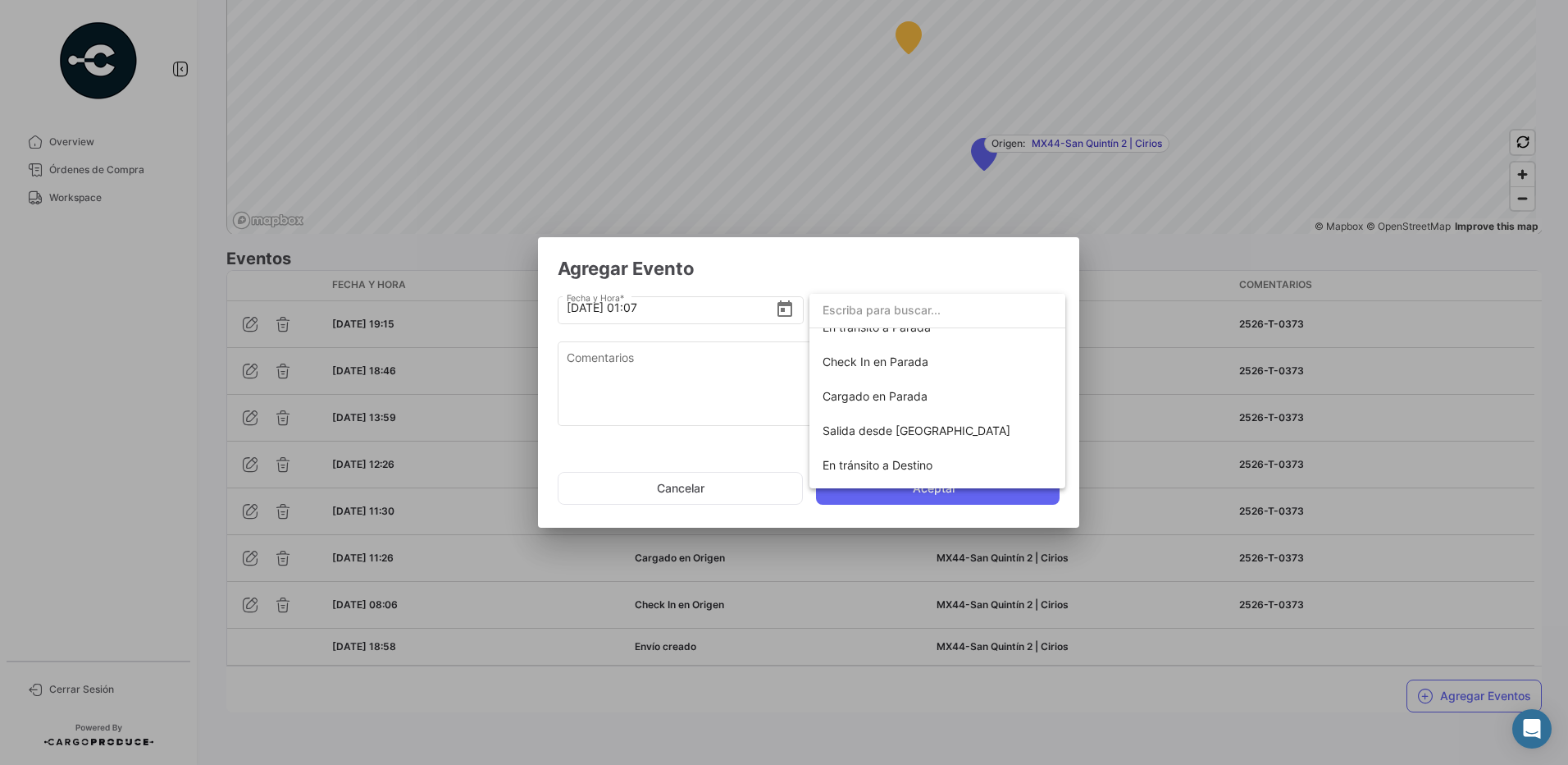
drag, startPoint x: 1068, startPoint y: 431, endPoint x: 1067, endPoint y: 439, distance: 8.1
click at [1068, 440] on div at bounding box center [784, 382] width 1568 height 765
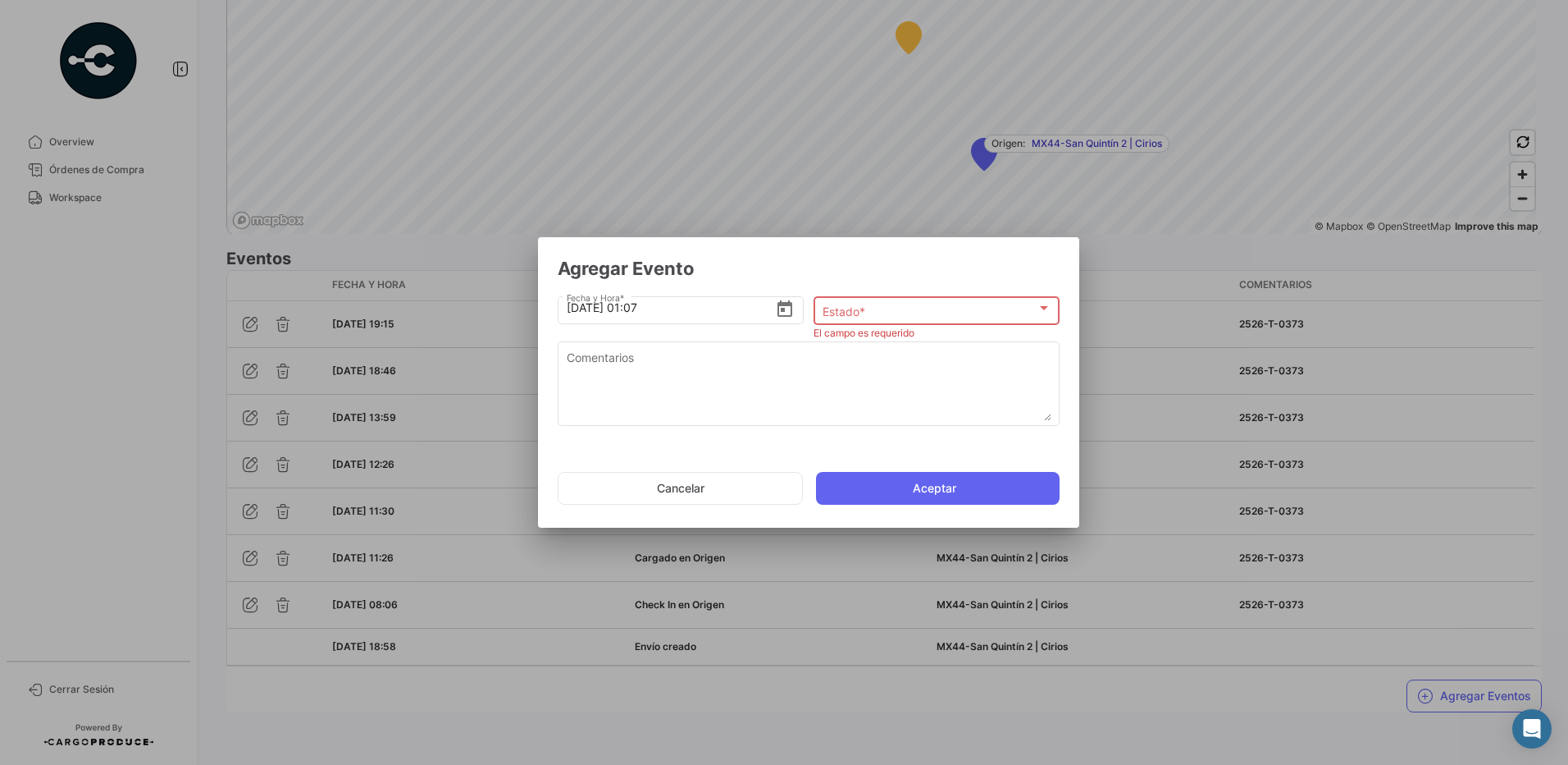
click at [1044, 316] on div "Estado *" at bounding box center [937, 312] width 229 height 14
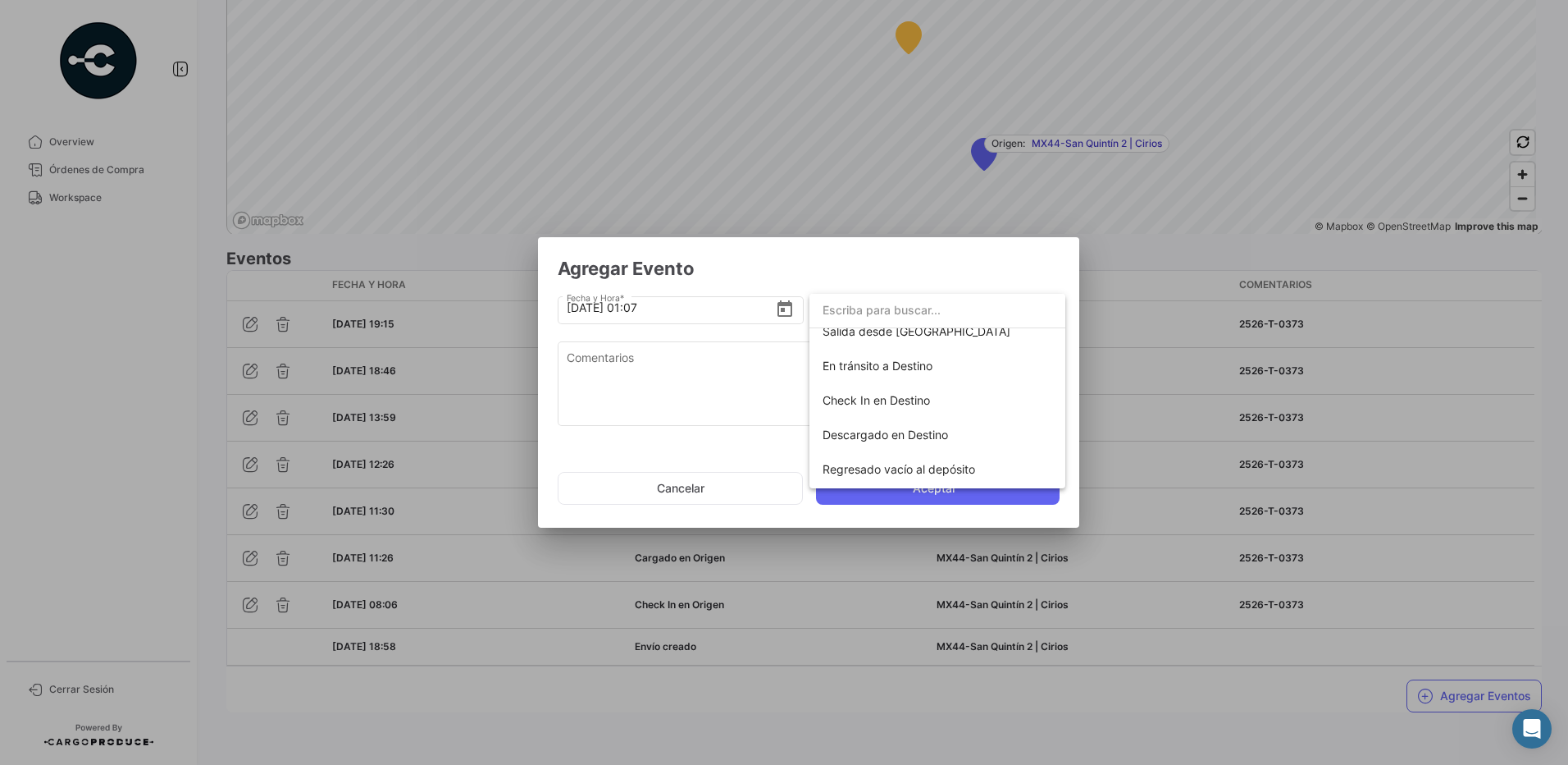
scroll to position [261, 0]
click at [932, 397] on span "Check In en Destino" at bounding box center [937, 394] width 229 height 34
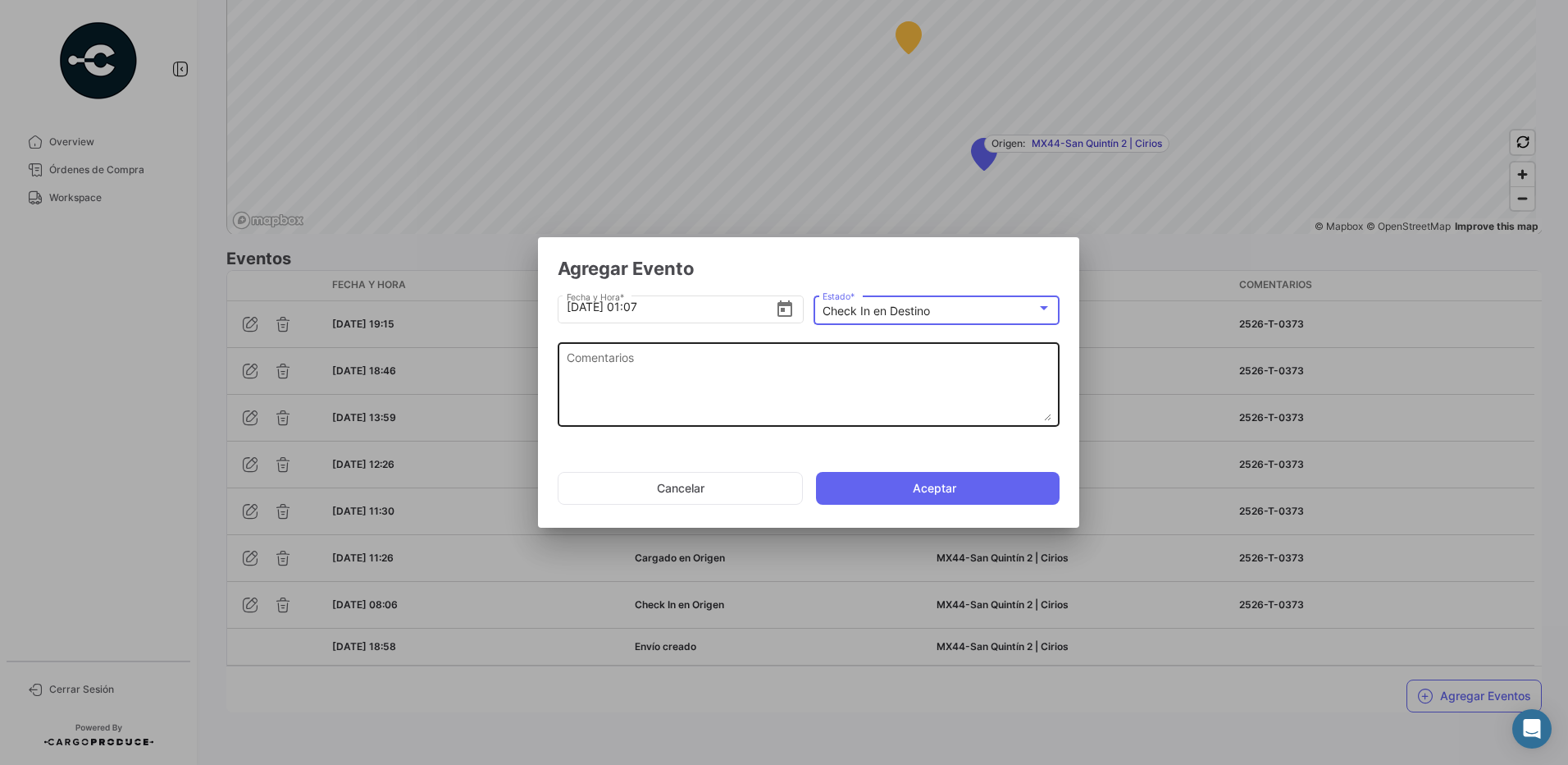
click at [746, 362] on textarea "Comentarios" at bounding box center [809, 384] width 485 height 72
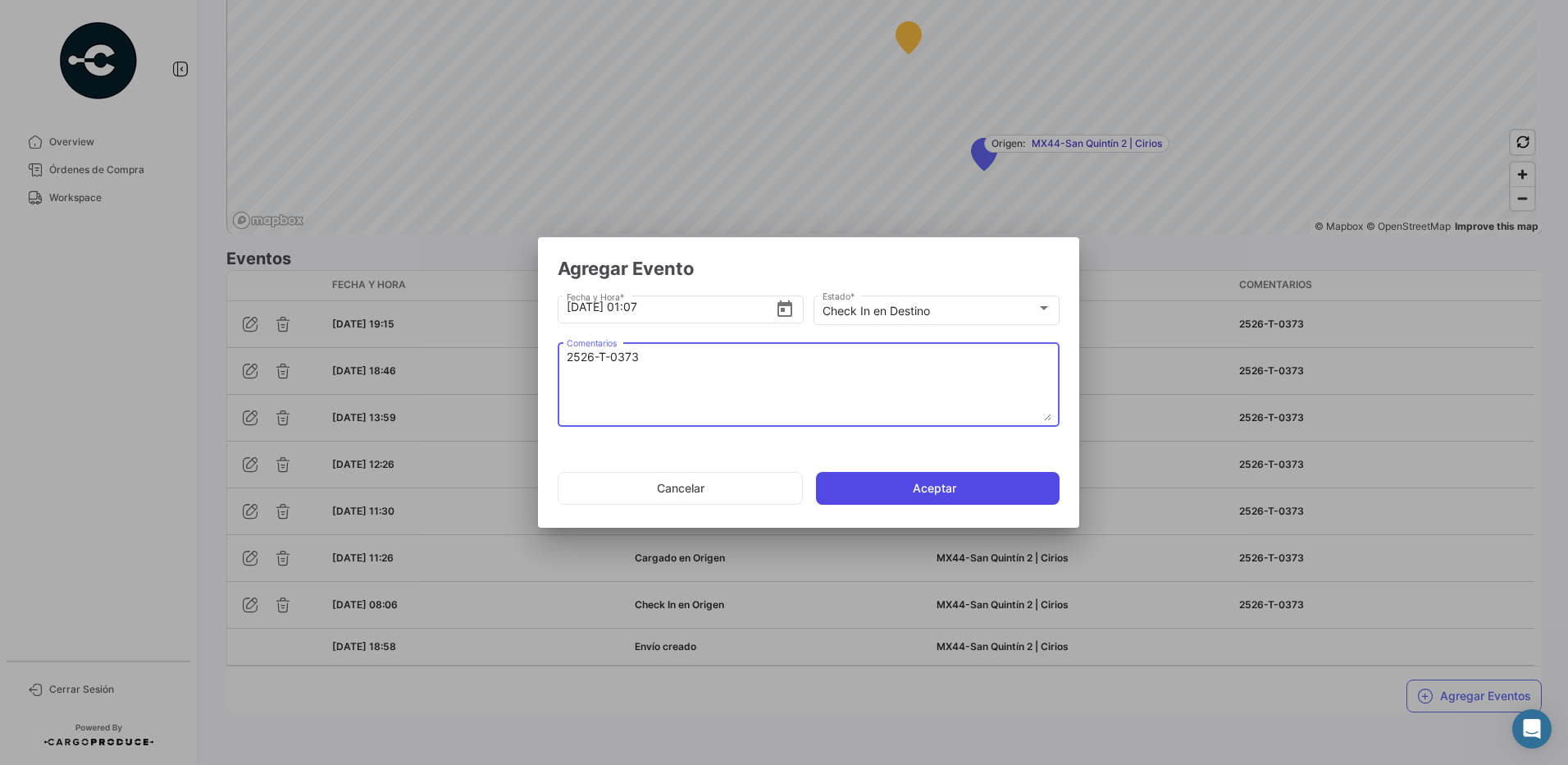
type textarea "2526-T-0373"
click at [921, 484] on button "Aceptar" at bounding box center [938, 488] width 243 height 32
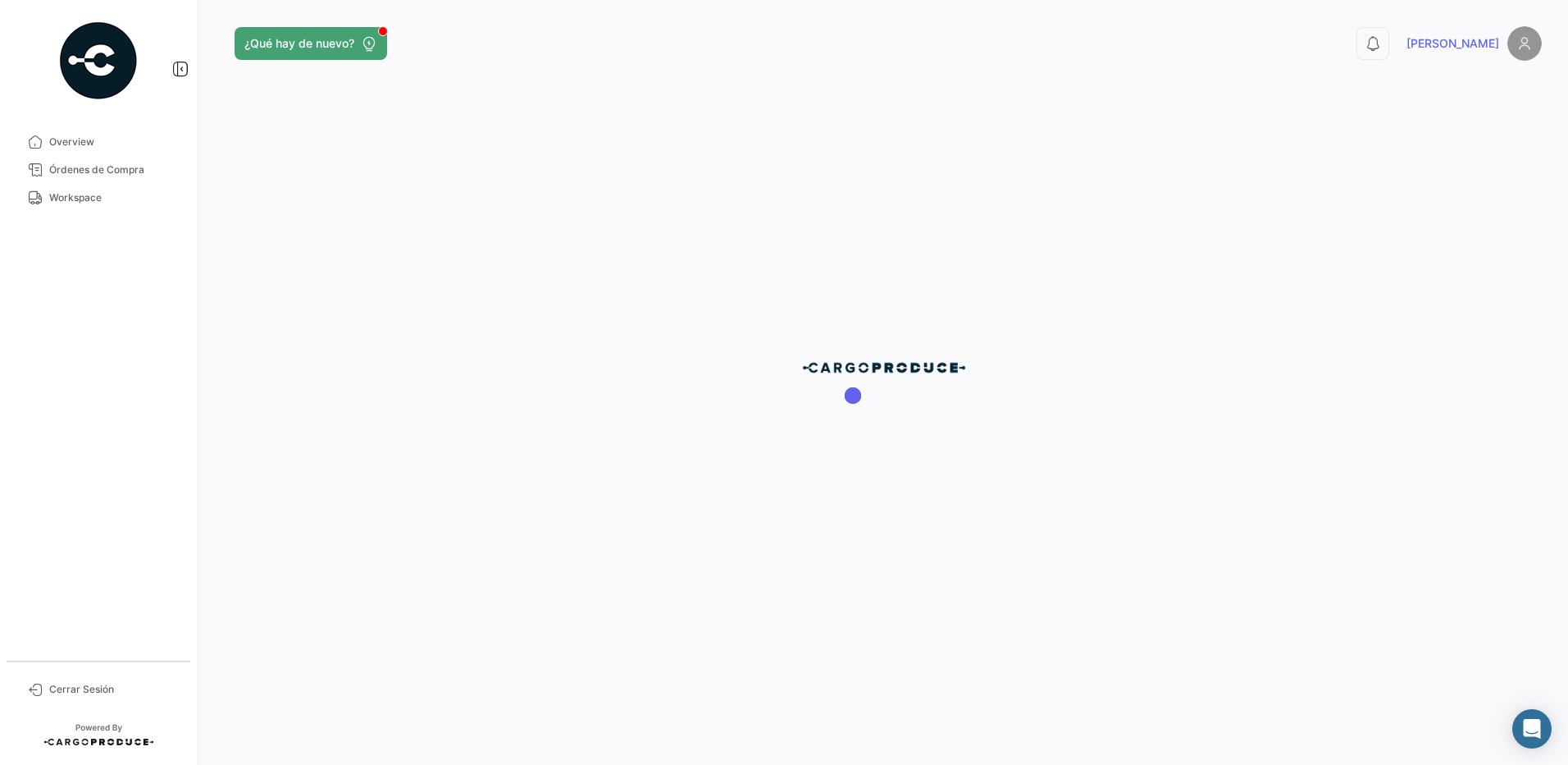
scroll to position [0, 0]
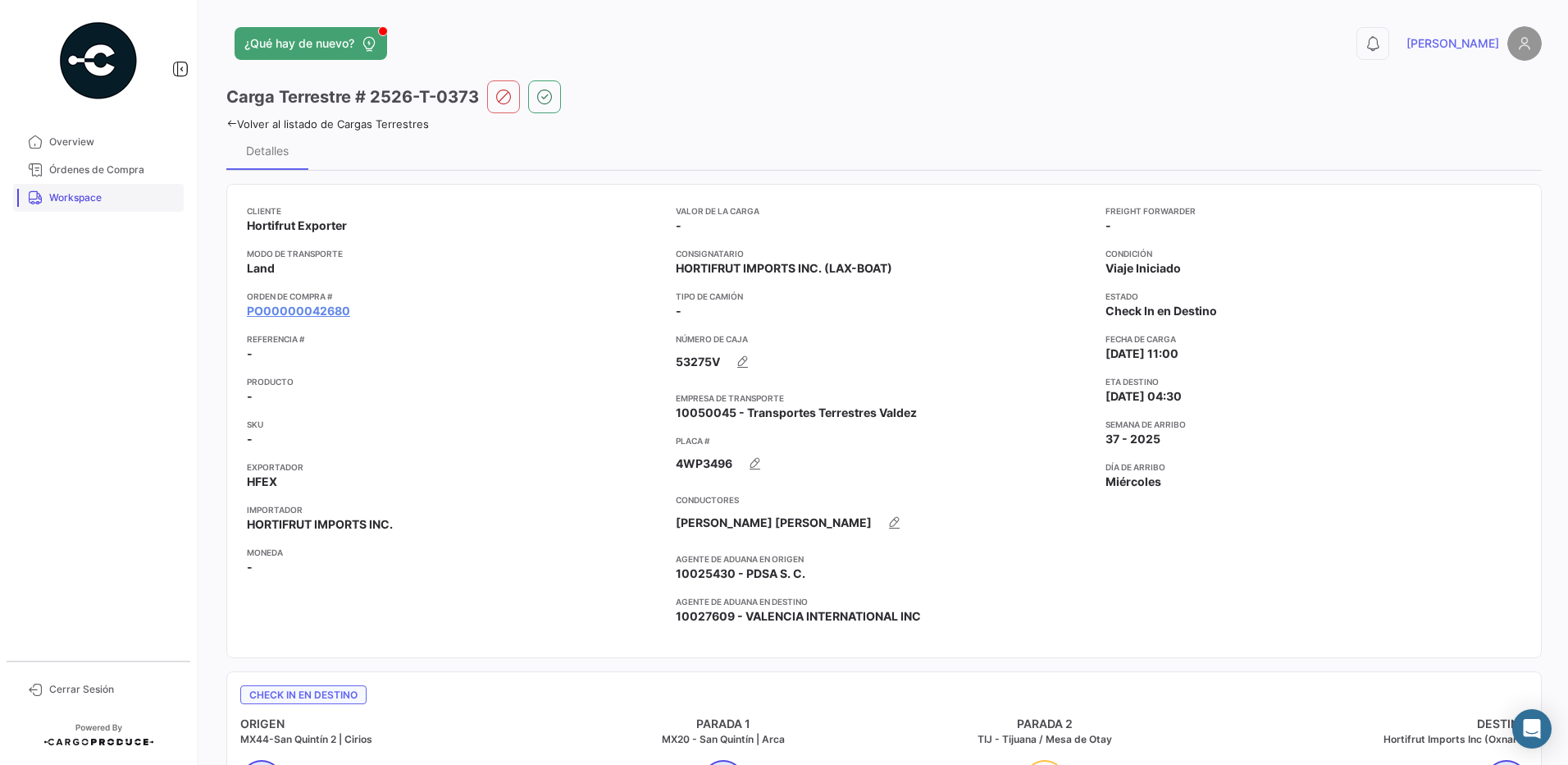
click at [80, 191] on span "Workspace" at bounding box center [113, 197] width 128 height 15
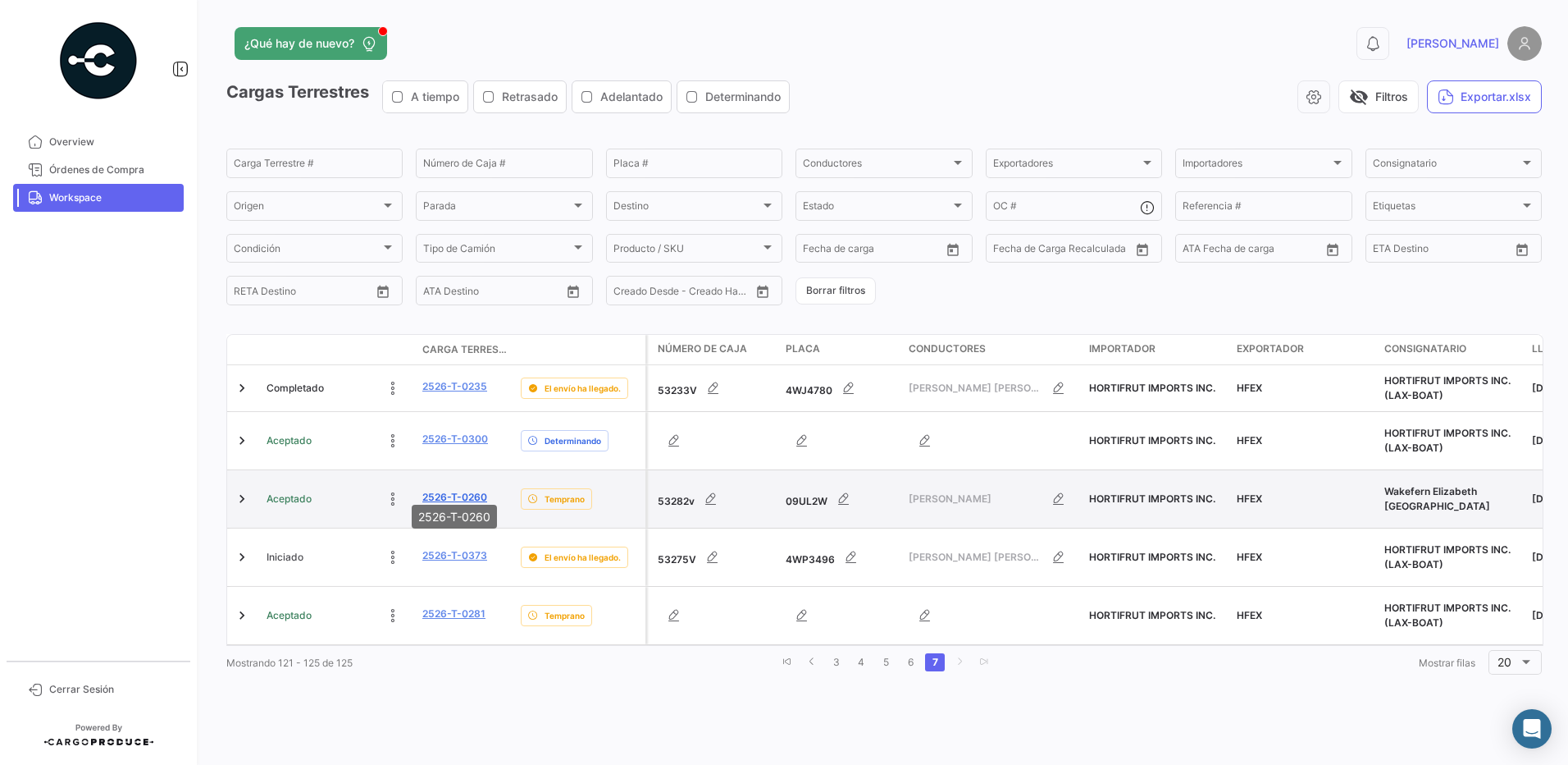
click at [461, 490] on link "2526-T-0260" at bounding box center [455, 497] width 65 height 15
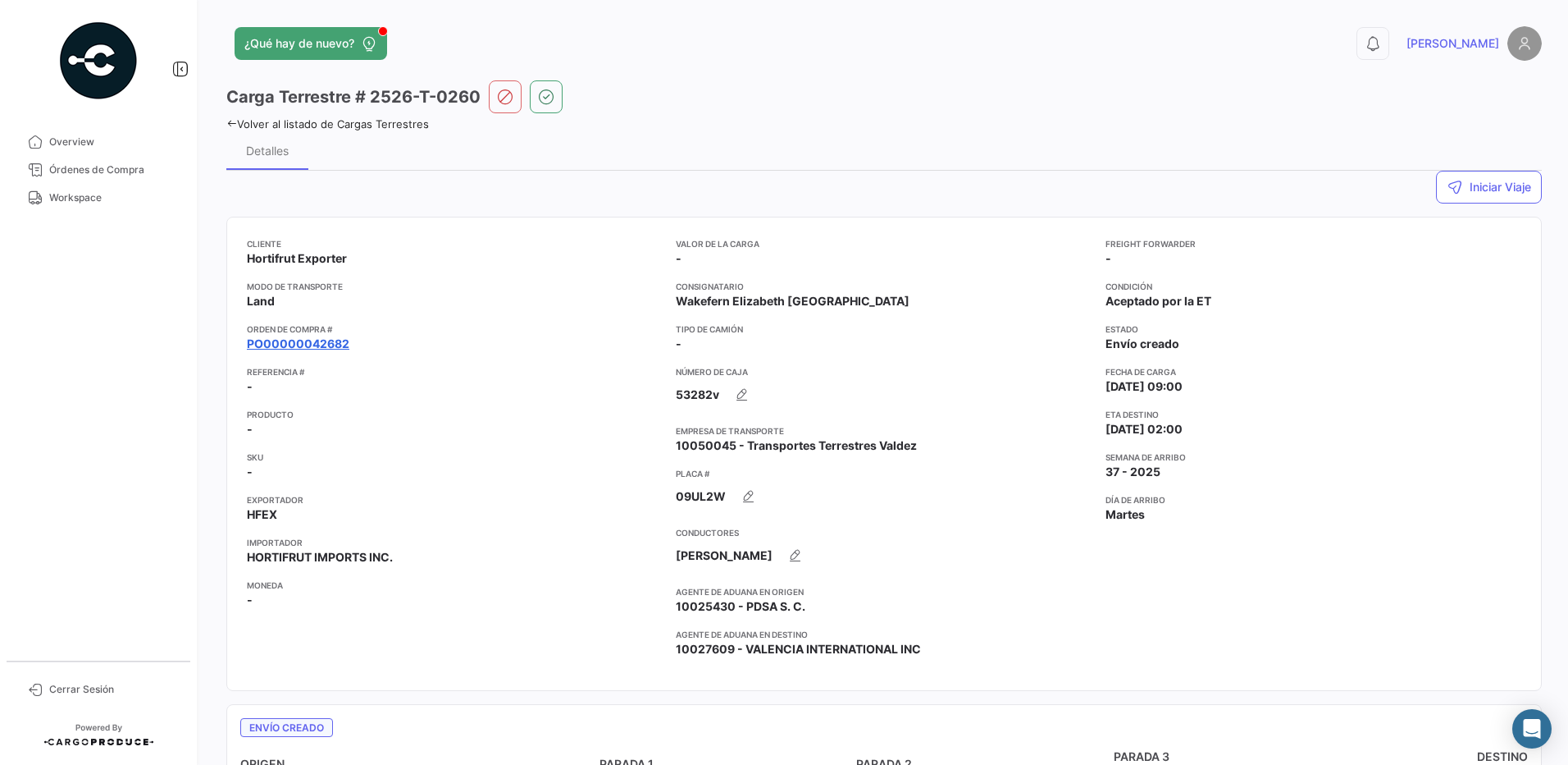
click at [332, 345] on link "PO00000042682" at bounding box center [298, 343] width 102 height 17
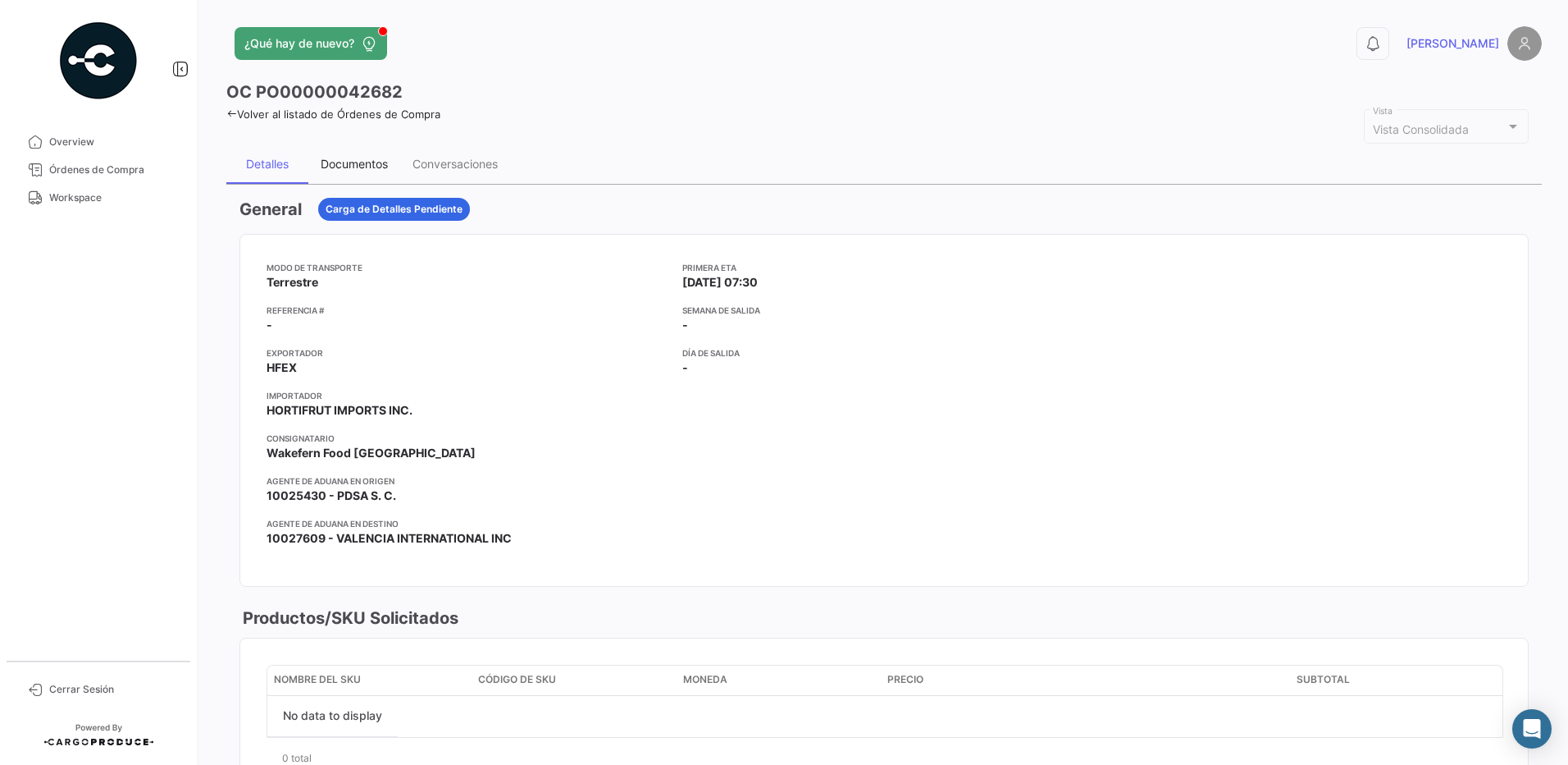
click at [346, 167] on div "Documentos" at bounding box center [354, 164] width 67 height 14
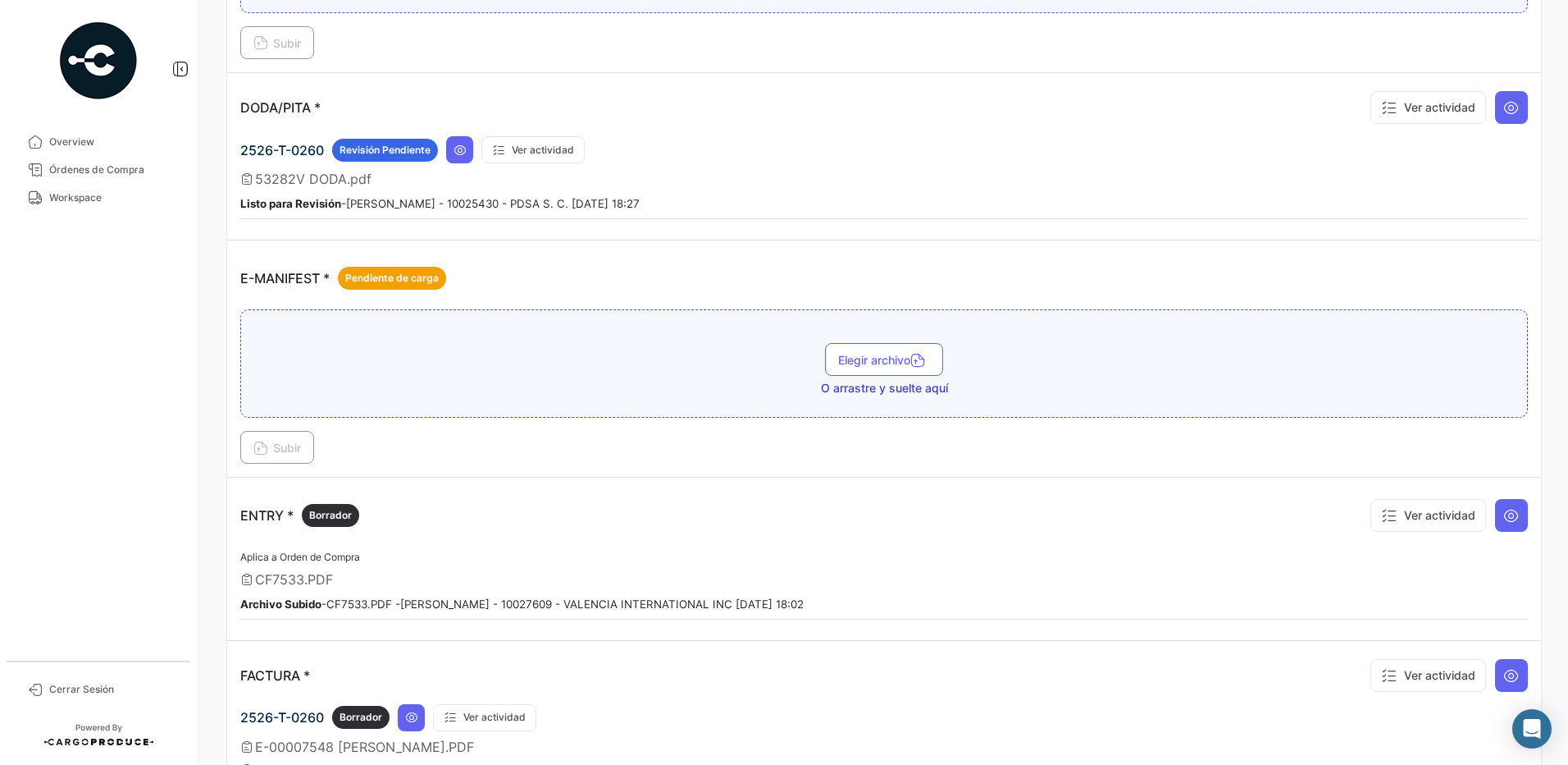
scroll to position [1257, 0]
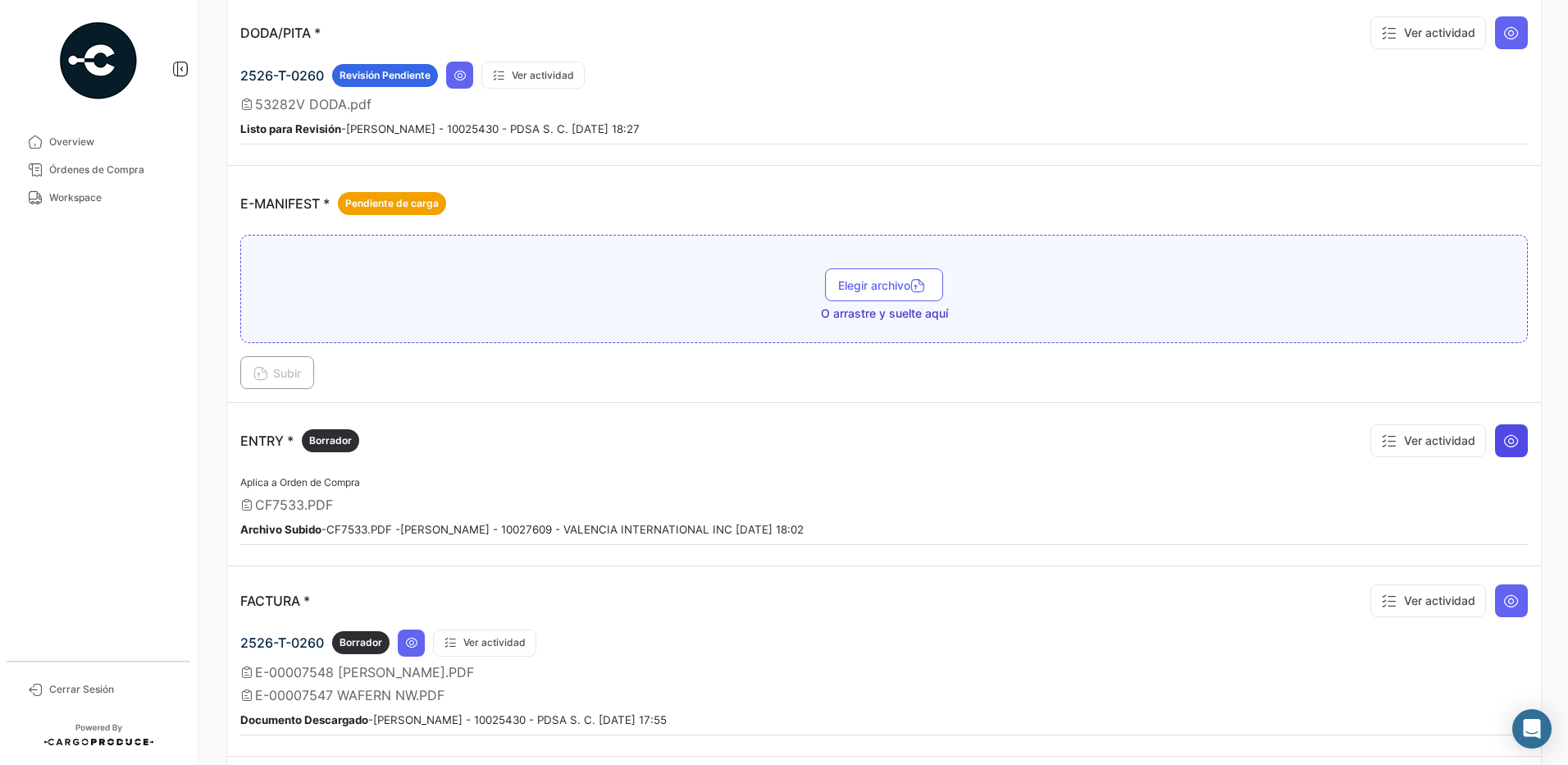
click at [1503, 444] on icon at bounding box center [1511, 440] width 17 height 17
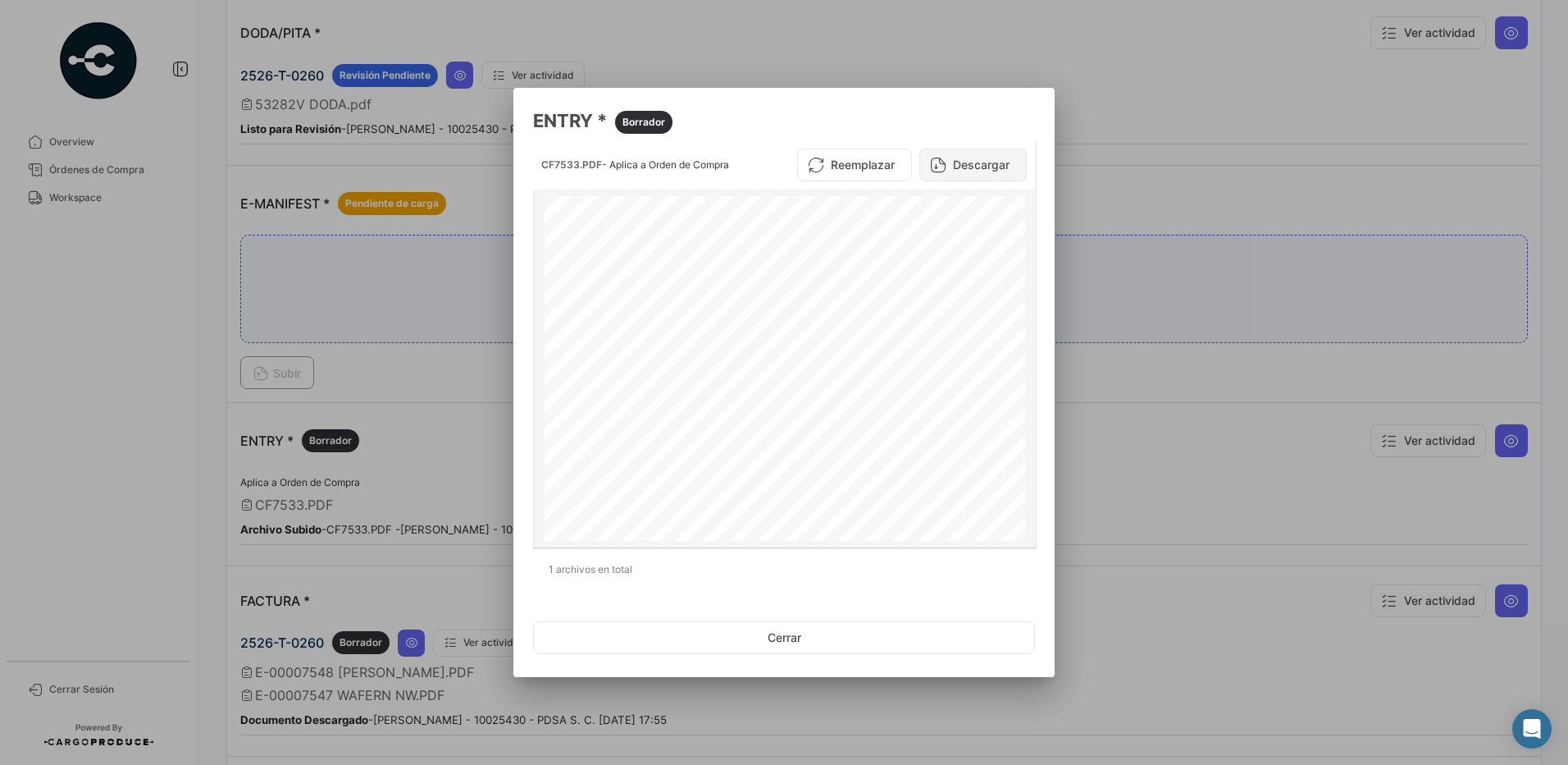
click at [986, 165] on button "Descargar" at bounding box center [973, 165] width 108 height 32
click at [784, 641] on button "Cerrar" at bounding box center [784, 637] width 502 height 32
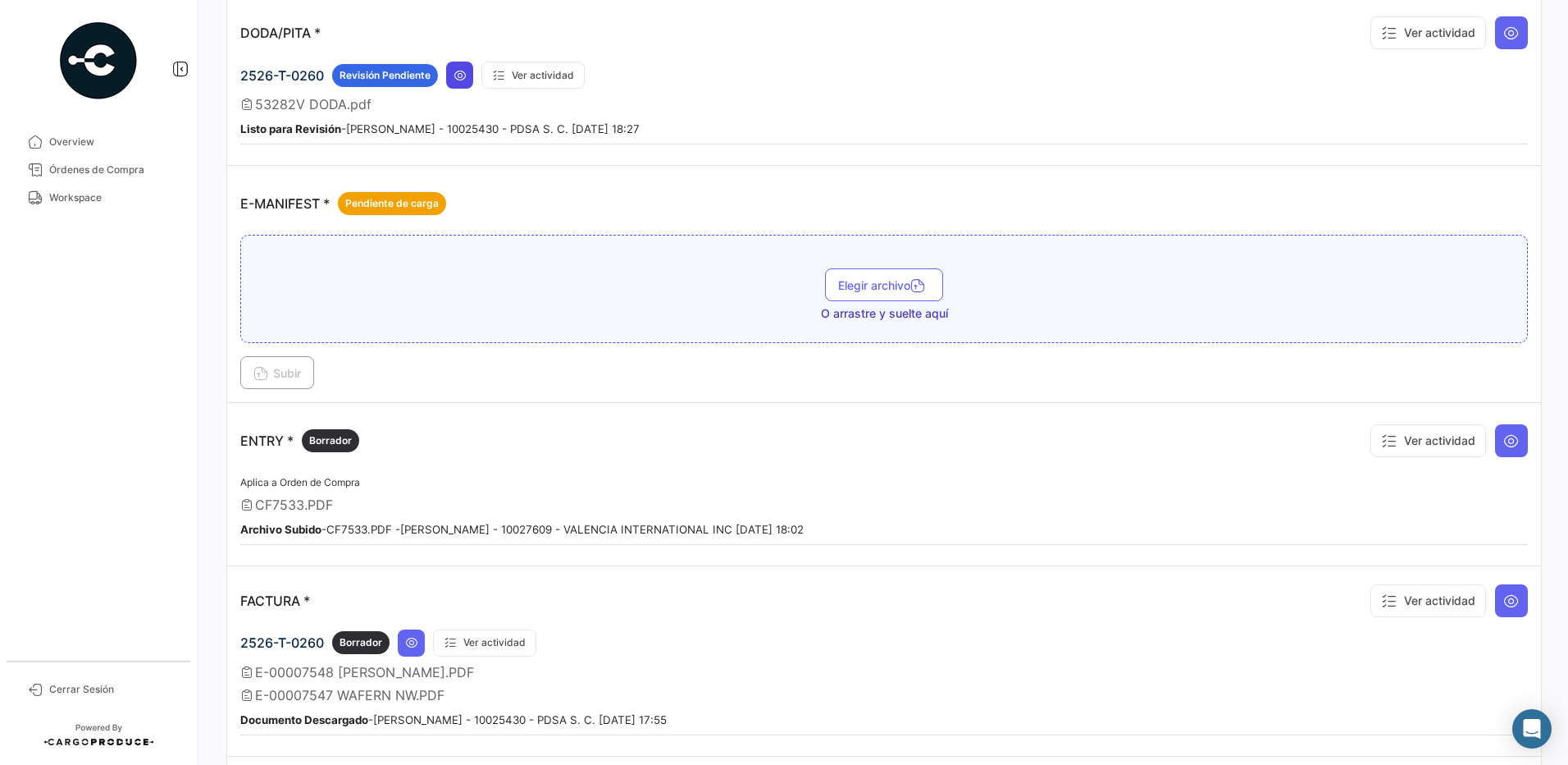
click at [460, 75] on icon at bounding box center [459, 75] width 13 height 13
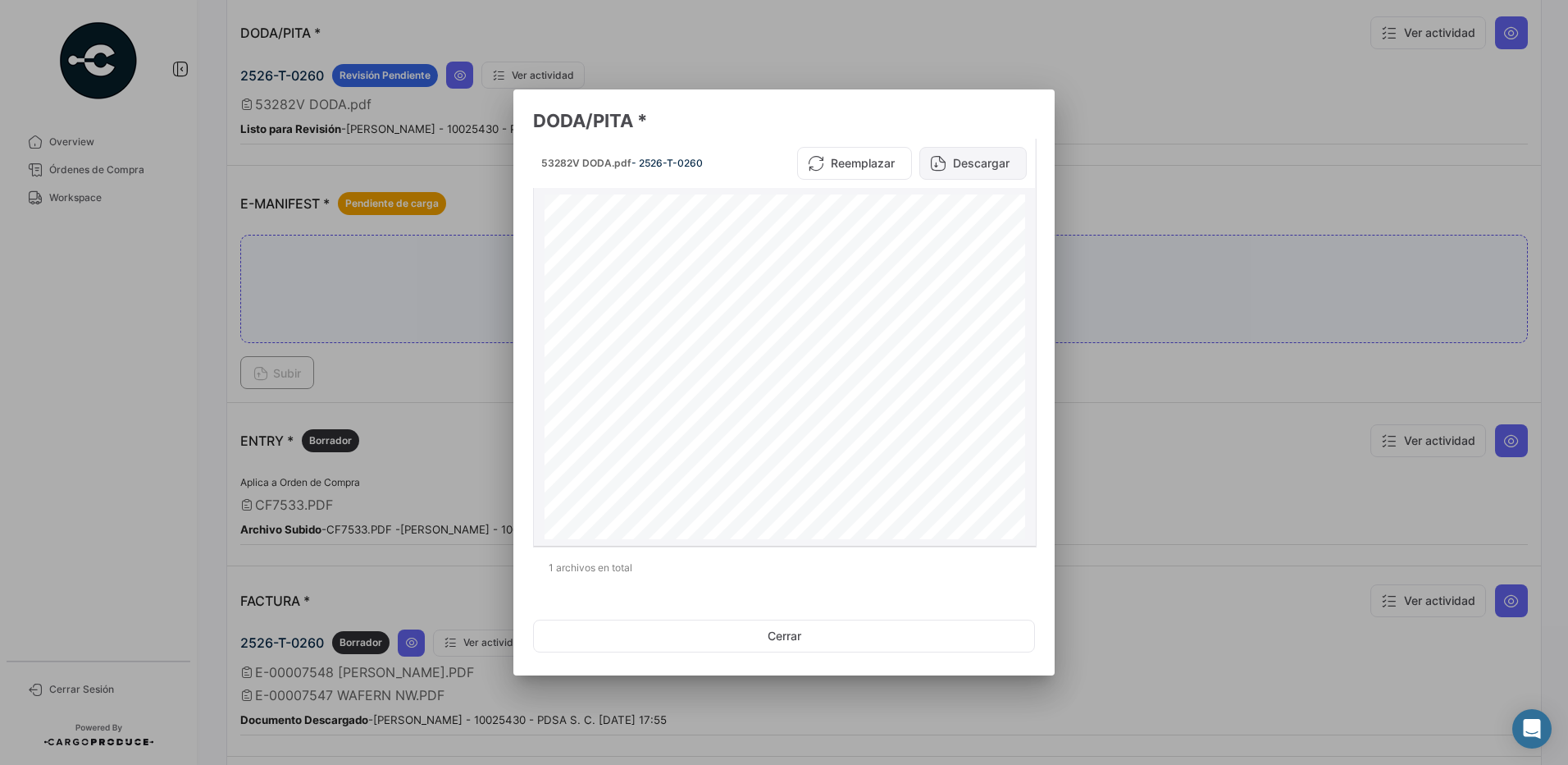
click at [973, 164] on button "Descargar" at bounding box center [973, 163] width 108 height 32
click at [802, 636] on button "Cerrar" at bounding box center [784, 635] width 502 height 32
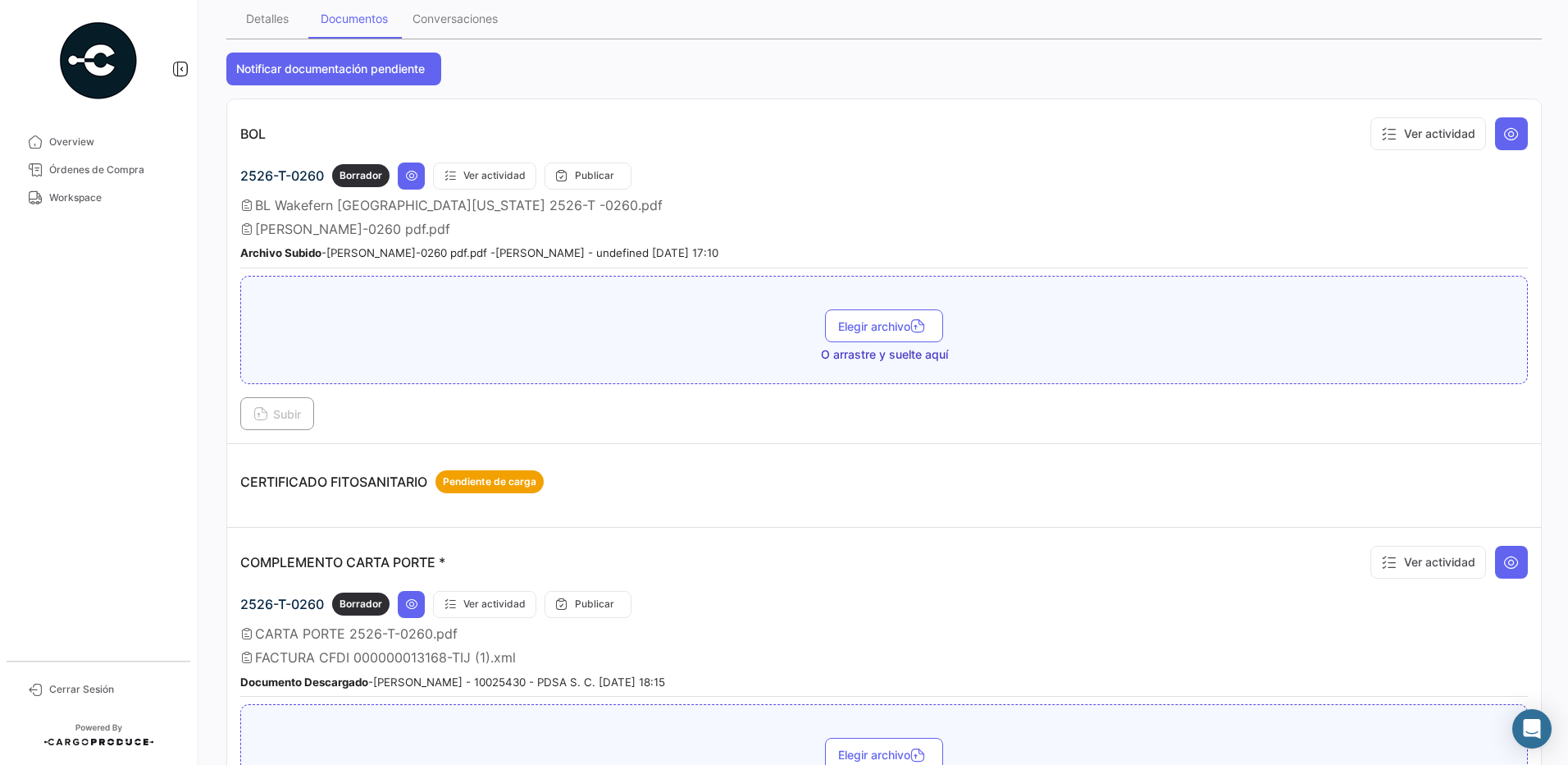
scroll to position [0, 0]
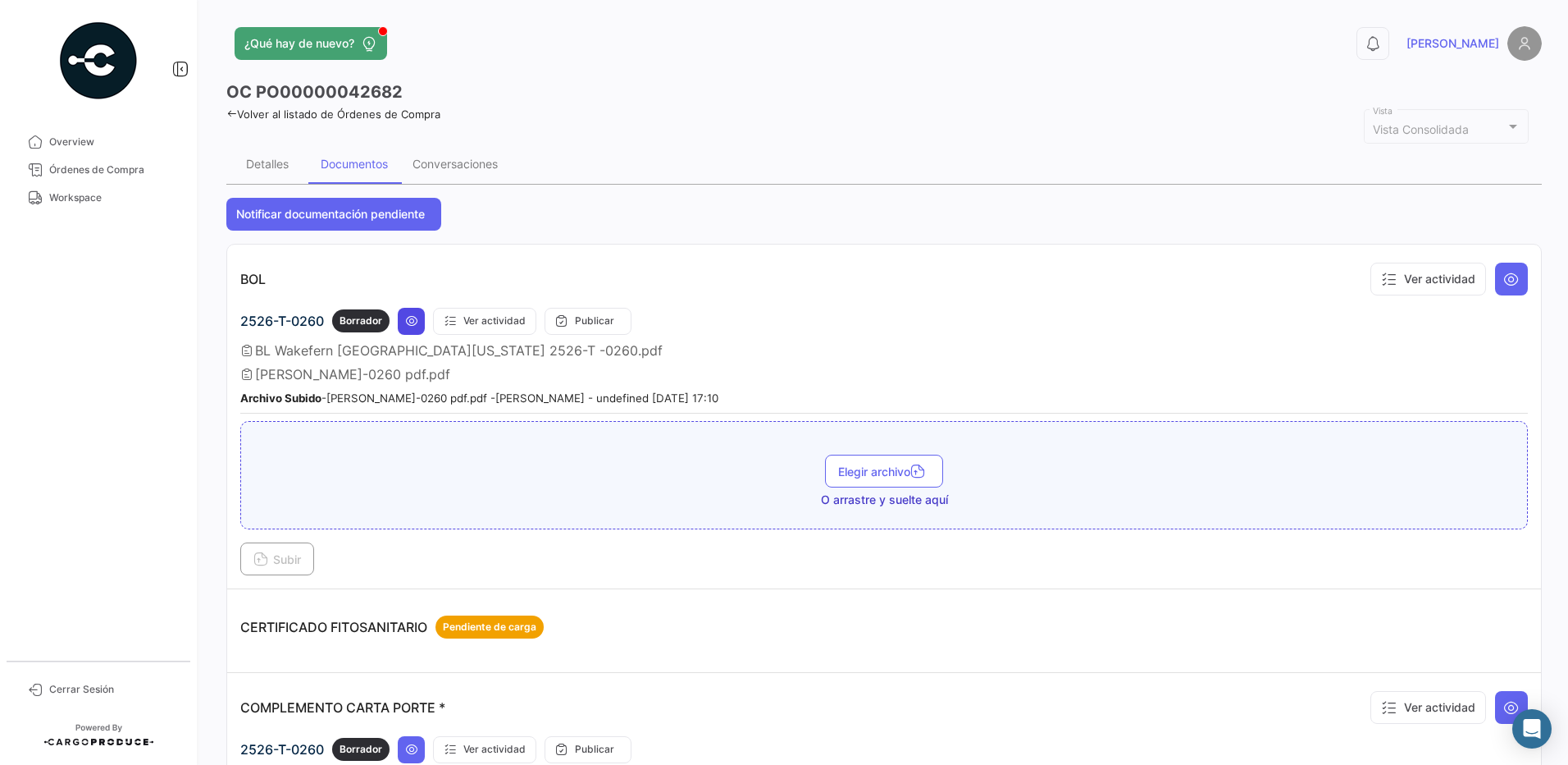
click at [411, 322] on icon at bounding box center [411, 320] width 13 height 13
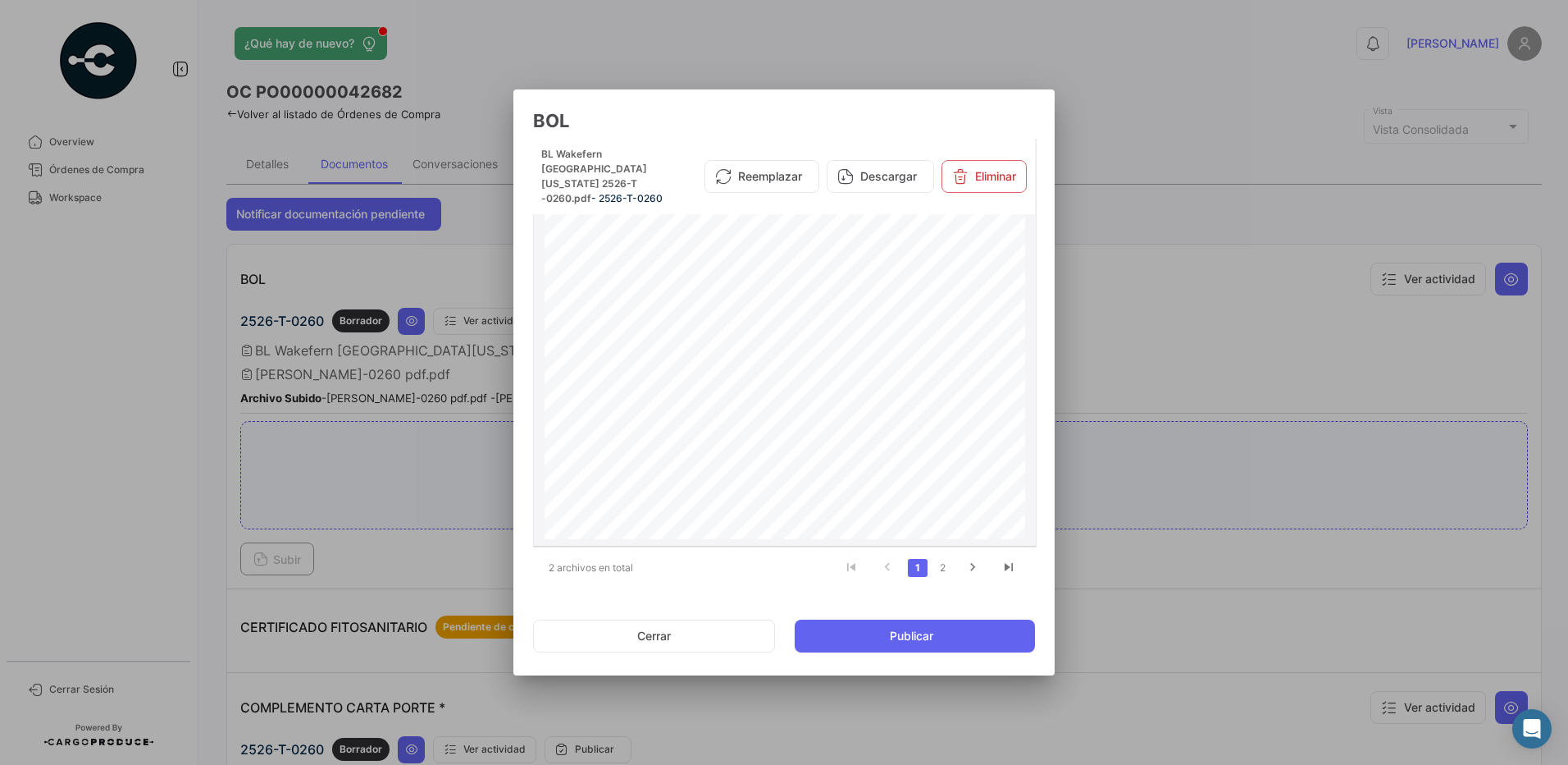
click at [893, 179] on button "Descargar" at bounding box center [880, 176] width 108 height 32
drag, startPoint x: 688, startPoint y: 638, endPoint x: 649, endPoint y: 610, distance: 48.0
click at [688, 638] on button "Cerrar" at bounding box center [654, 635] width 242 height 32
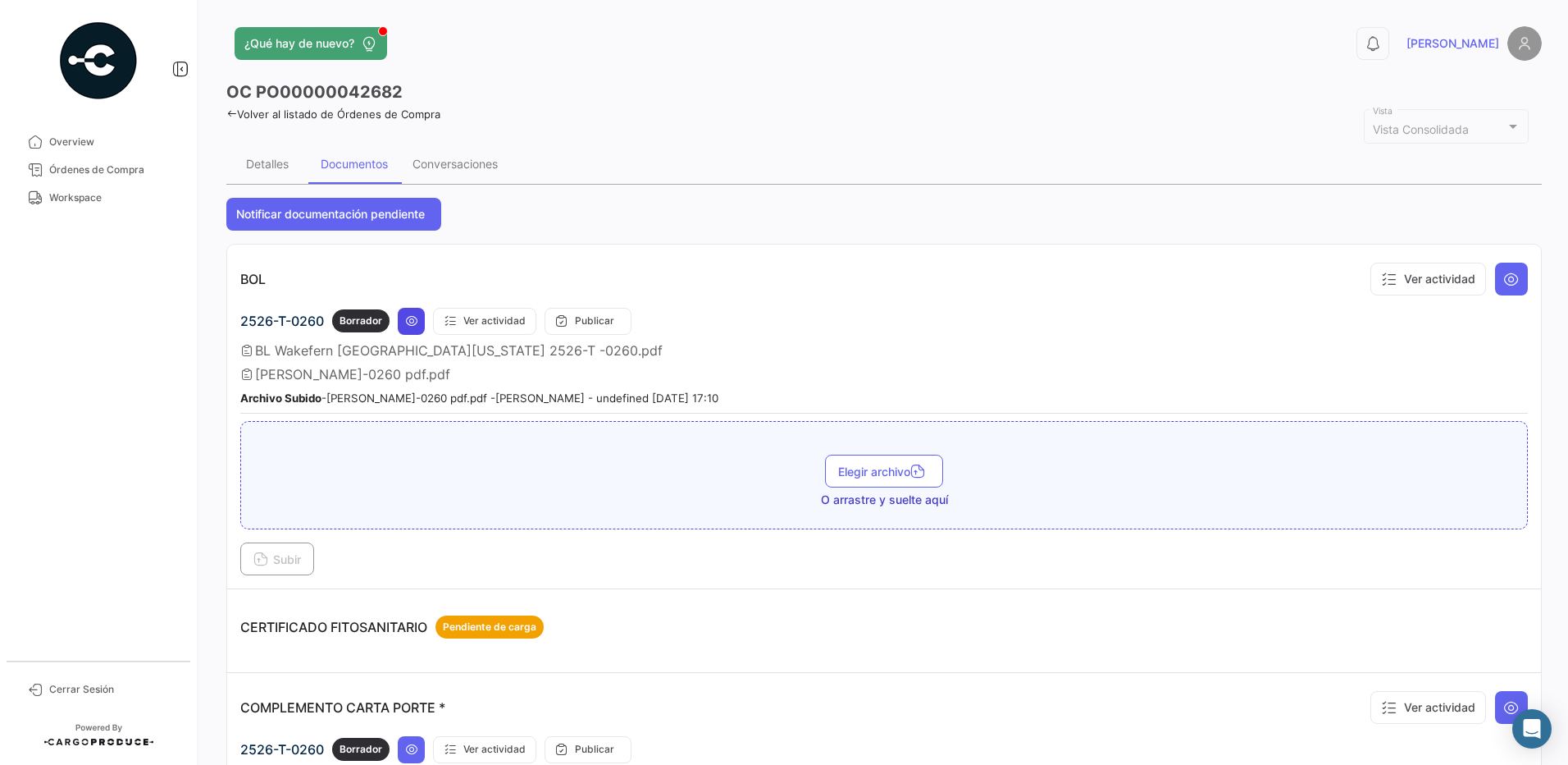
click at [410, 323] on icon at bounding box center [411, 320] width 13 height 13
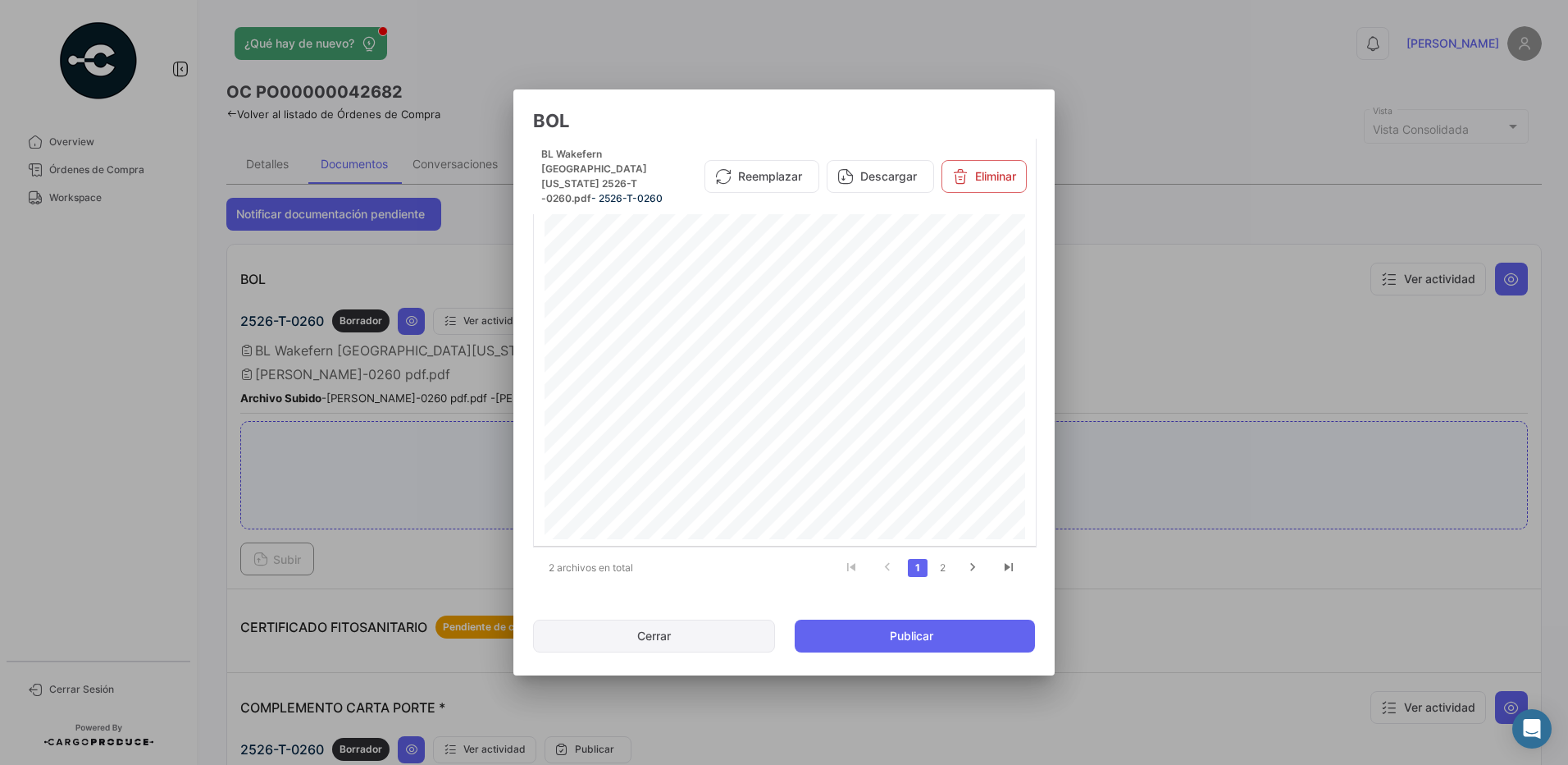
click at [686, 638] on button "Cerrar" at bounding box center [654, 635] width 242 height 32
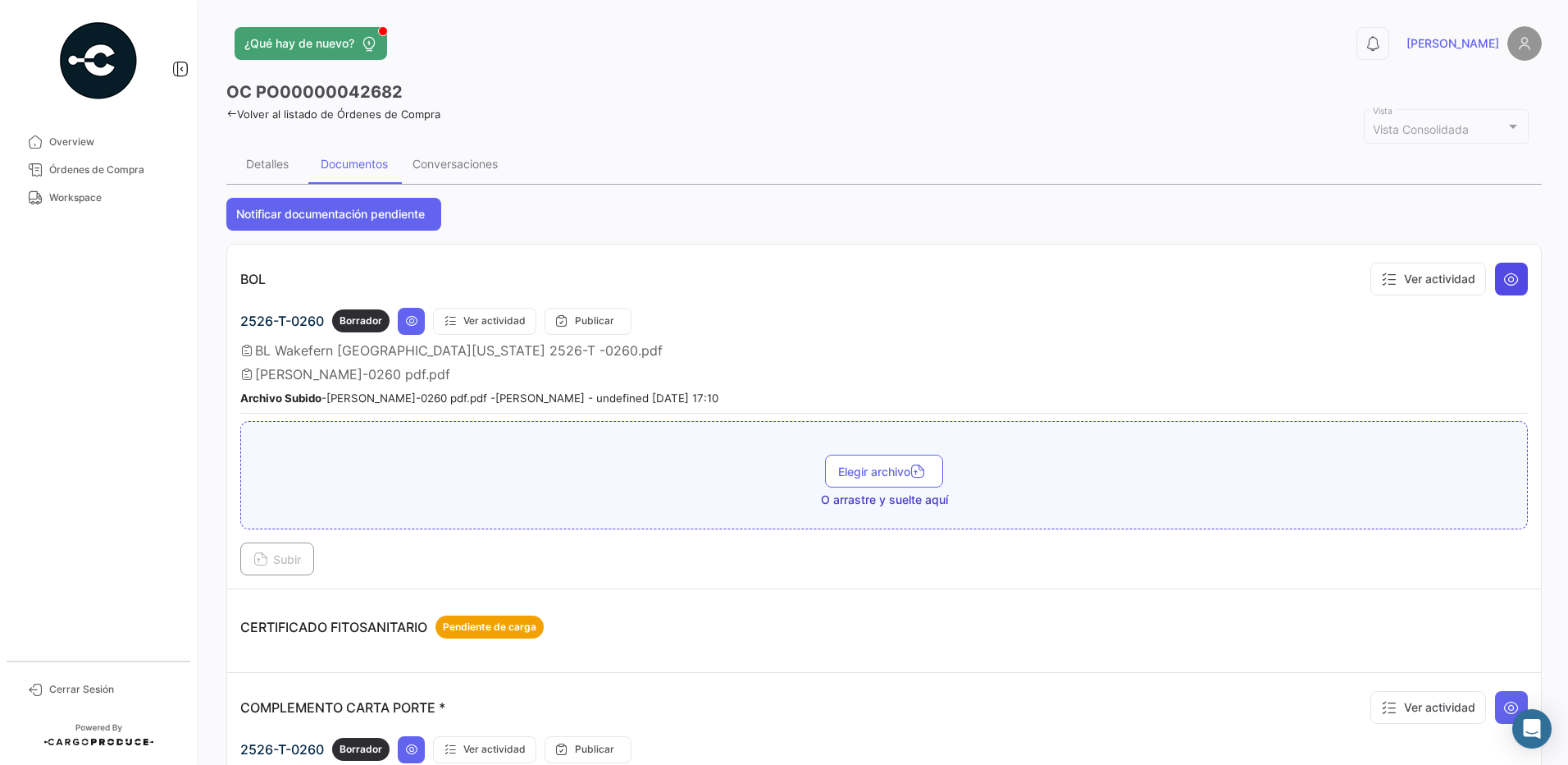
click at [1495, 275] on button at bounding box center [1511, 278] width 32 height 32
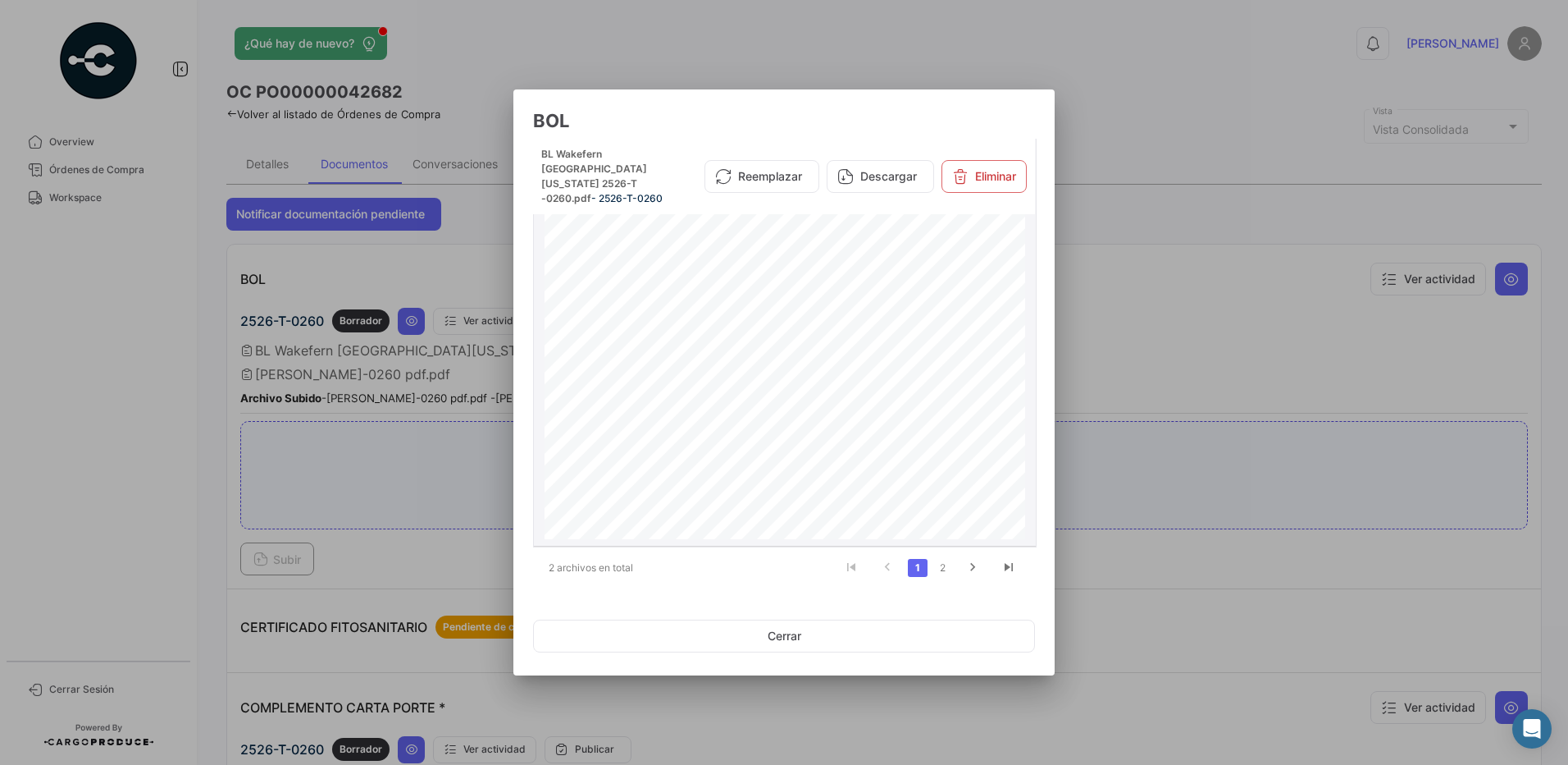
click at [896, 175] on button "Descargar" at bounding box center [880, 176] width 108 height 32
drag, startPoint x: 970, startPoint y: 565, endPoint x: 877, endPoint y: 111, distance: 463.4
click at [972, 563] on icon "go to next page" at bounding box center [973, 569] width 21 height 19
click at [889, 166] on button "Descargar" at bounding box center [880, 163] width 108 height 32
click at [996, 153] on button "Eliminar" at bounding box center [984, 163] width 85 height 32
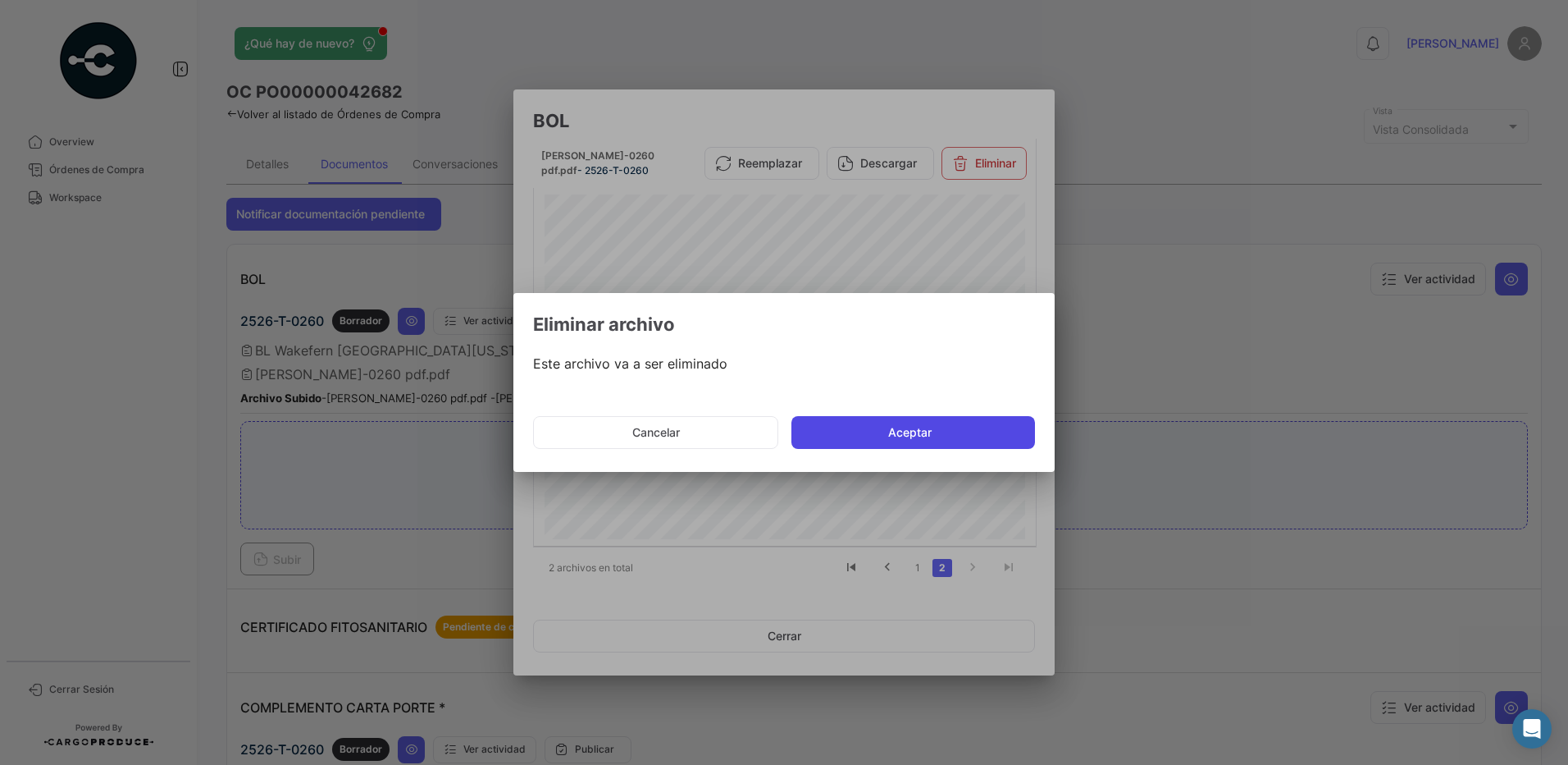
click at [929, 438] on button "Aceptar" at bounding box center [914, 432] width 243 height 32
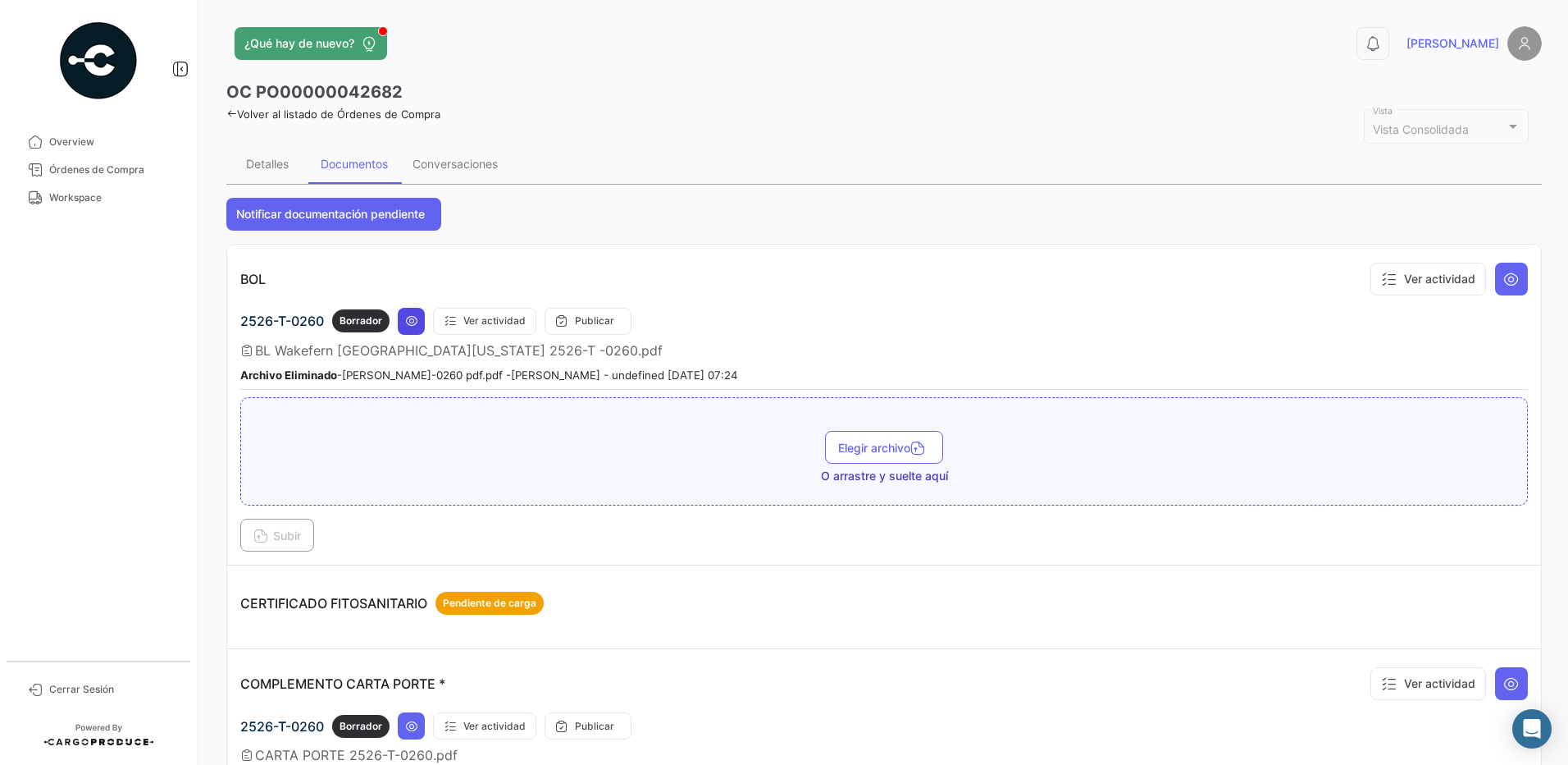
click at [413, 319] on icon at bounding box center [411, 320] width 13 height 13
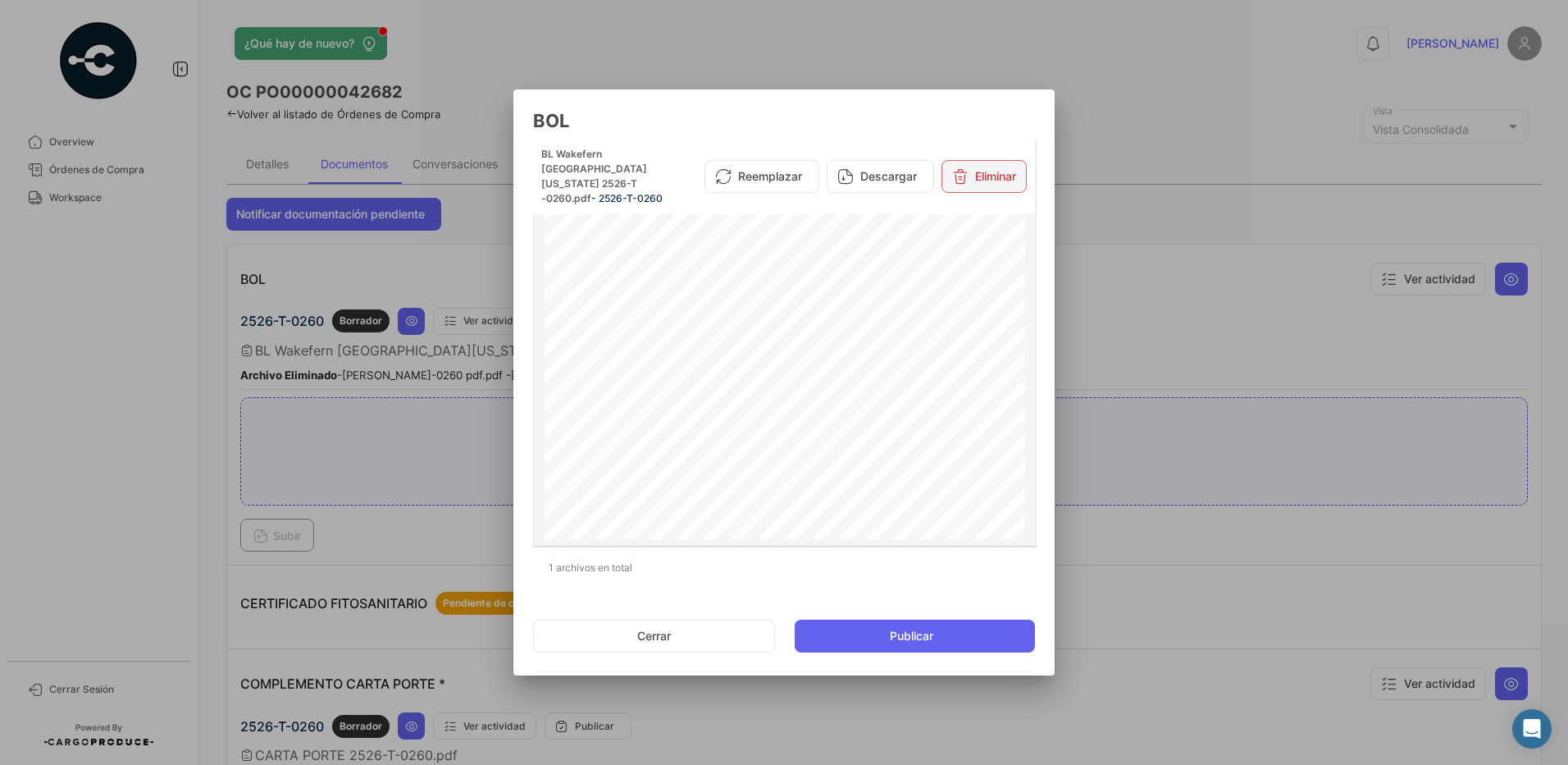
click at [996, 173] on button "Eliminar" at bounding box center [984, 176] width 85 height 32
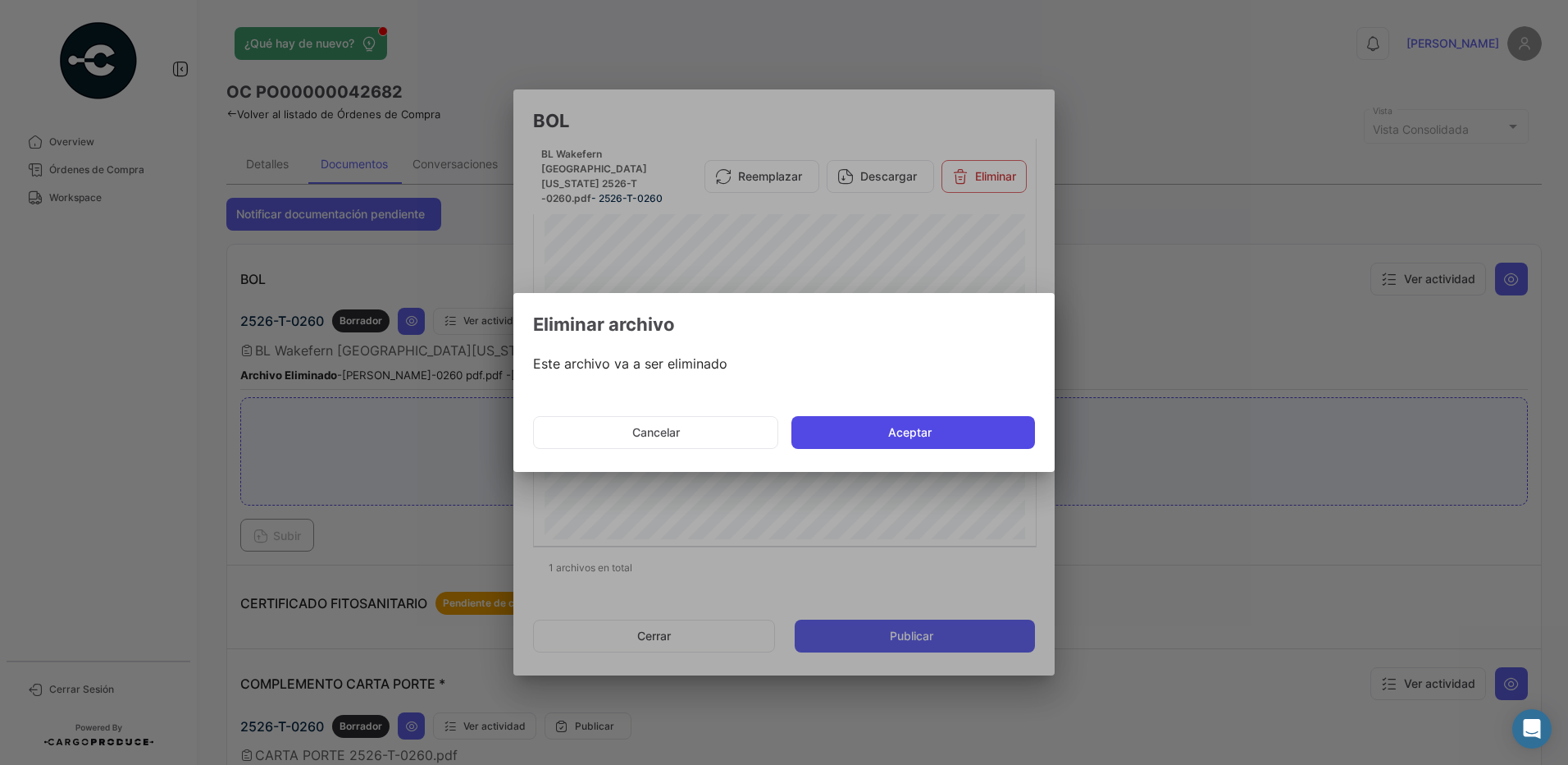
click at [910, 426] on button "Aceptar" at bounding box center [914, 432] width 243 height 32
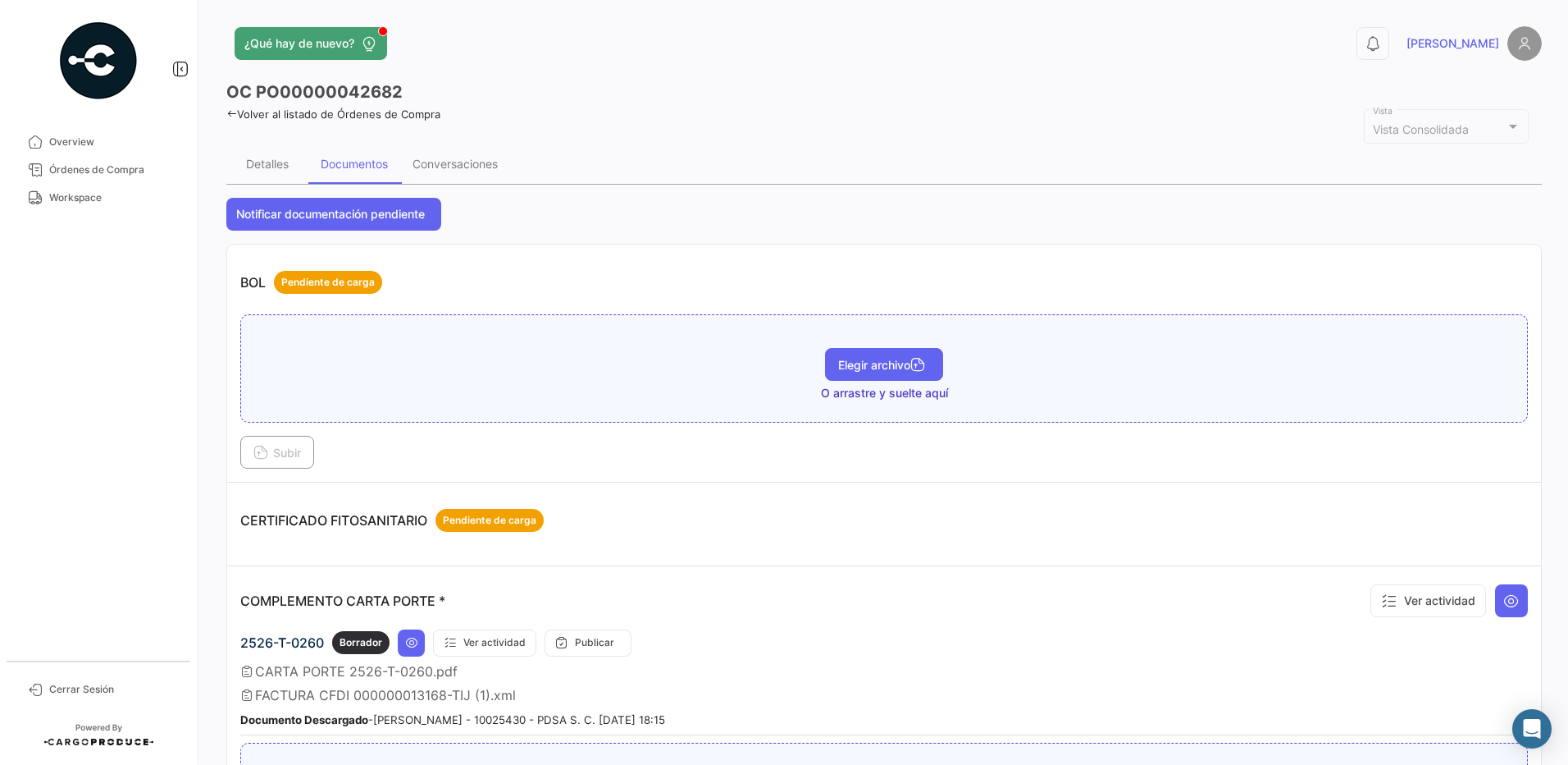
click at [890, 372] on button "Elegir archivo" at bounding box center [884, 363] width 118 height 32
click at [301, 453] on span "Subir" at bounding box center [277, 453] width 47 height 14
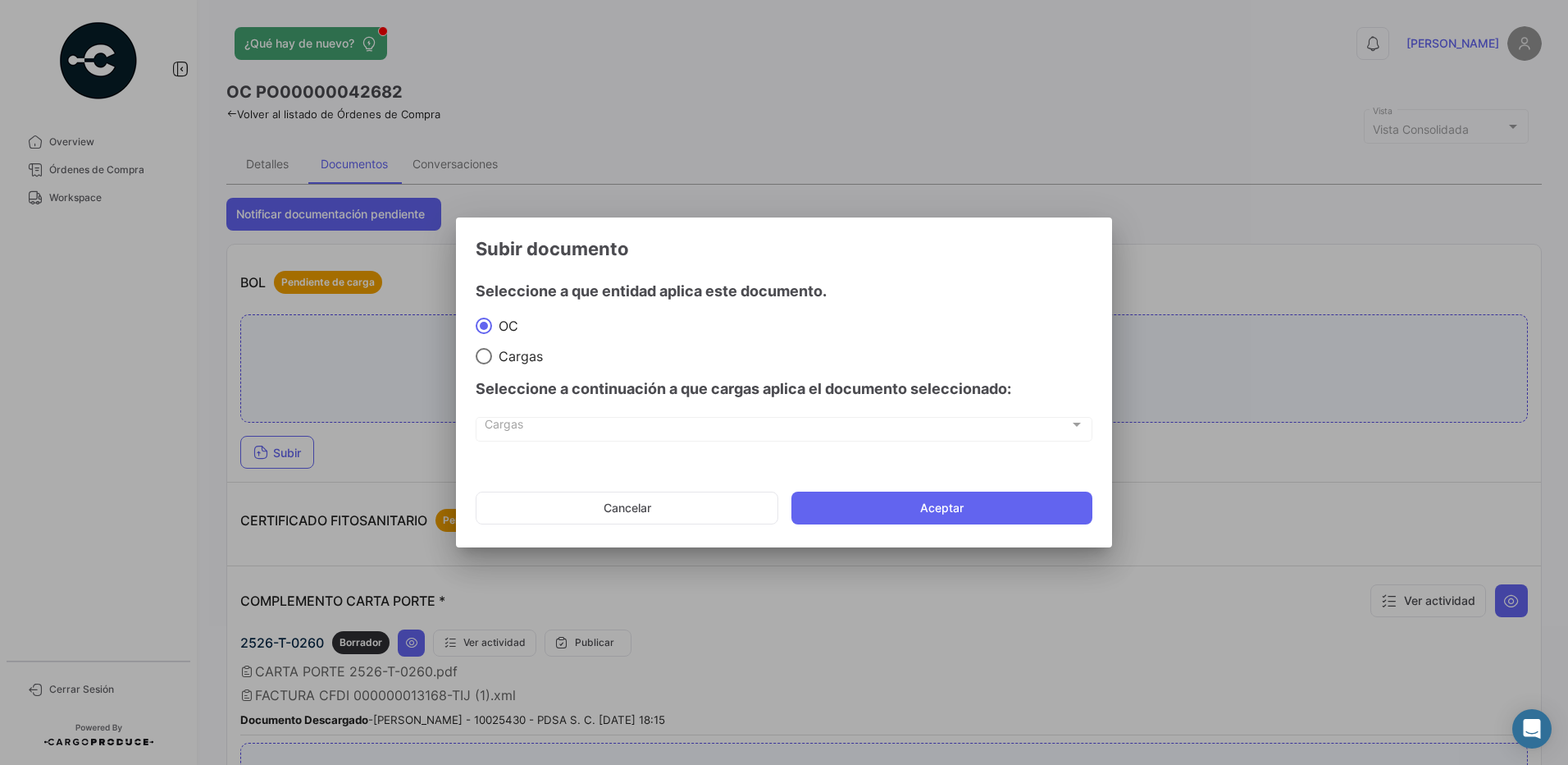
click at [525, 368] on div "Seleccione a continuación a que cargas aplica el documento seleccionado:" at bounding box center [784, 389] width 617 height 49
click at [522, 358] on span "Cargas" at bounding box center [517, 355] width 51 height 17
click at [492, 358] on input "Cargas" at bounding box center [484, 355] width 17 height 17
radio input "true"
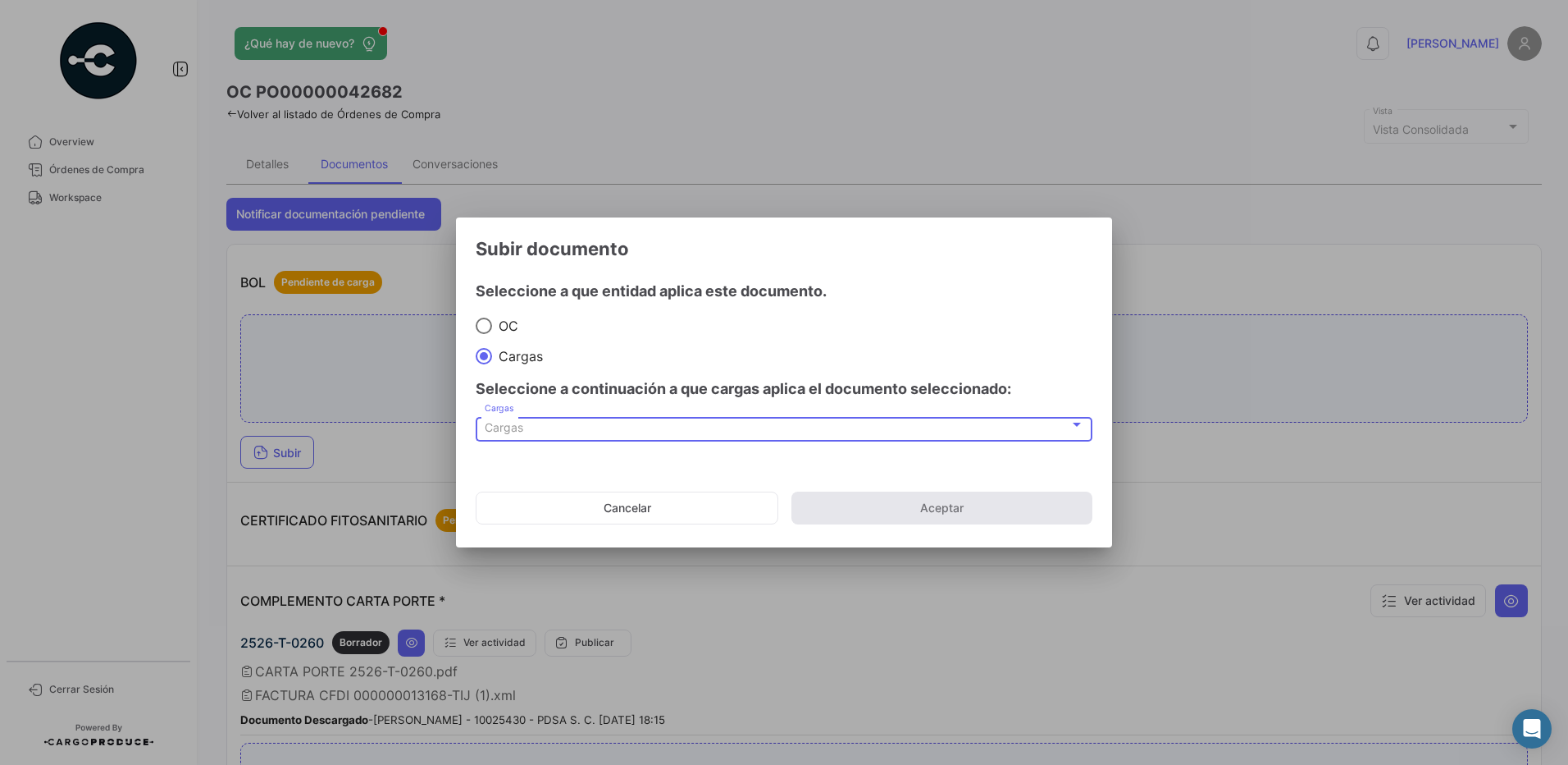
click at [541, 424] on div "Cargas" at bounding box center [777, 428] width 584 height 14
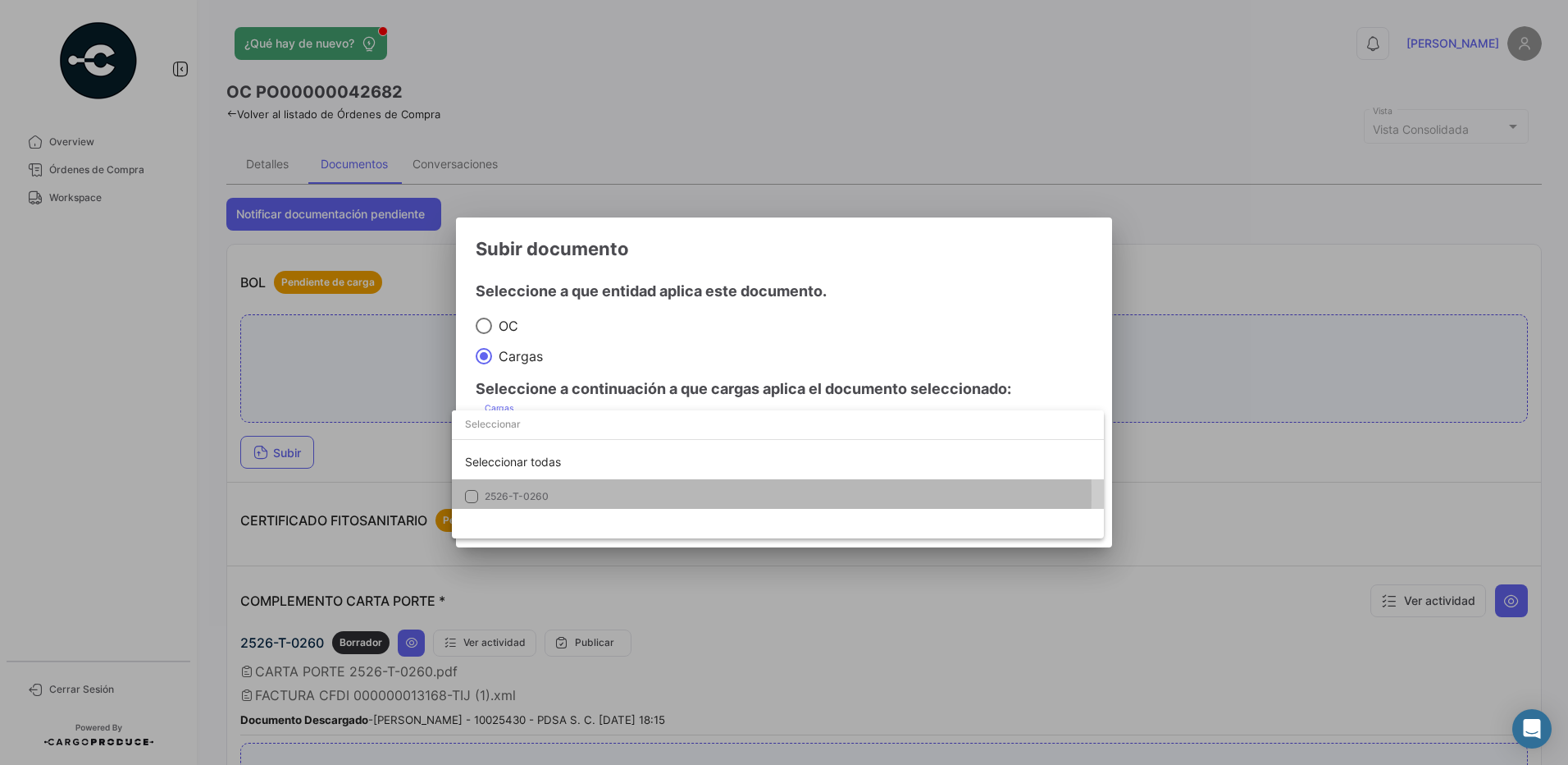
click at [531, 493] on span "2526-T-0260" at bounding box center [516, 496] width 64 height 12
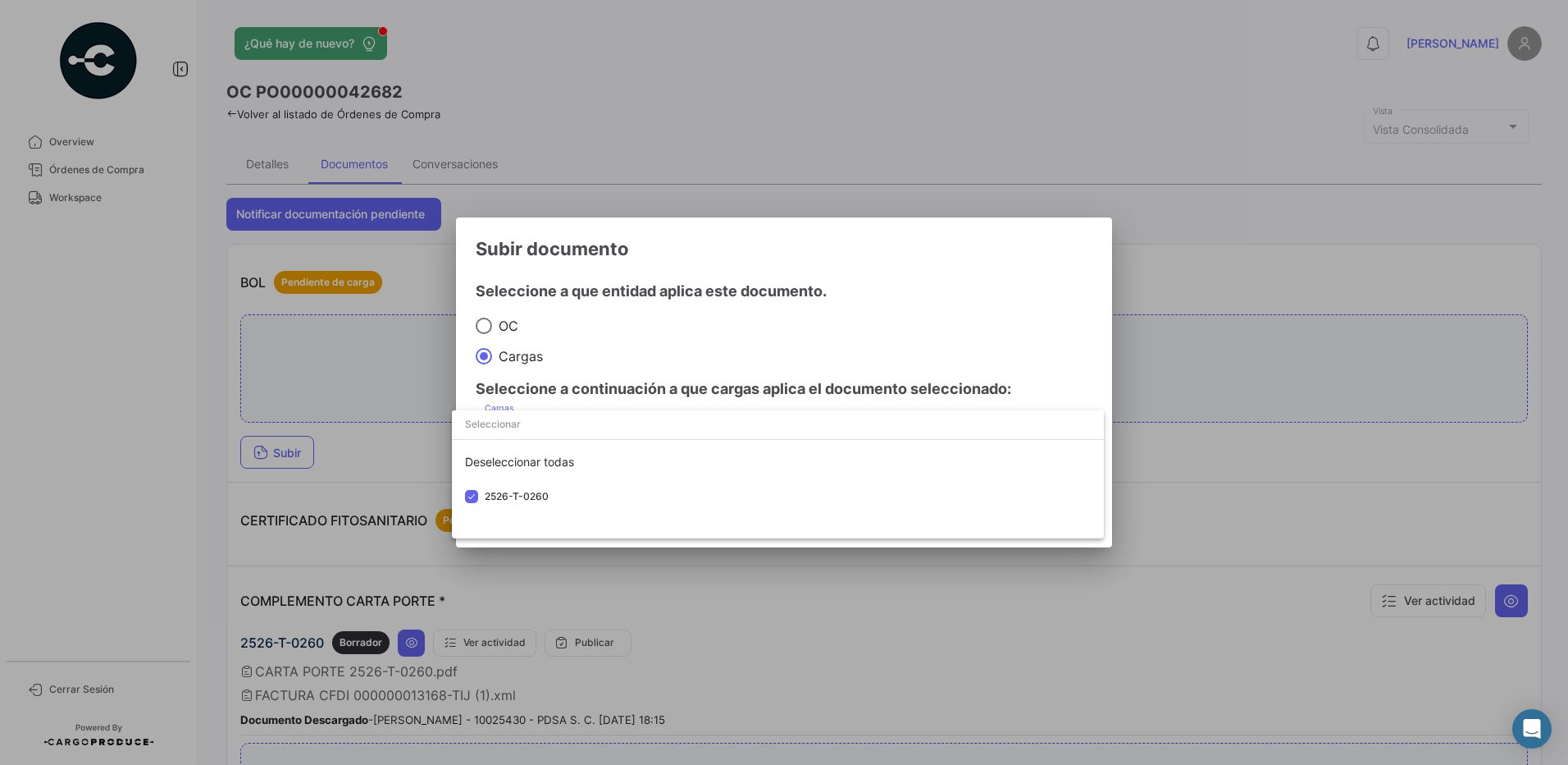
click at [625, 337] on div at bounding box center [784, 382] width 1568 height 765
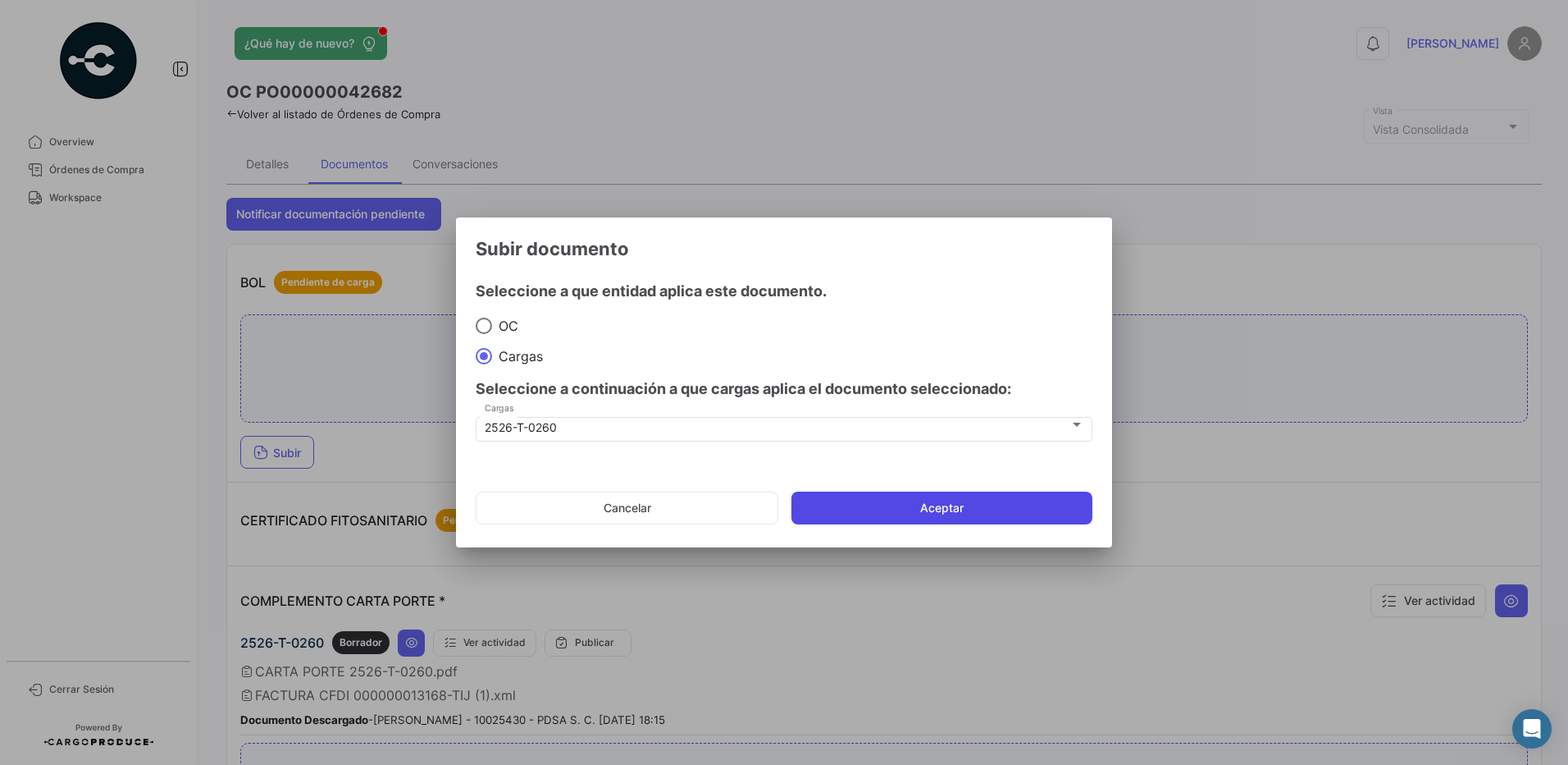
click at [929, 502] on button "Aceptar" at bounding box center [942, 507] width 301 height 32
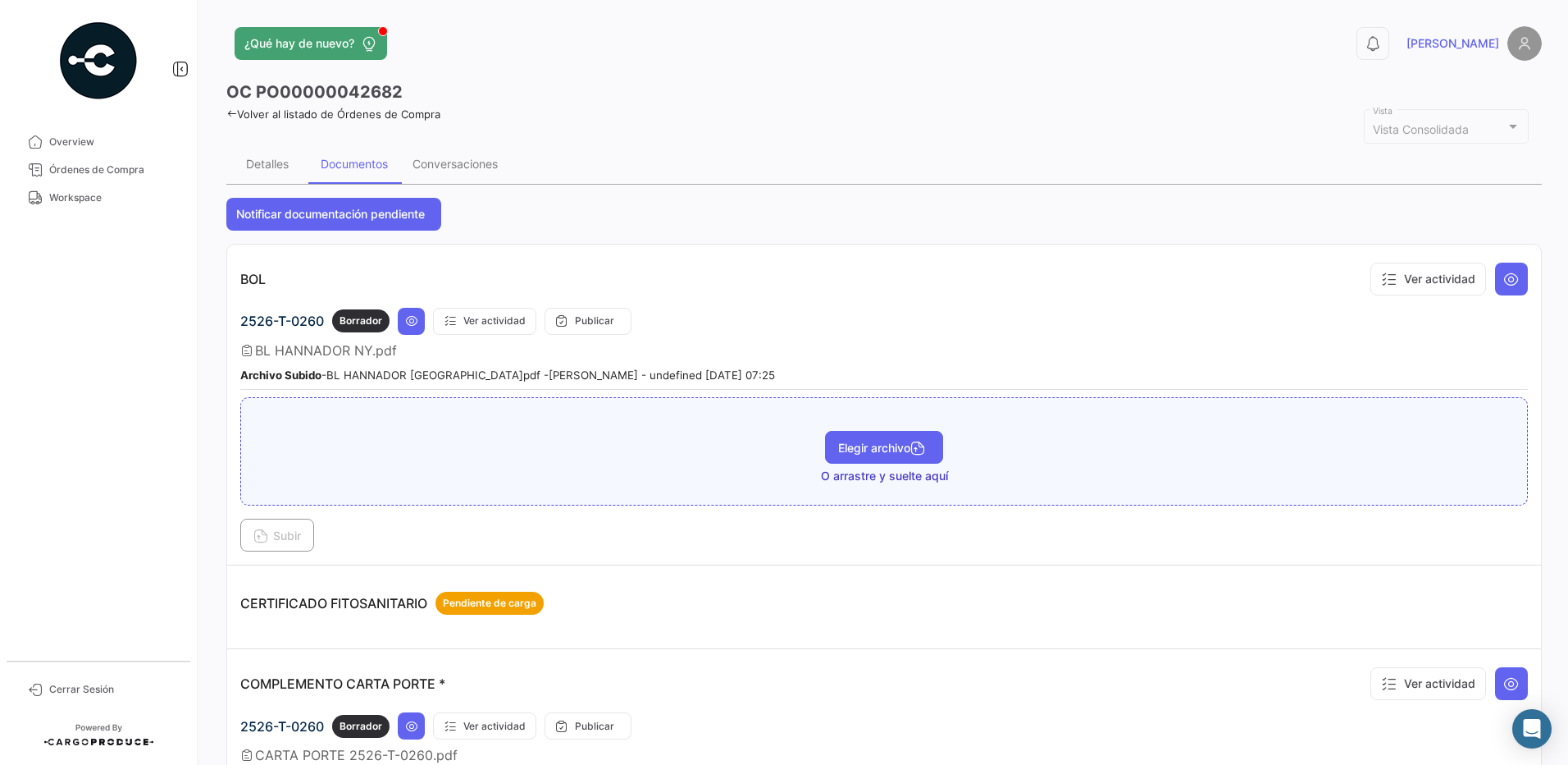
click at [898, 444] on span "Elegir archivo" at bounding box center [884, 447] width 92 height 14
click at [283, 537] on span "Subir" at bounding box center [277, 536] width 47 height 14
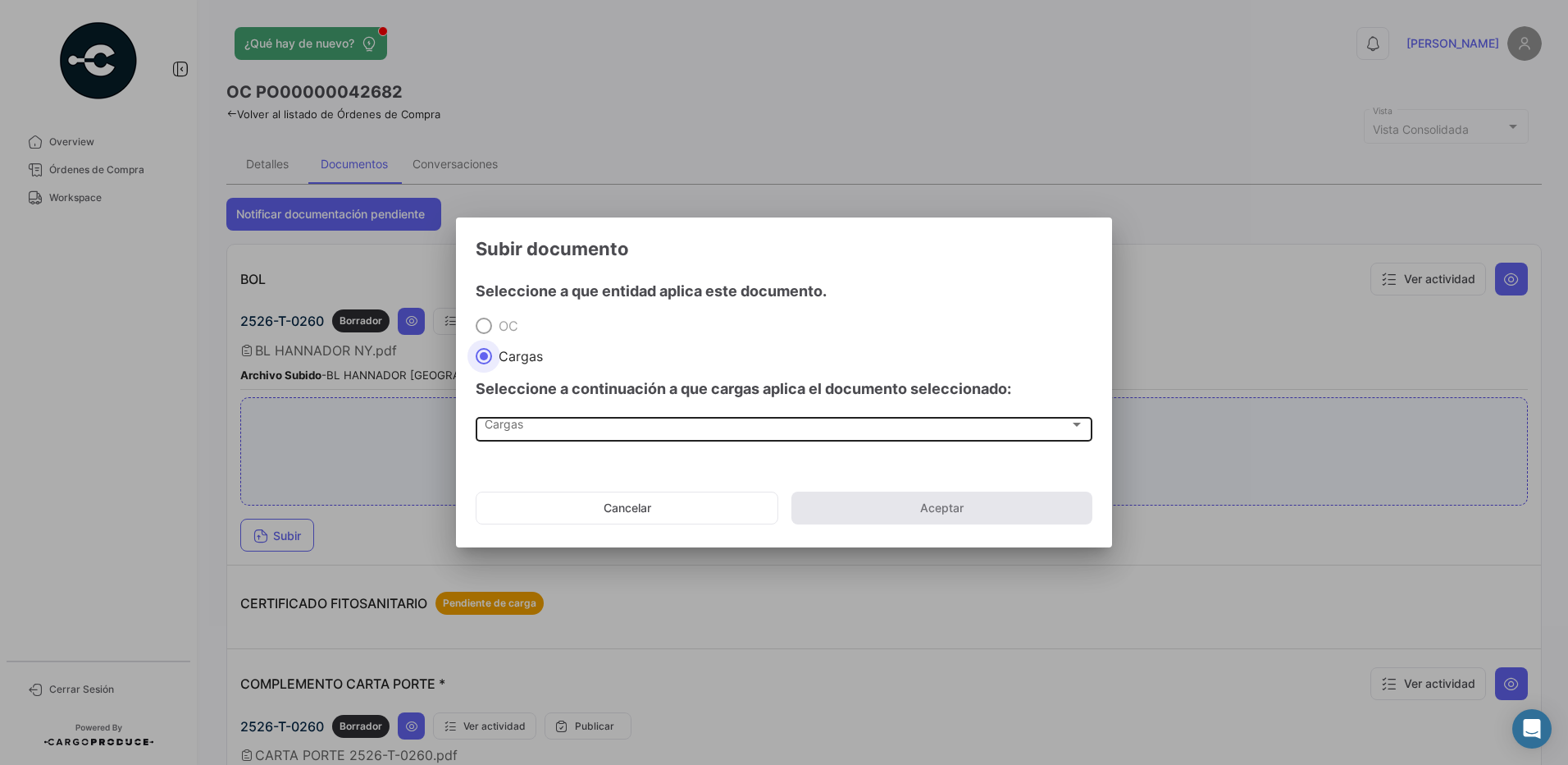
click at [536, 425] on div "Cargas" at bounding box center [777, 428] width 584 height 14
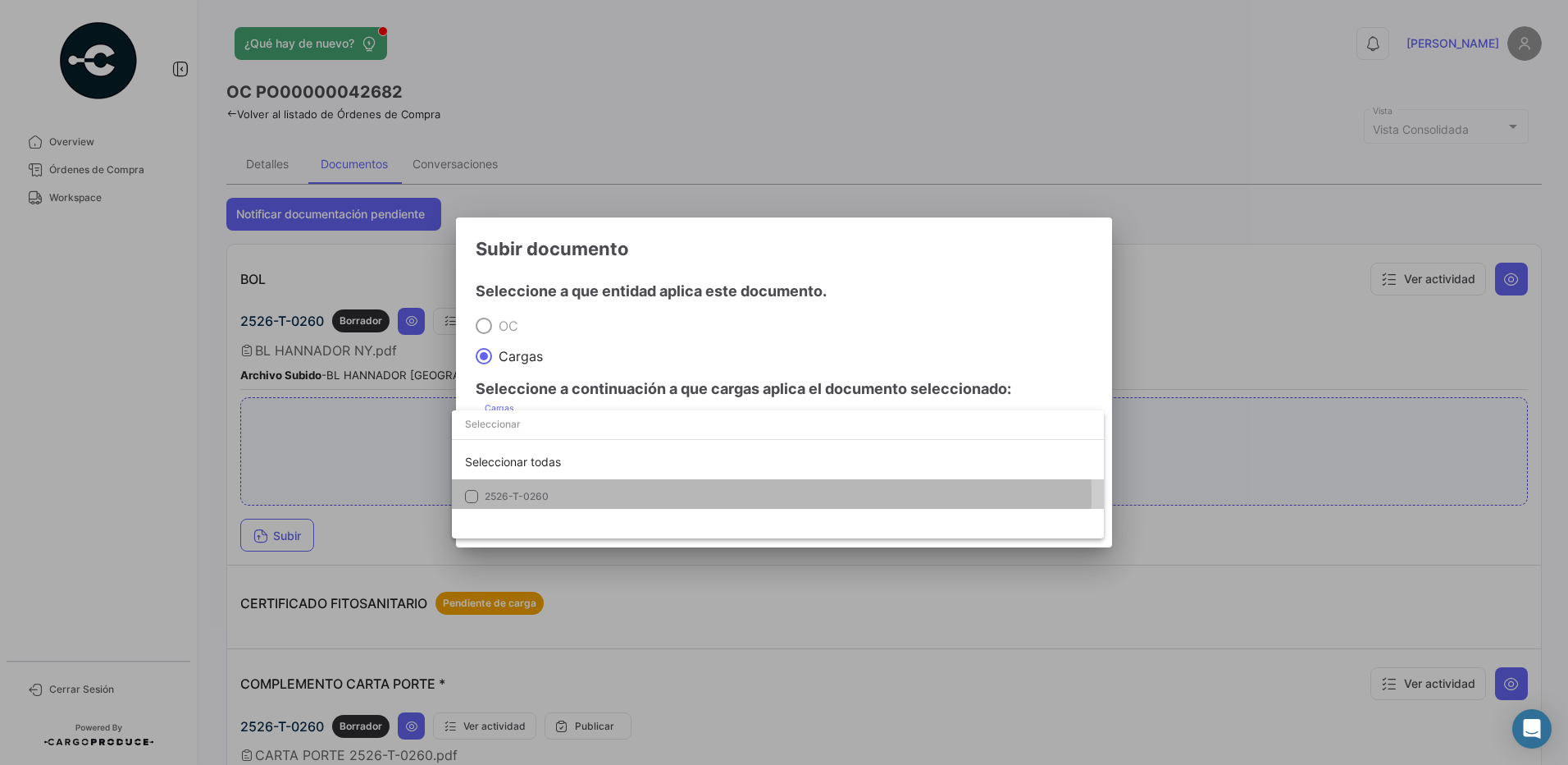
click at [521, 498] on span "2526-T-0260" at bounding box center [516, 496] width 64 height 12
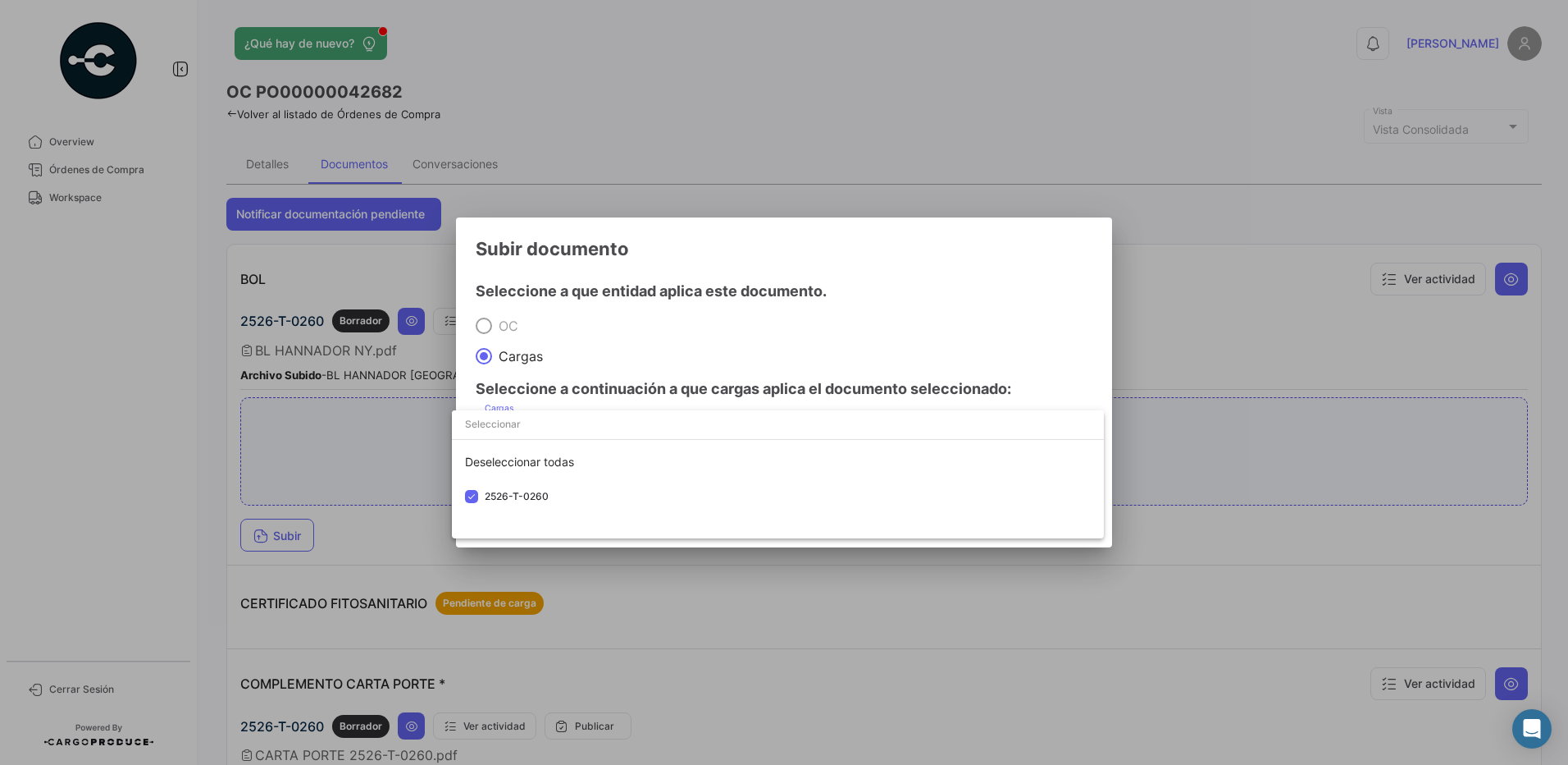
drag, startPoint x: 638, startPoint y: 314, endPoint x: 688, endPoint y: 360, distance: 67.9
click at [639, 314] on div at bounding box center [784, 382] width 1568 height 765
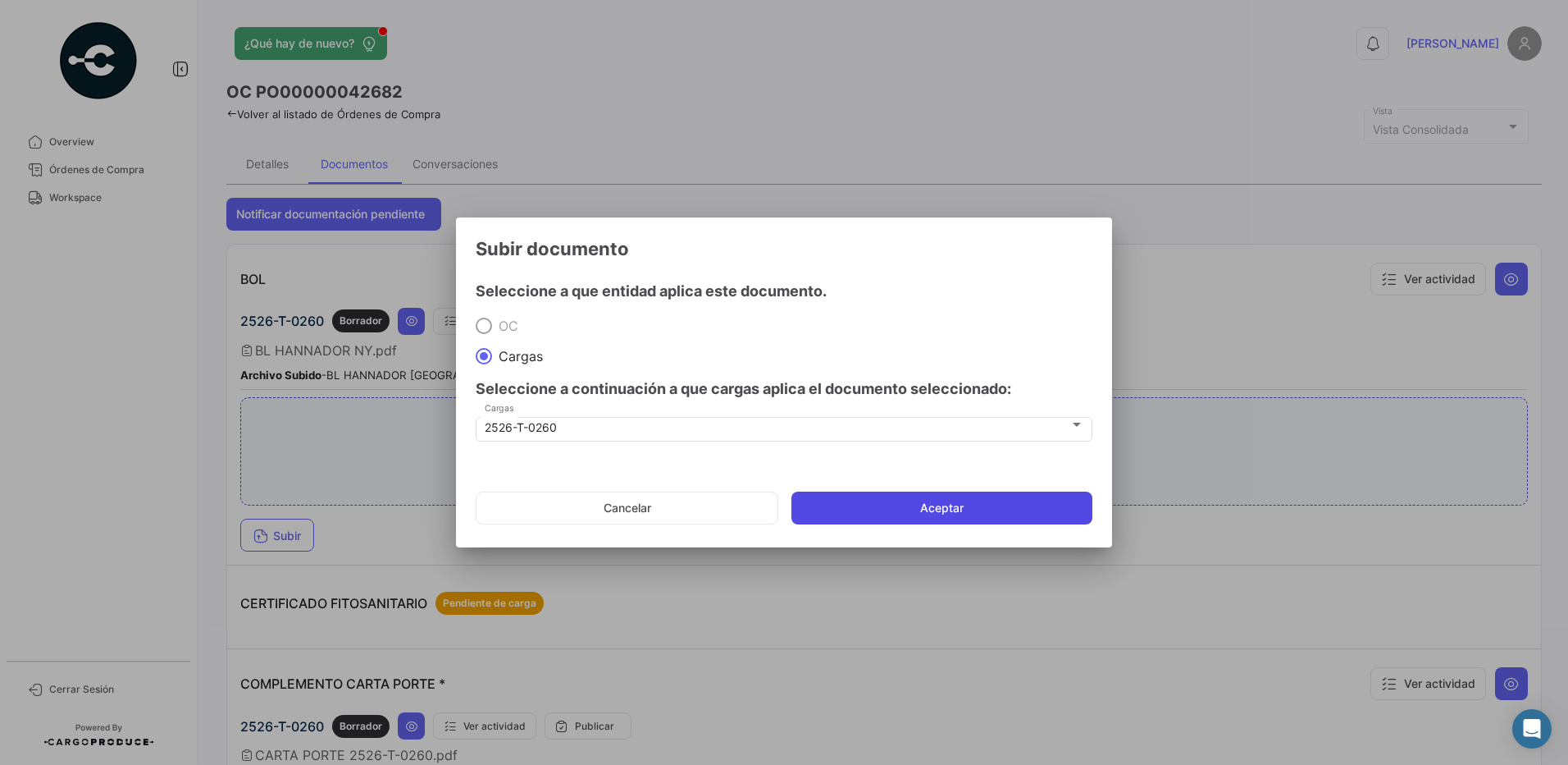
click at [903, 501] on button "Aceptar" at bounding box center [942, 507] width 301 height 32
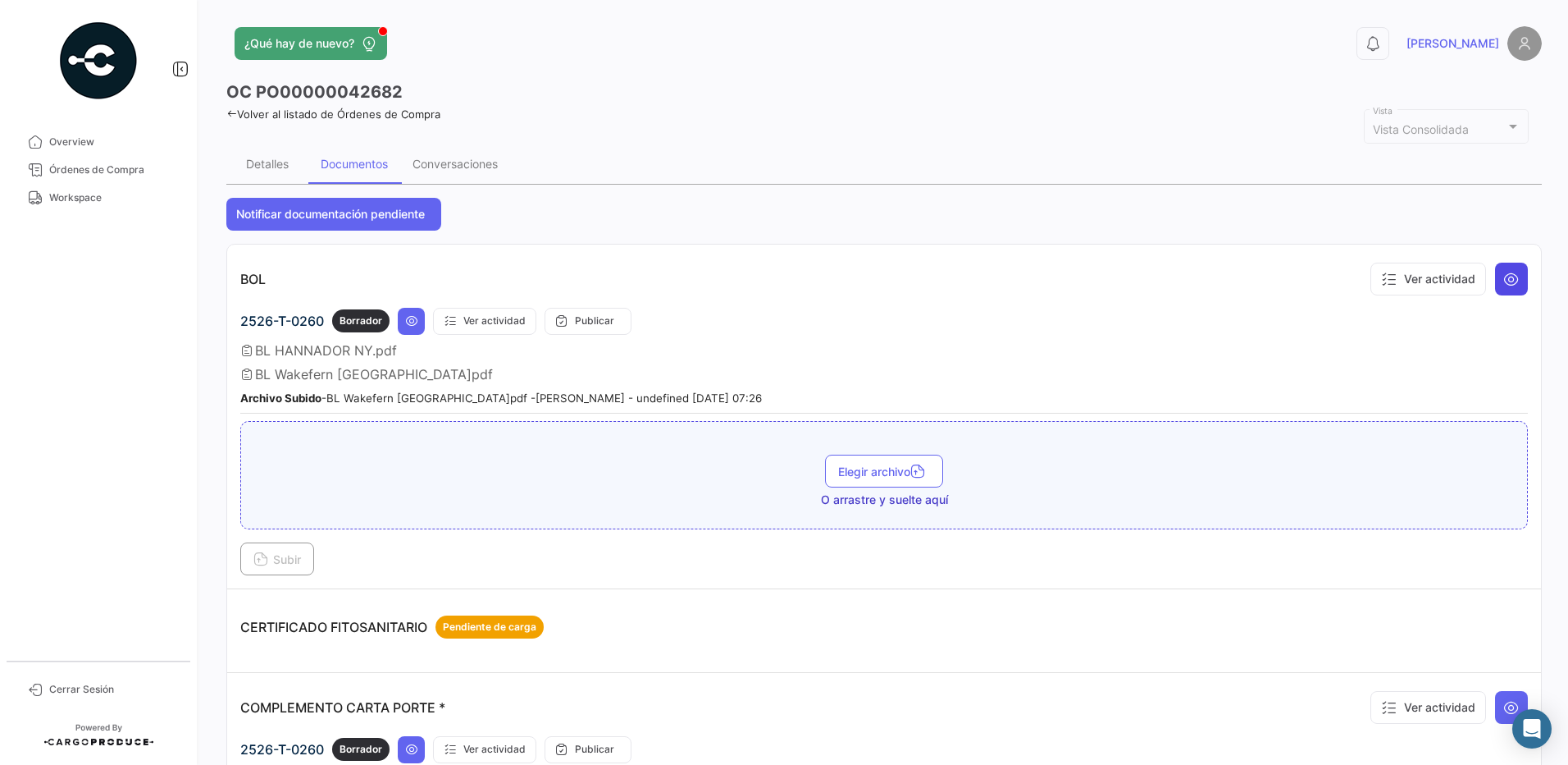
click at [1503, 273] on icon at bounding box center [1511, 278] width 17 height 17
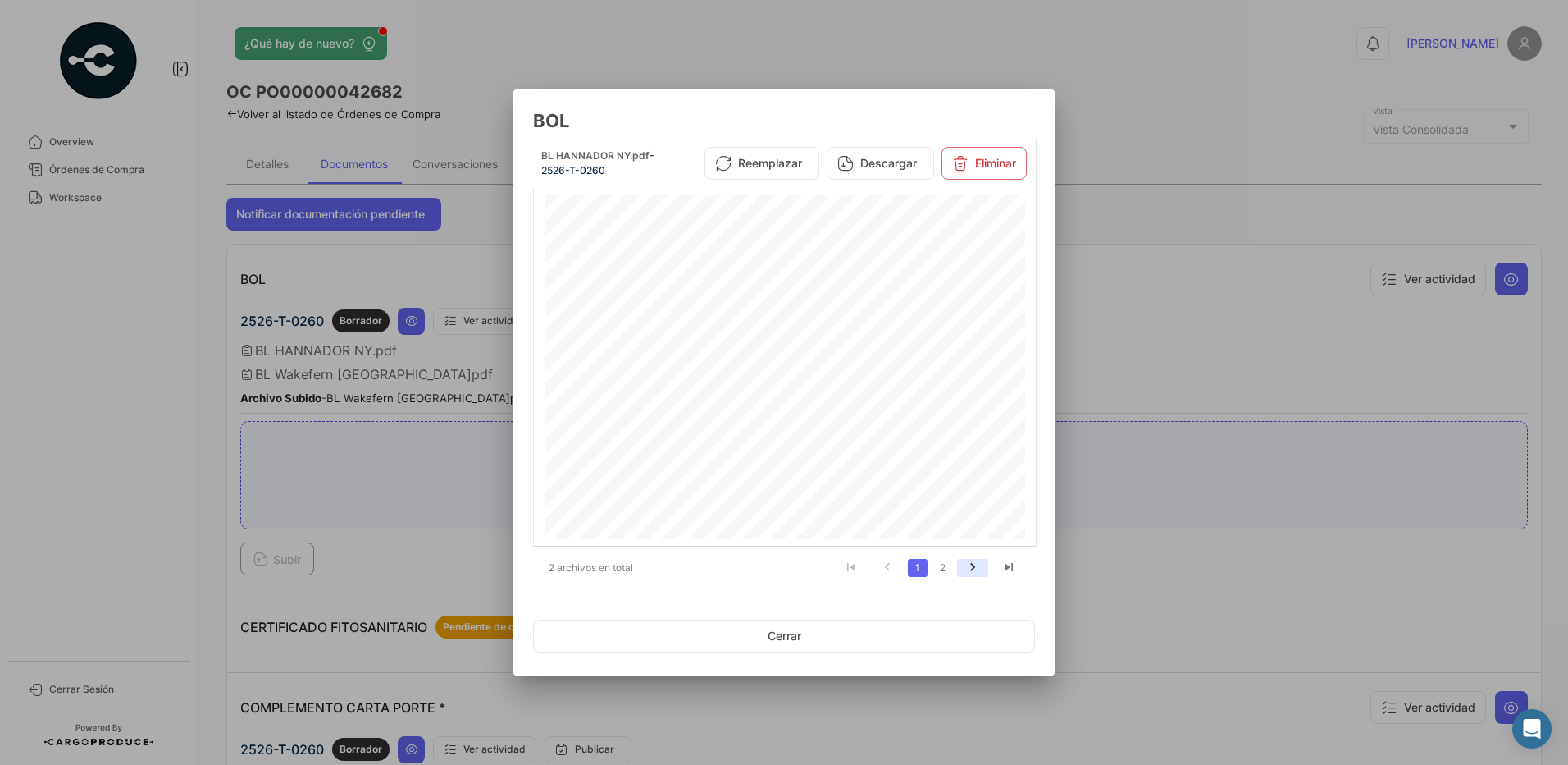
click at [972, 565] on icon "go to next page" at bounding box center [973, 569] width 21 height 19
click at [993, 155] on button "Eliminar" at bounding box center [990, 168] width 85 height 32
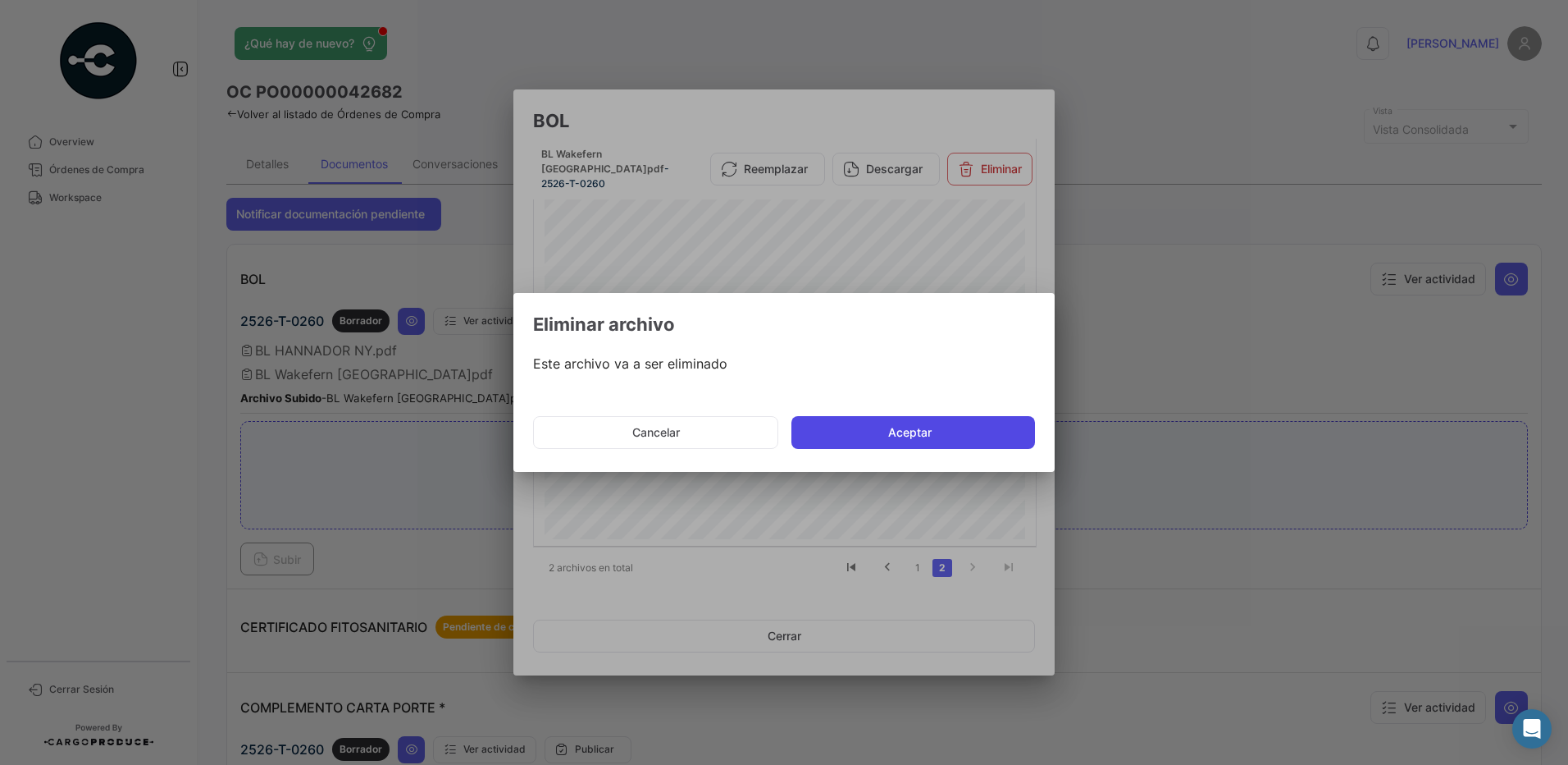
click at [939, 435] on button "Aceptar" at bounding box center [914, 432] width 243 height 32
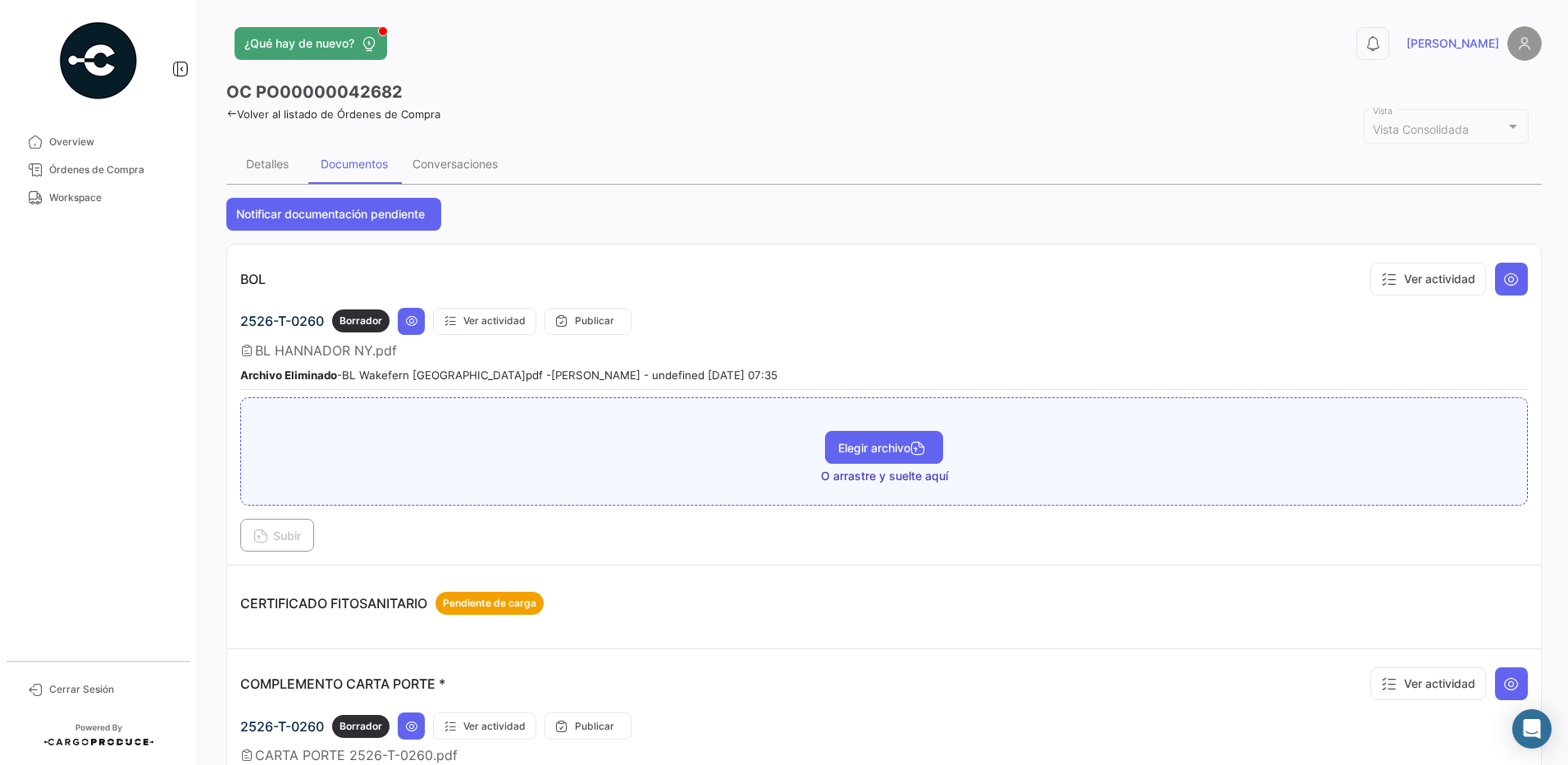
click at [882, 452] on span "Elegir archivo" at bounding box center [884, 447] width 92 height 14
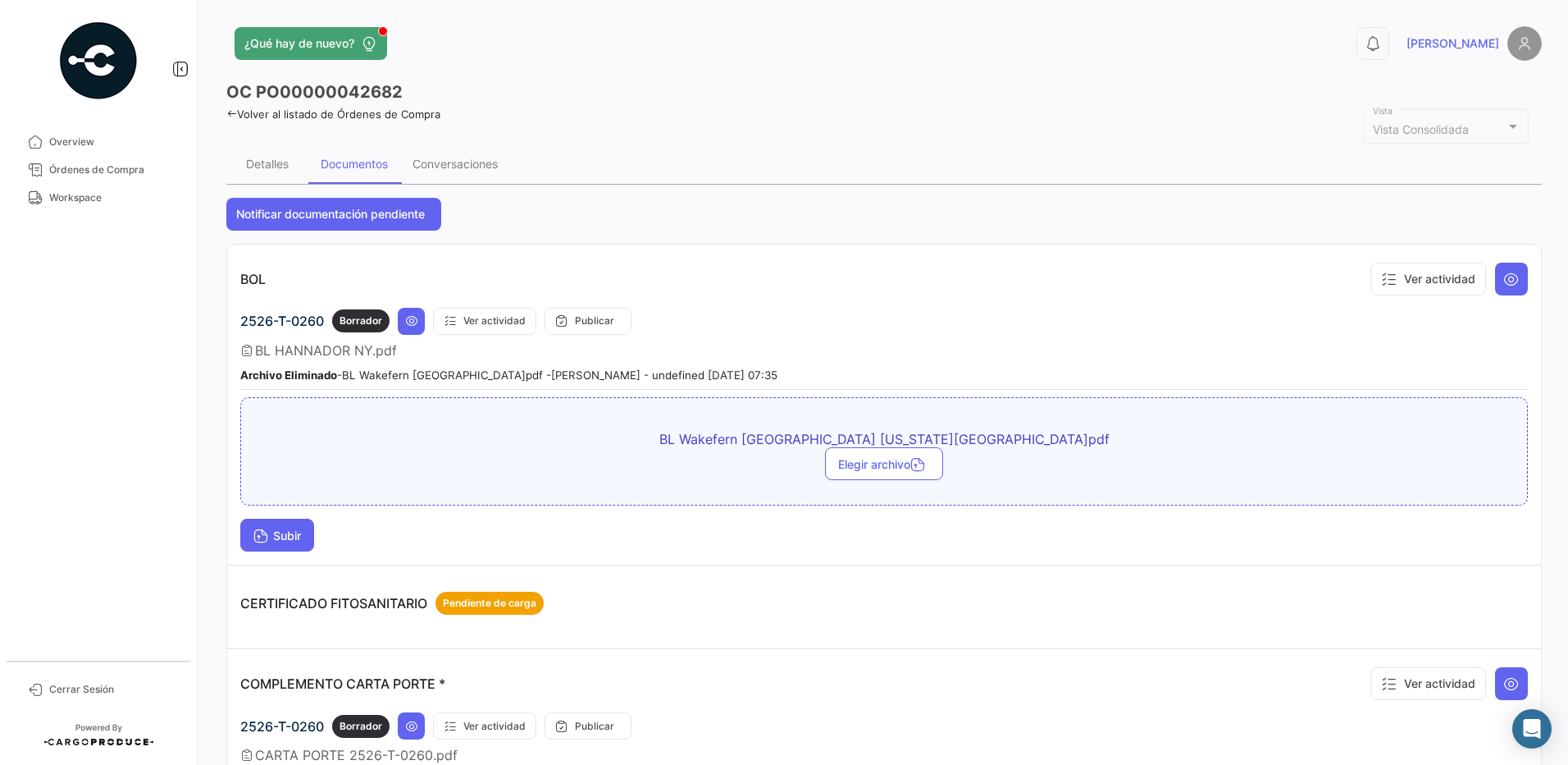
click at [273, 537] on span "Subir" at bounding box center [277, 536] width 47 height 14
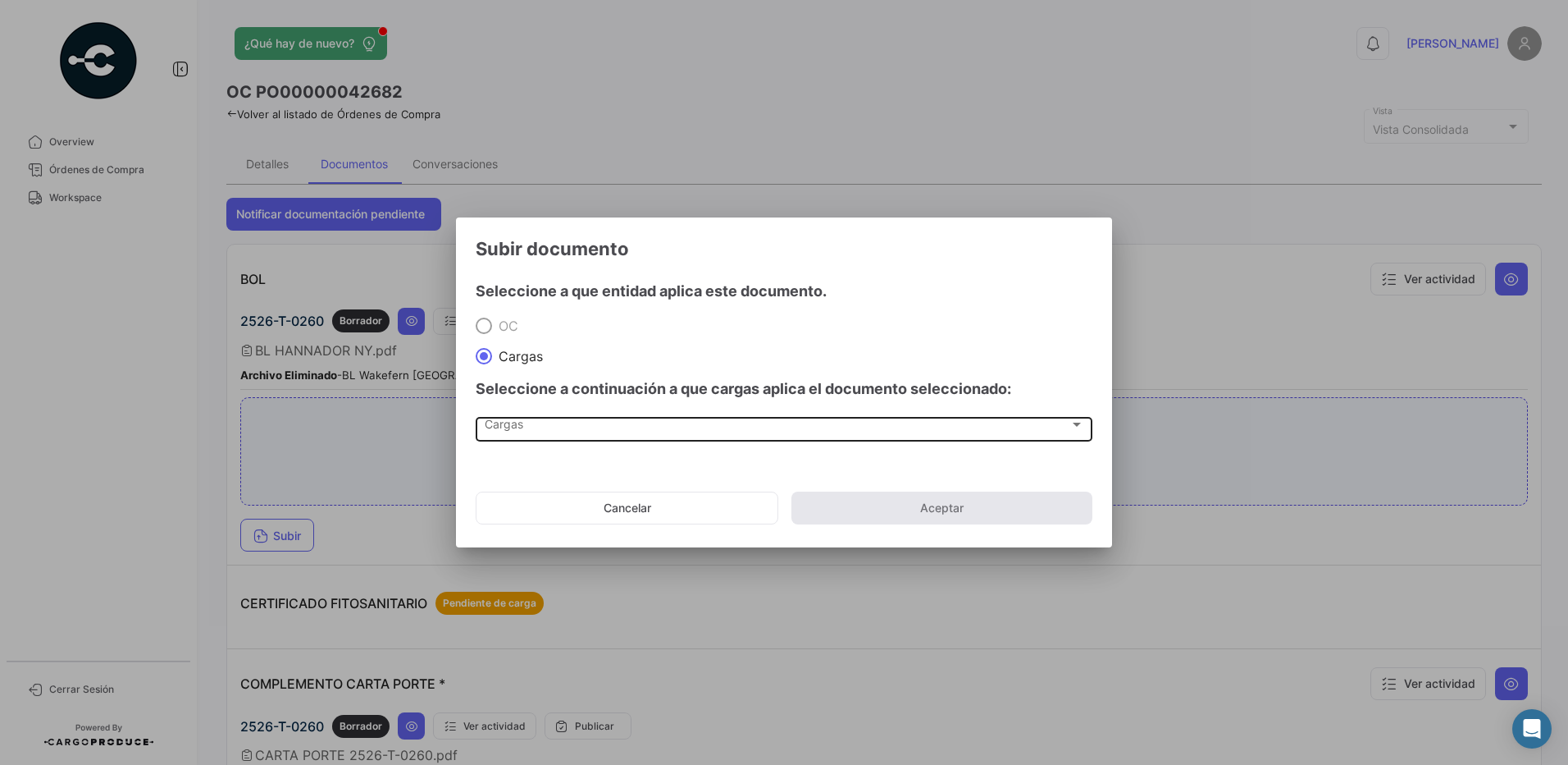
click at [514, 418] on div "Cargas Cargas" at bounding box center [784, 427] width 599 height 28
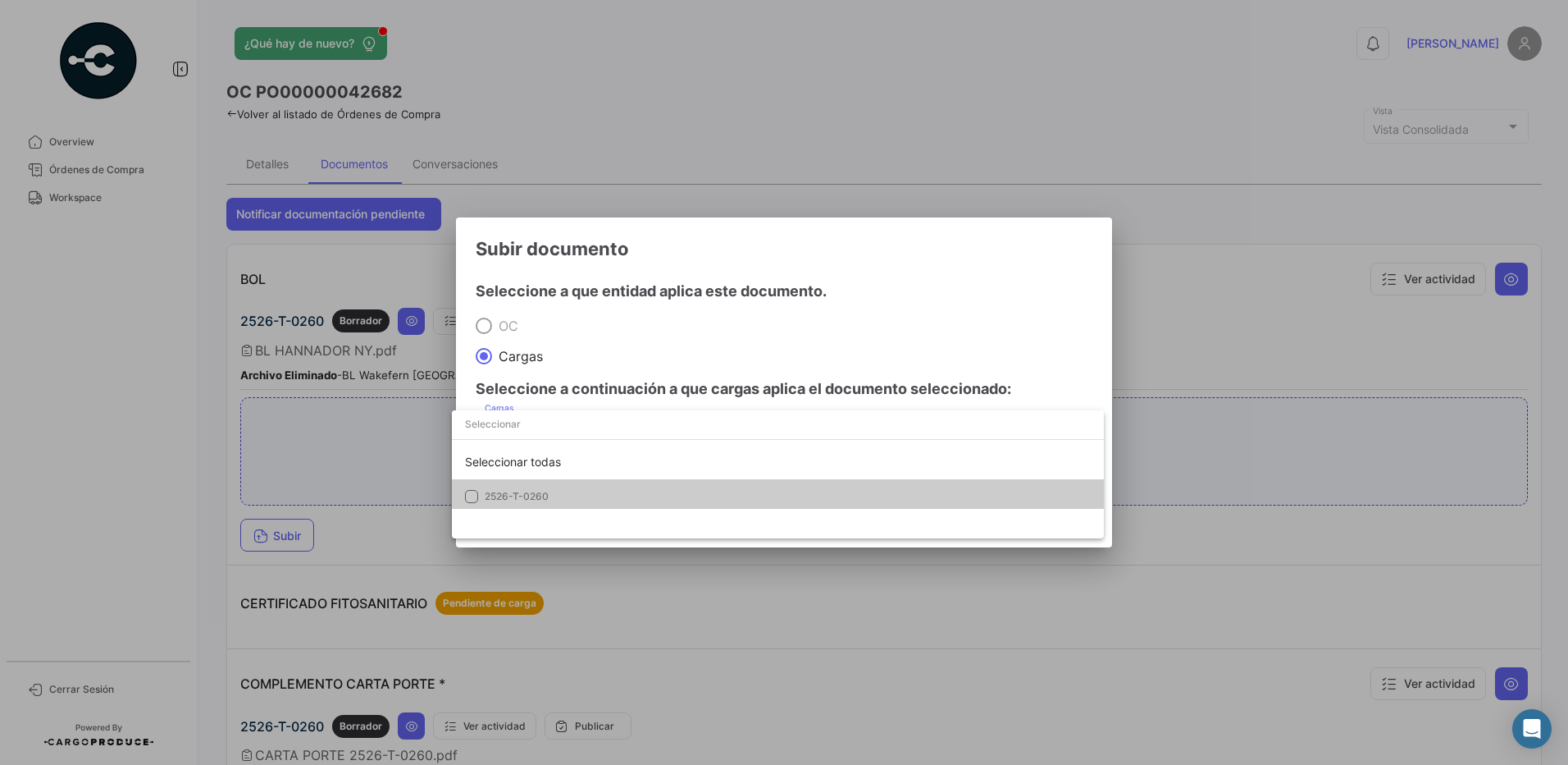
click at [532, 494] on span "2526-T-0260" at bounding box center [516, 496] width 64 height 12
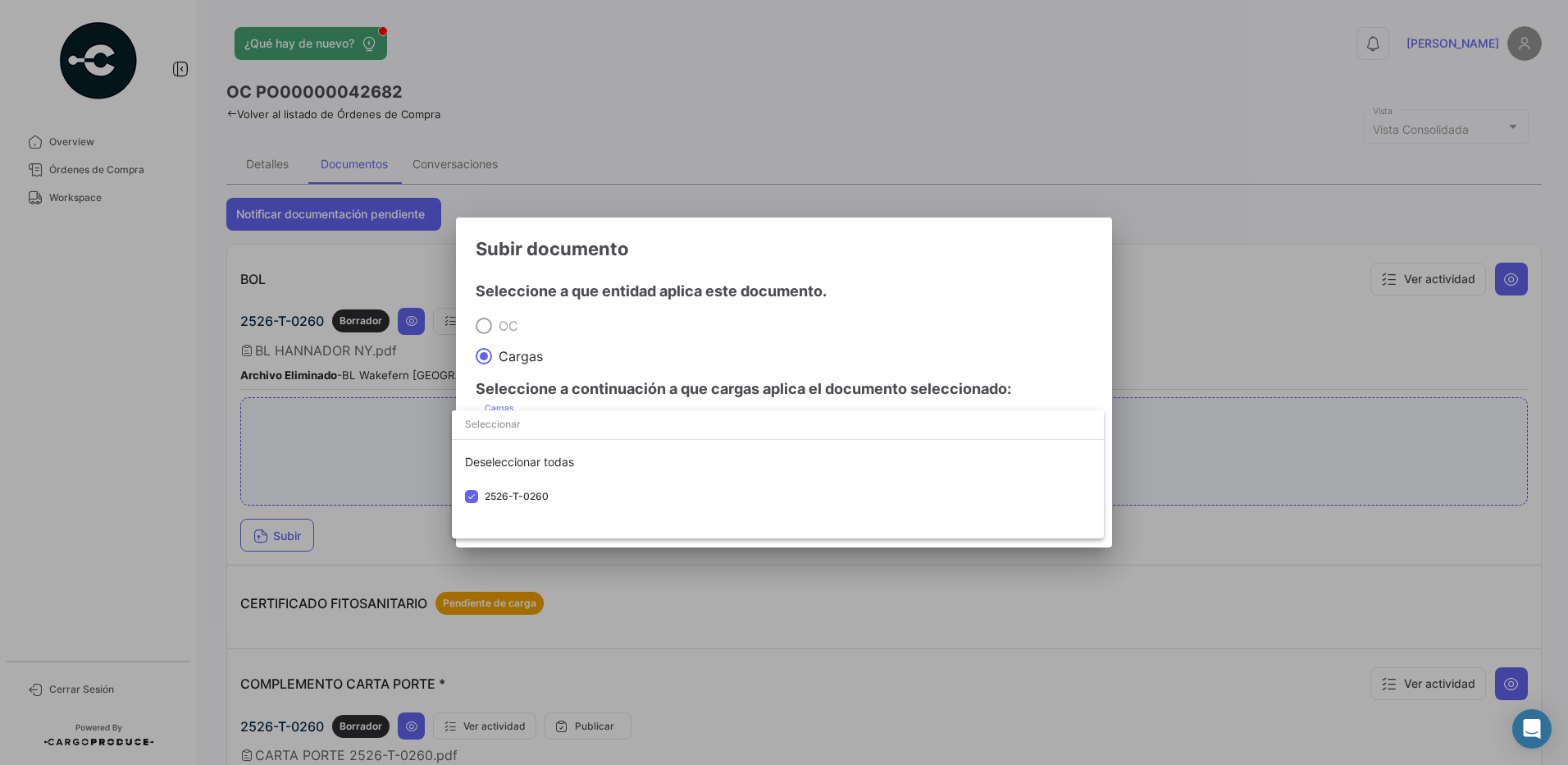
drag, startPoint x: 646, startPoint y: 300, endPoint x: 758, endPoint y: 386, distance: 141.2
click at [647, 300] on div at bounding box center [784, 382] width 1568 height 765
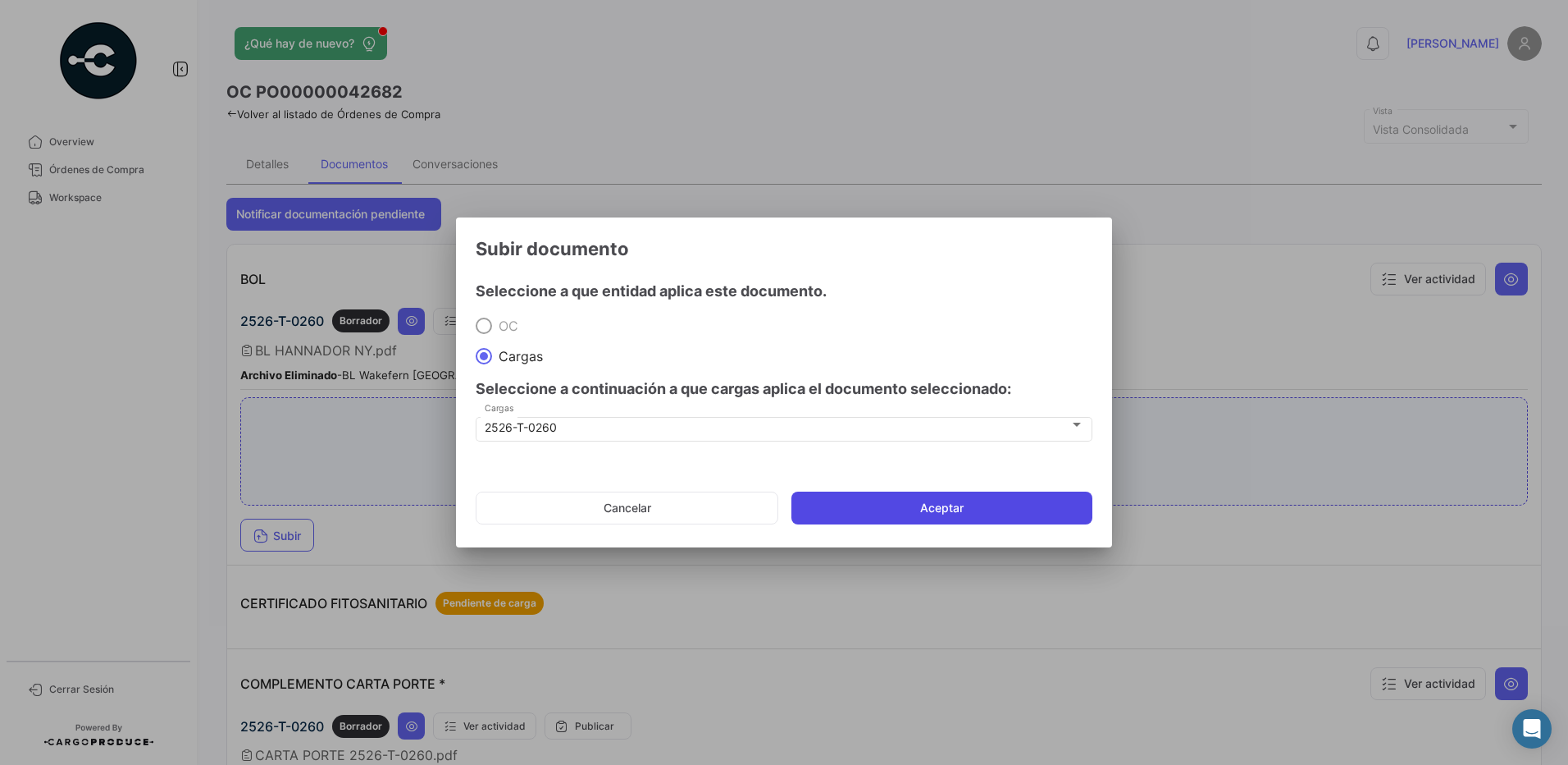
click at [920, 513] on button "Aceptar" at bounding box center [942, 507] width 301 height 32
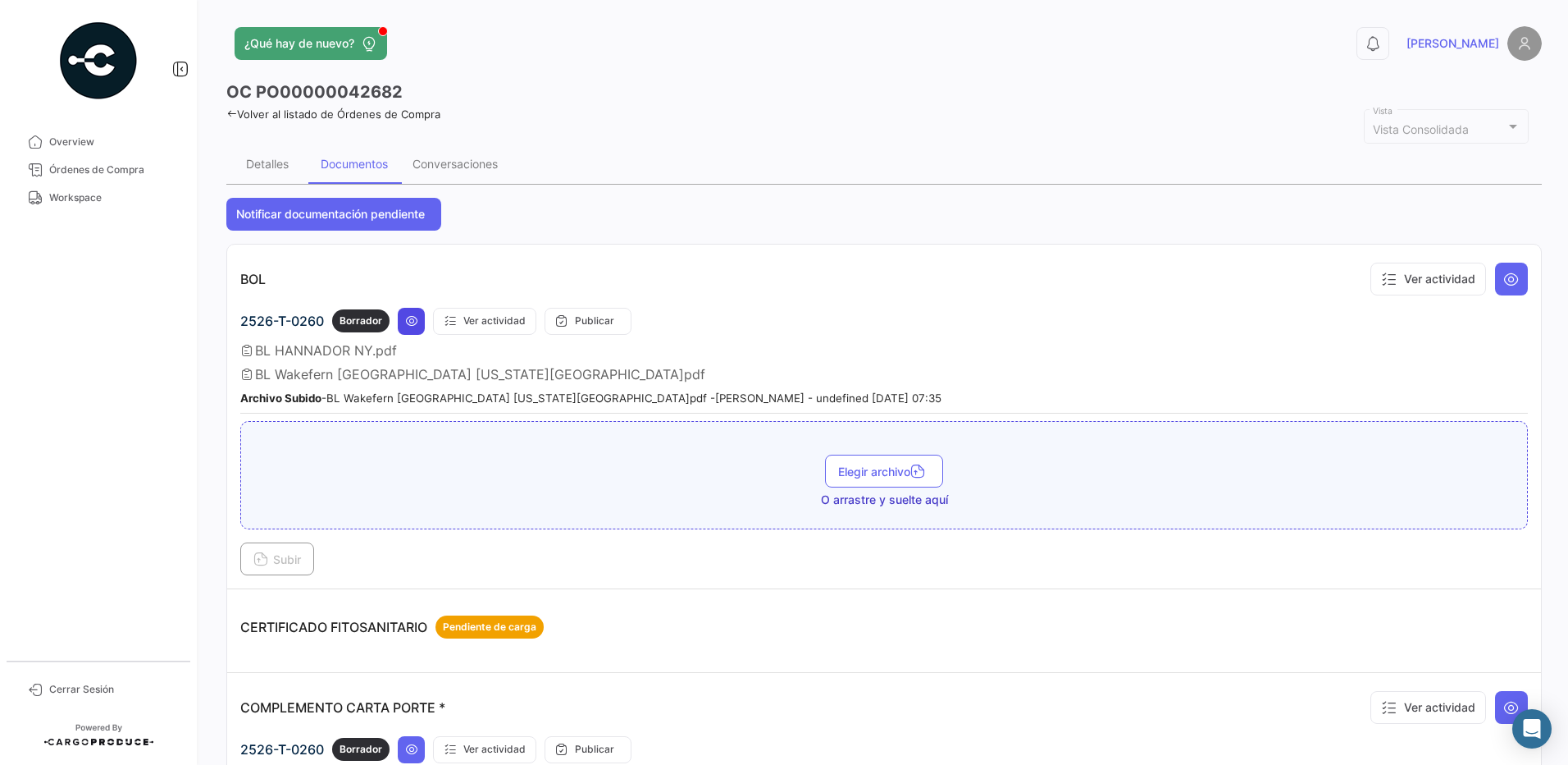
click at [417, 327] on icon at bounding box center [411, 320] width 13 height 13
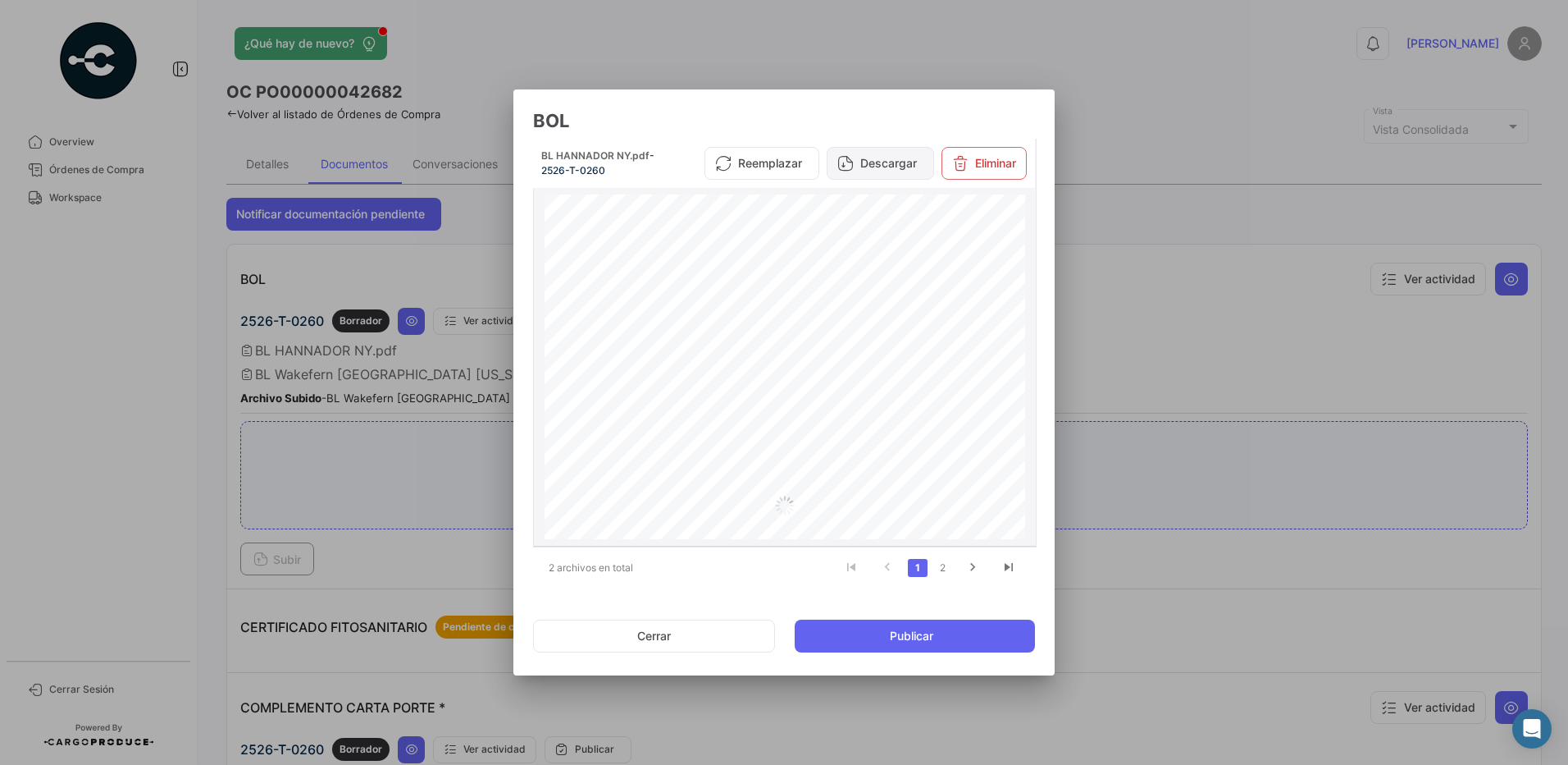
click at [871, 169] on button "Descargar" at bounding box center [880, 163] width 108 height 32
click at [942, 569] on link "2" at bounding box center [942, 567] width 19 height 18
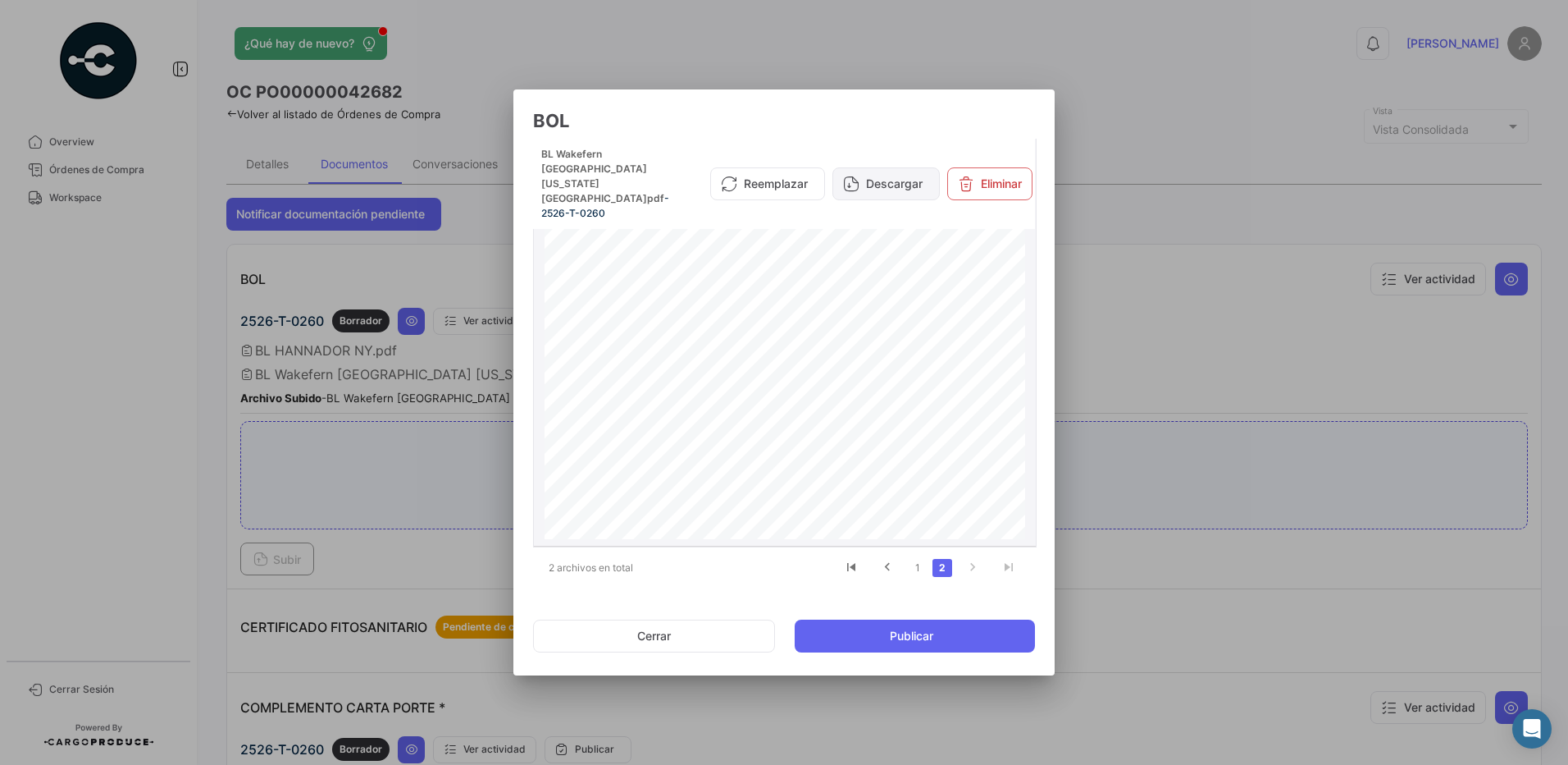
click at [887, 167] on button "Descargar" at bounding box center [886, 183] width 108 height 32
click at [704, 630] on button "Cerrar" at bounding box center [654, 635] width 242 height 32
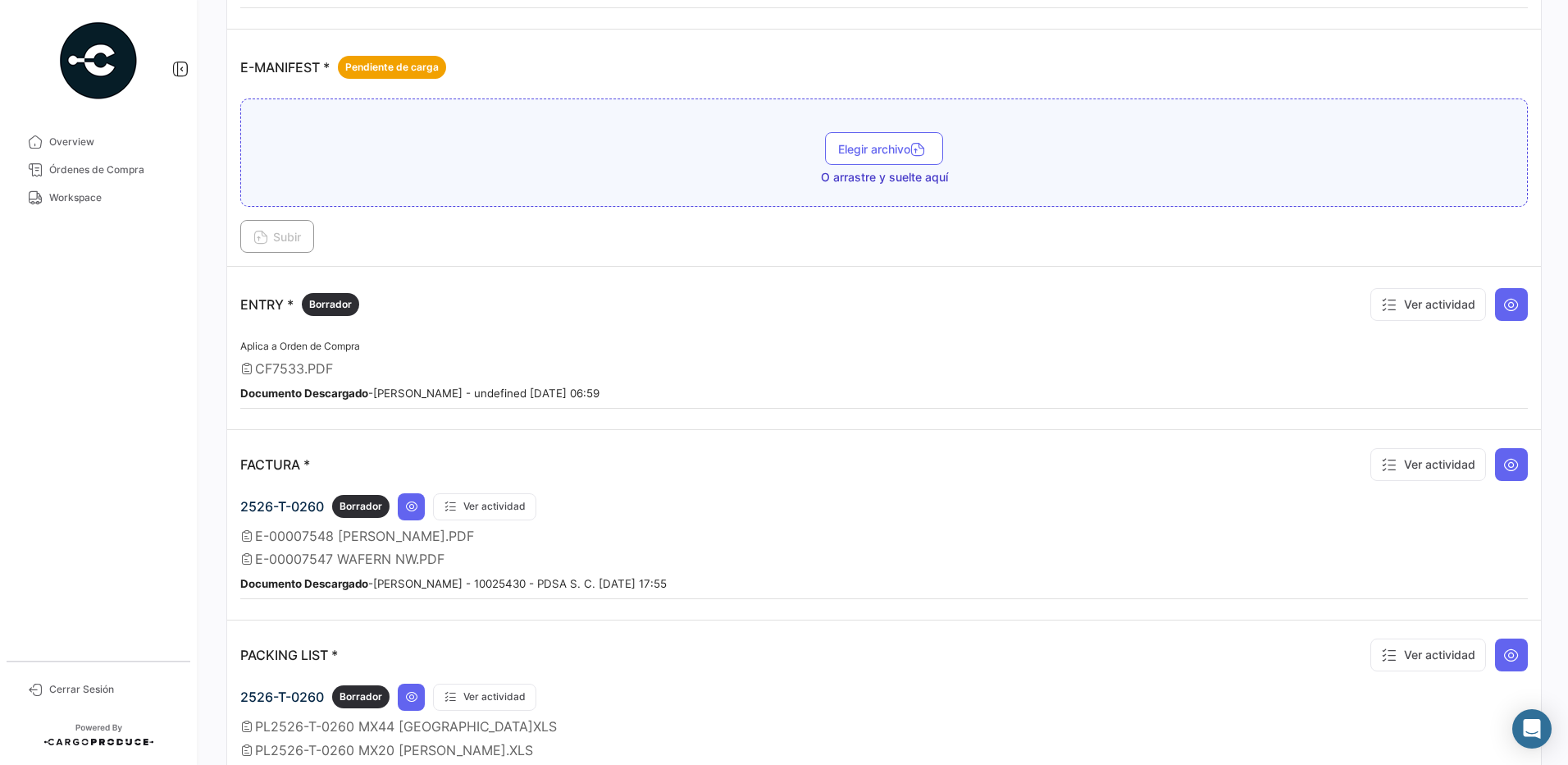
scroll to position [1417, 0]
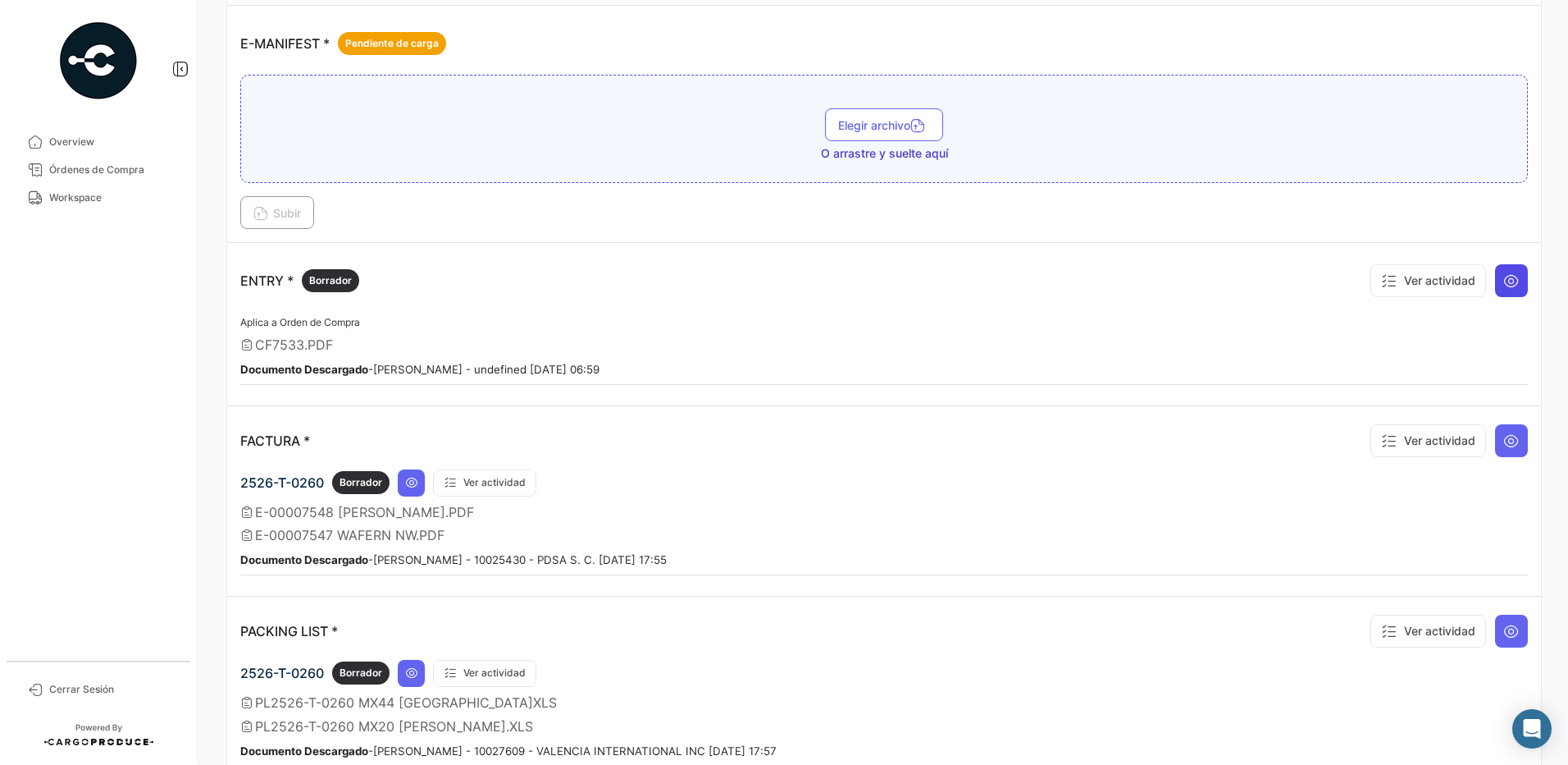
click at [1511, 276] on icon at bounding box center [1511, 280] width 17 height 17
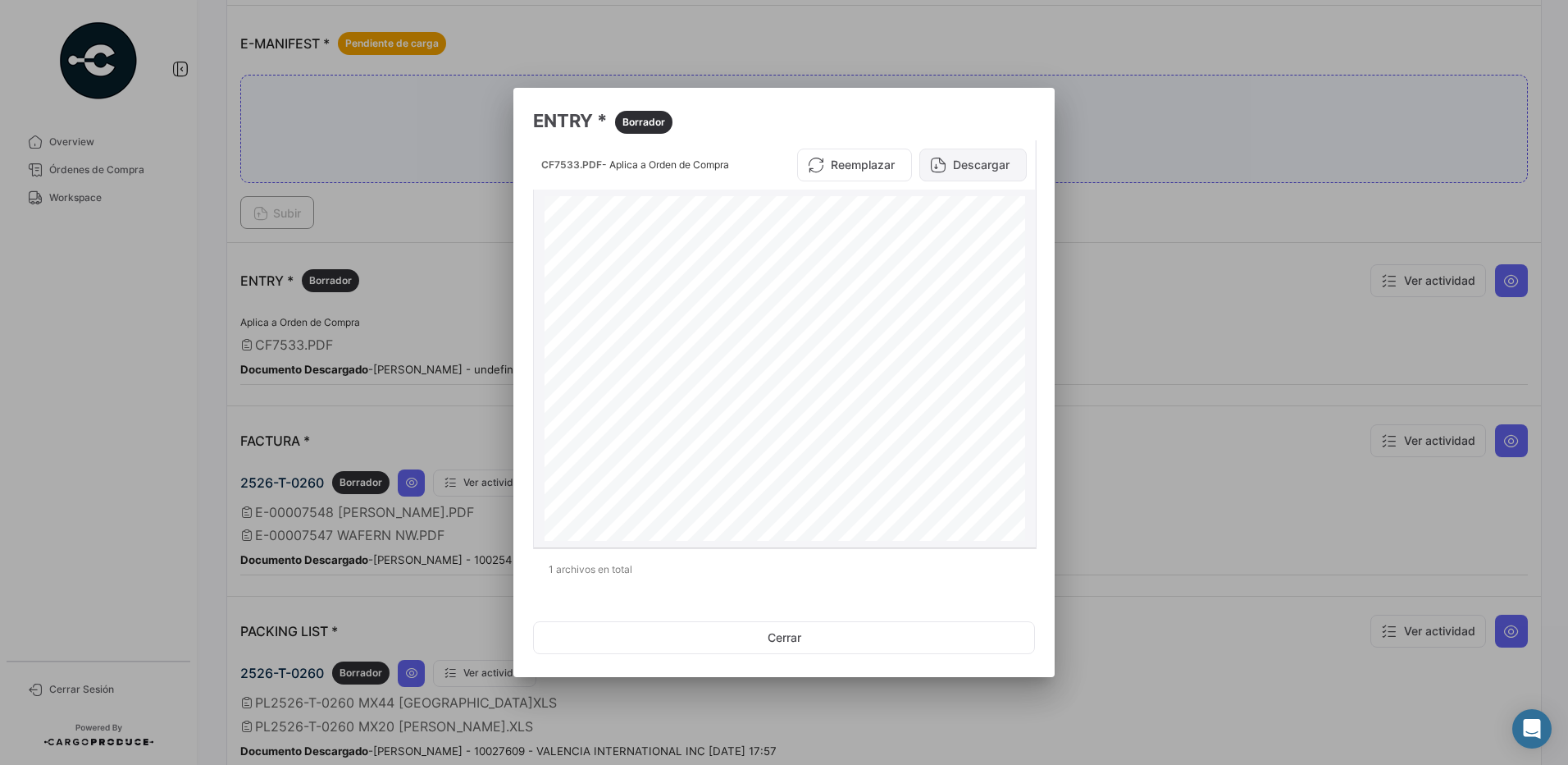
click at [995, 165] on button "Descargar" at bounding box center [973, 165] width 108 height 32
click at [413, 266] on div at bounding box center [784, 382] width 1568 height 765
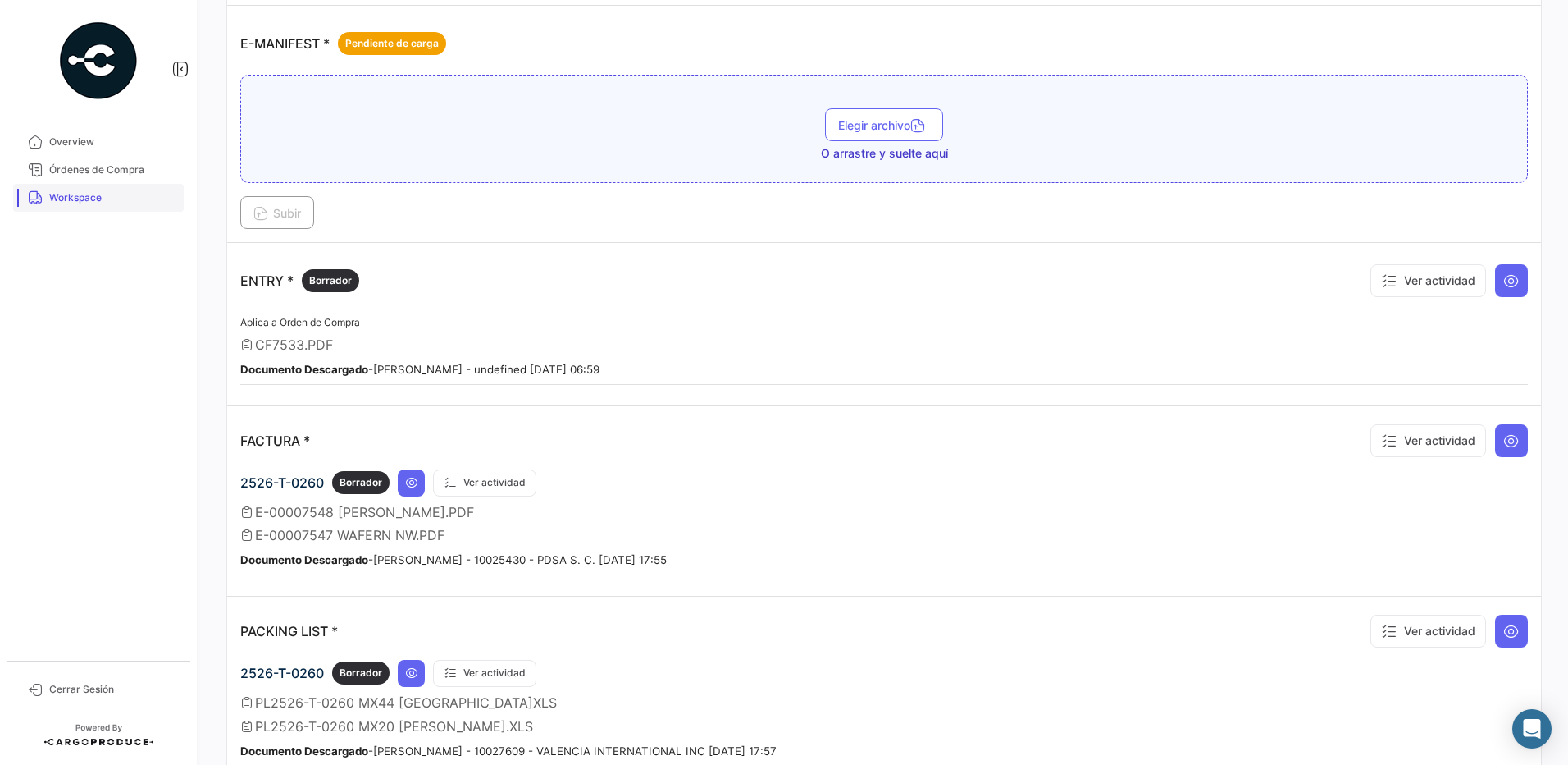
click at [124, 200] on span "Workspace" at bounding box center [113, 197] width 128 height 15
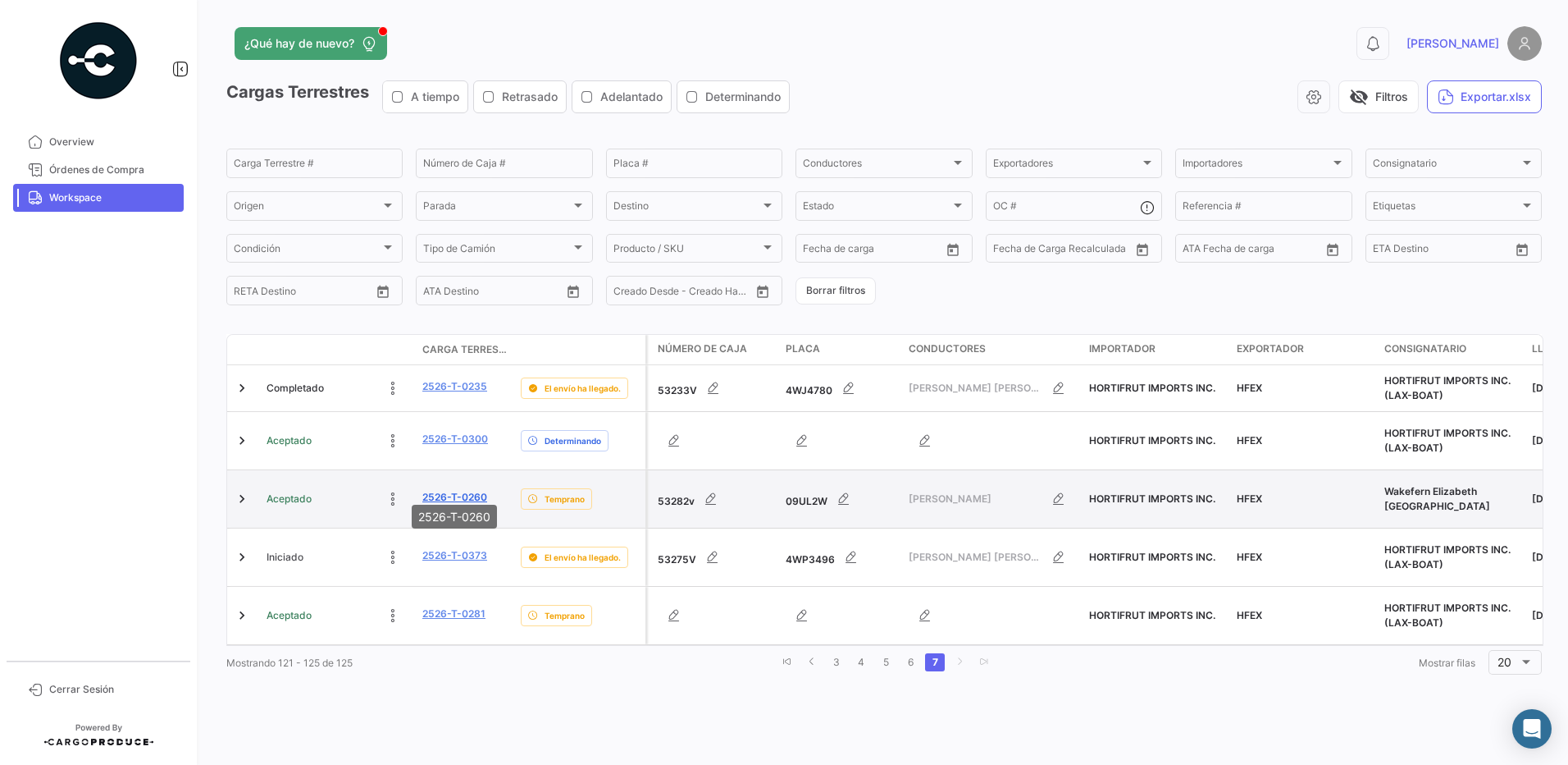
click at [461, 490] on link "2526-T-0260" at bounding box center [455, 497] width 65 height 15
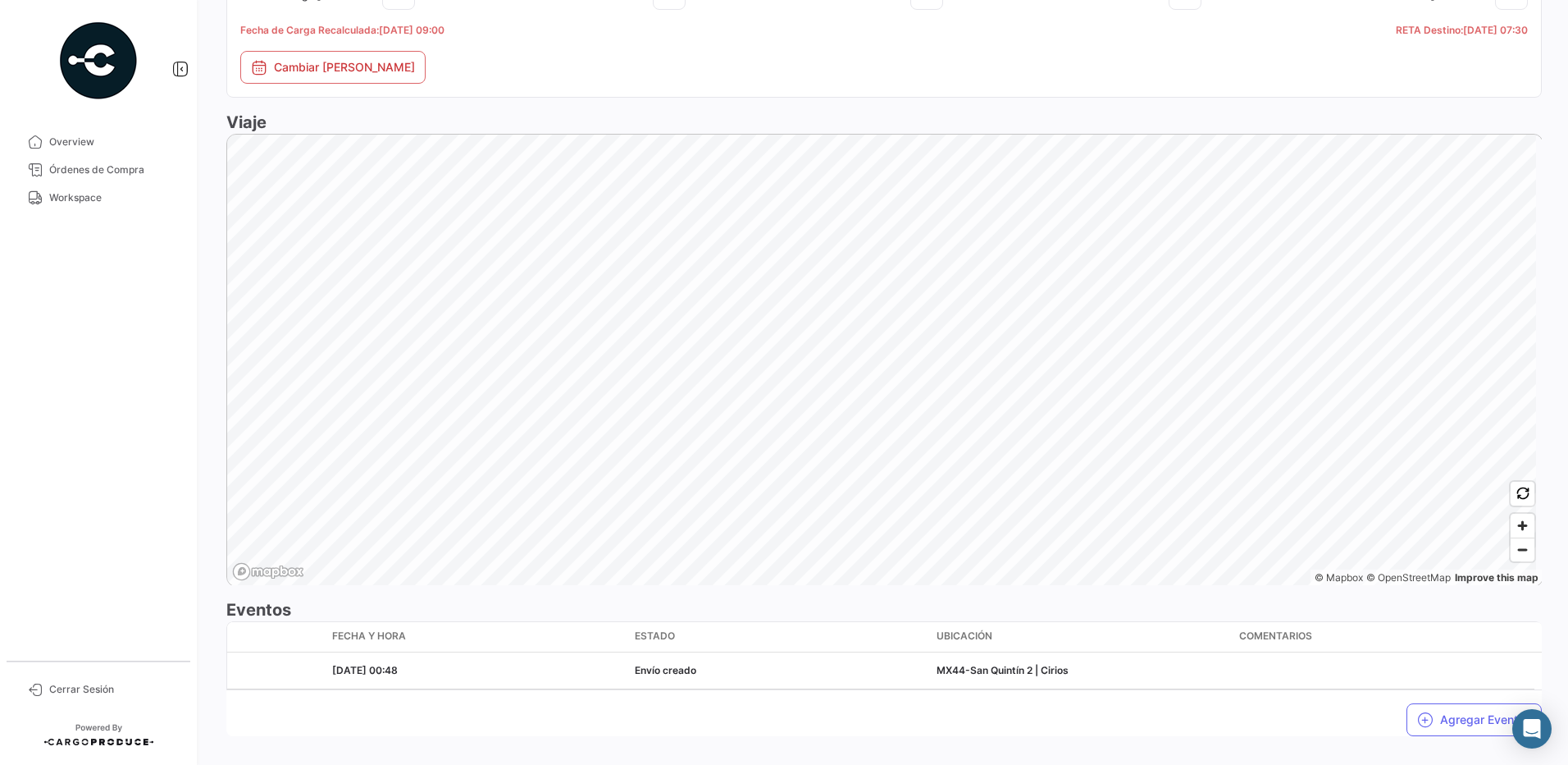
scroll to position [895, 0]
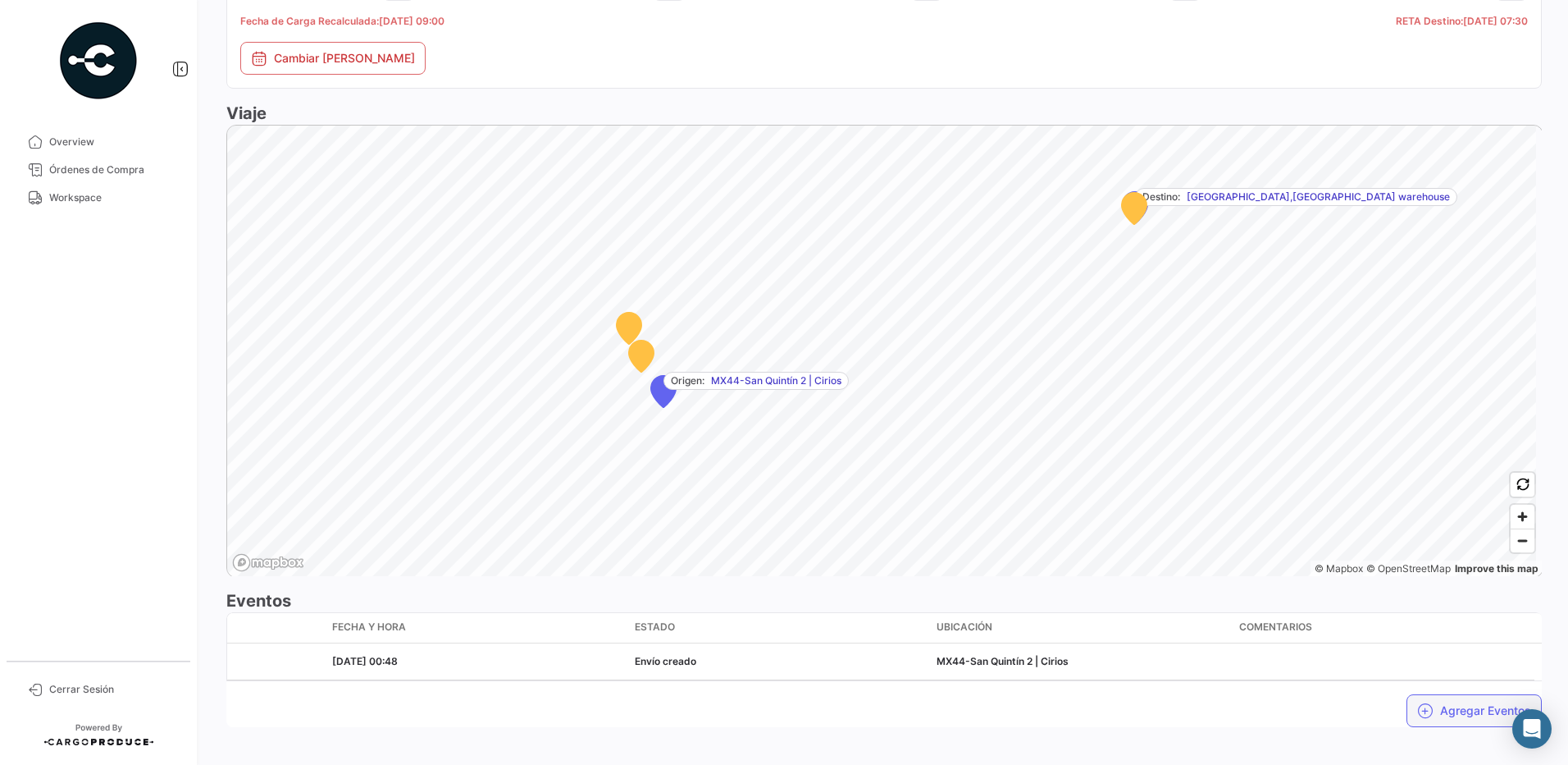
click at [1463, 696] on button "Agregar Eventos" at bounding box center [1474, 710] width 136 height 32
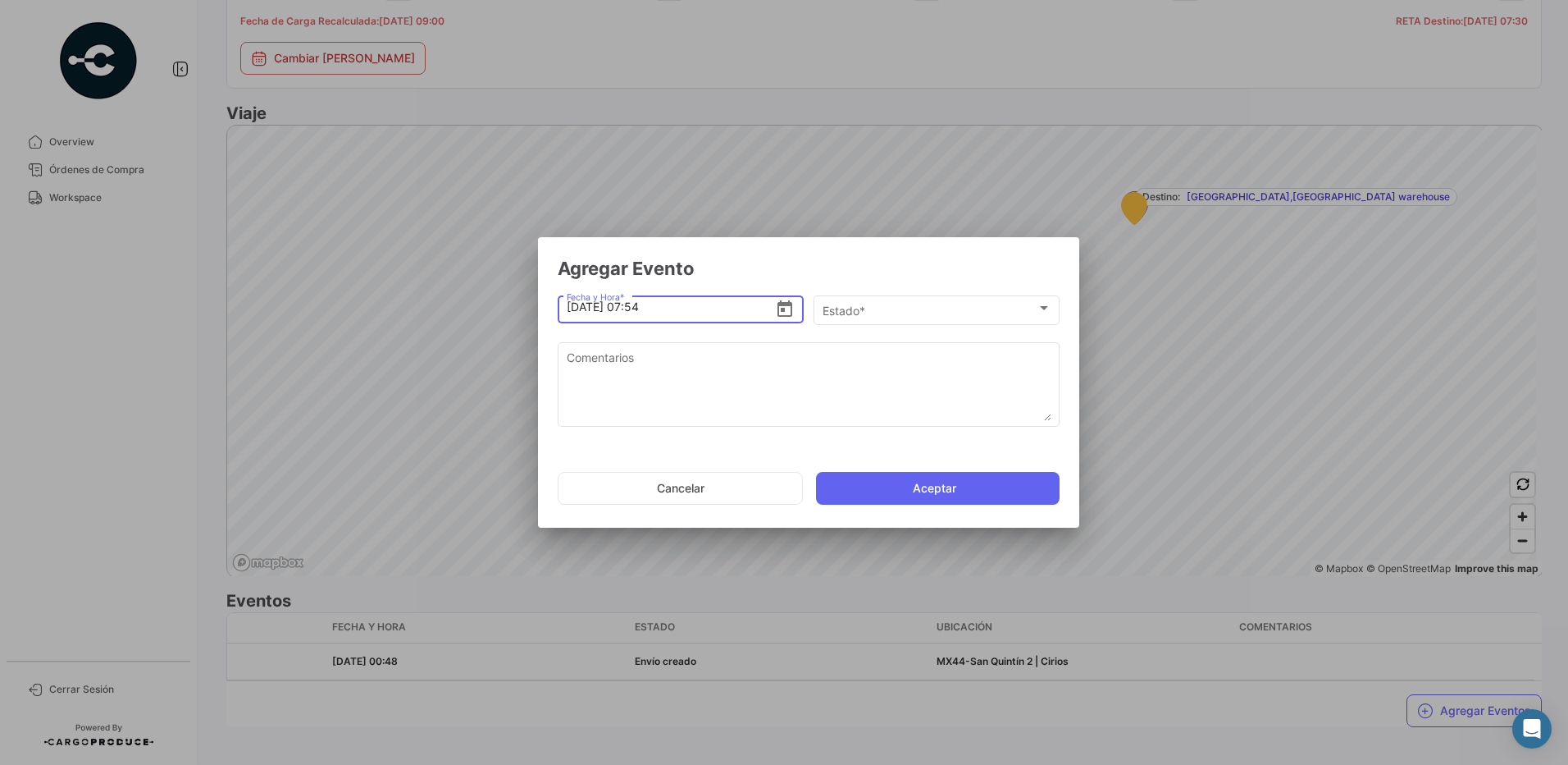
click at [787, 306] on icon "Open calendar" at bounding box center [785, 309] width 19 height 19
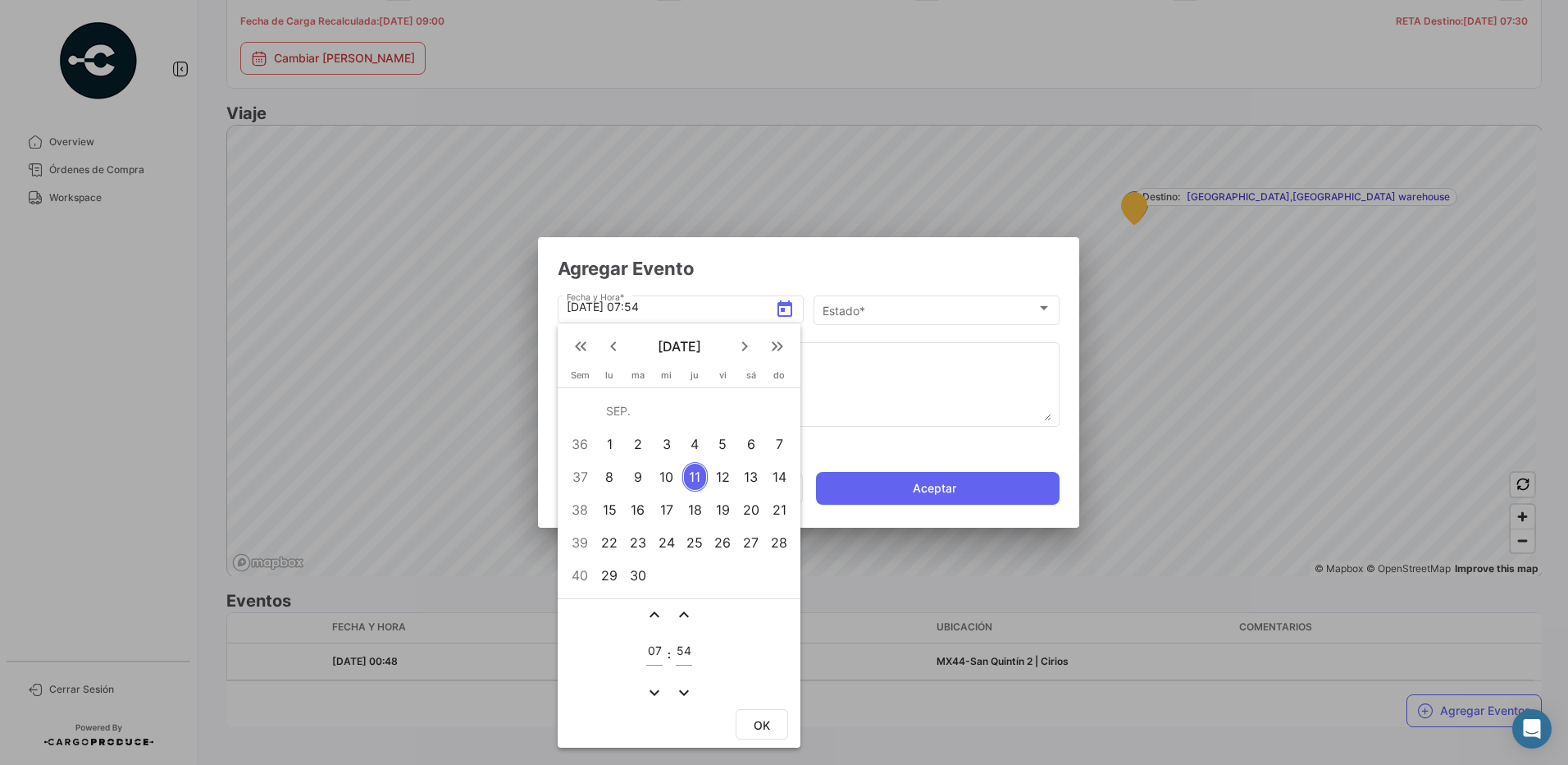
click at [671, 481] on div "10" at bounding box center [666, 477] width 25 height 30
click at [754, 642] on div "expand_less expand_less 07 : 54 expand_more expand_more" at bounding box center [678, 651] width 242 height 107
click at [767, 728] on span "OK" at bounding box center [761, 725] width 17 height 14
type input "[DATE] 07:54"
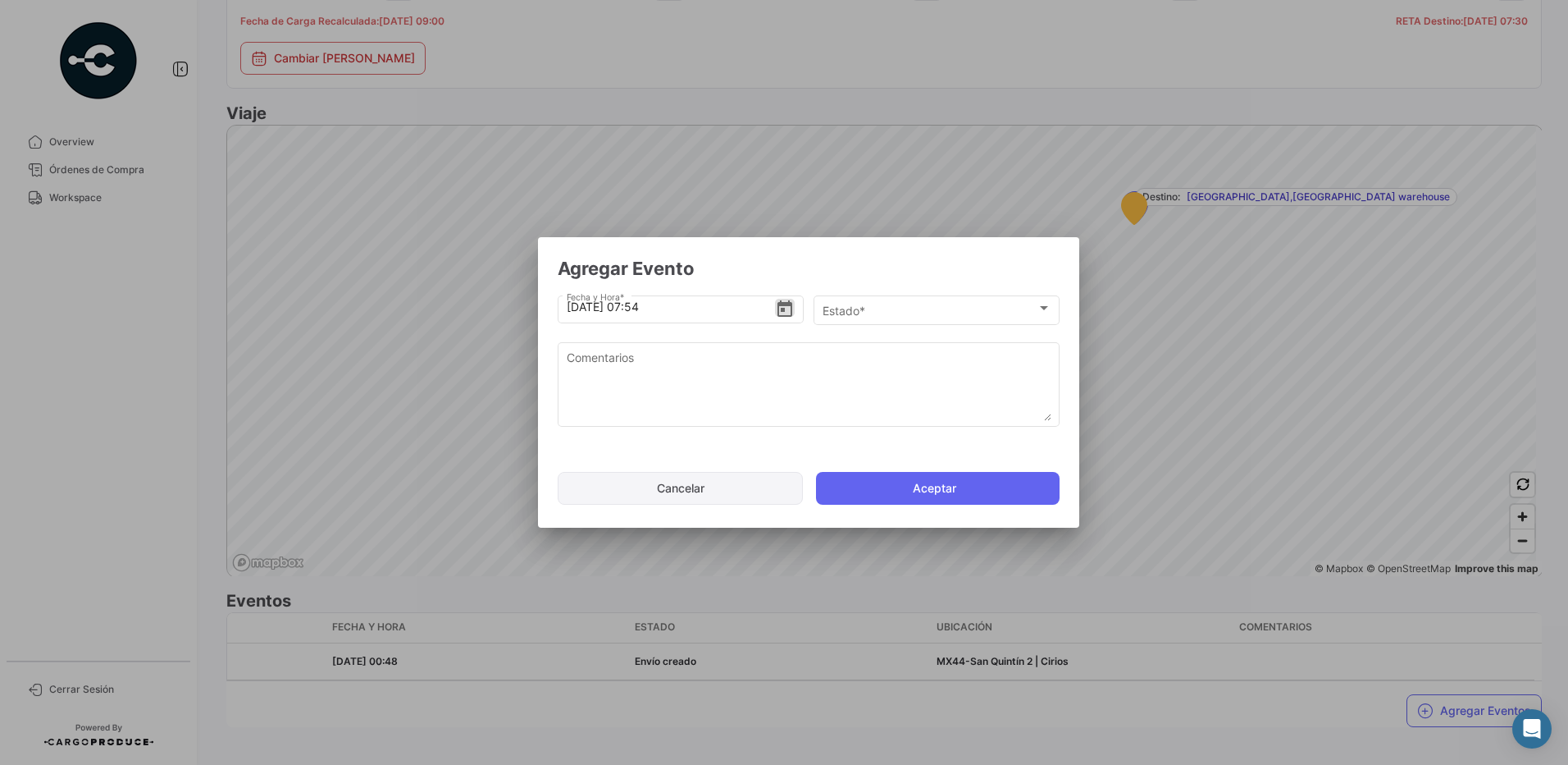
click at [696, 483] on button "Cancelar" at bounding box center [680, 488] width 245 height 32
